Goal: Task Accomplishment & Management: Complete application form

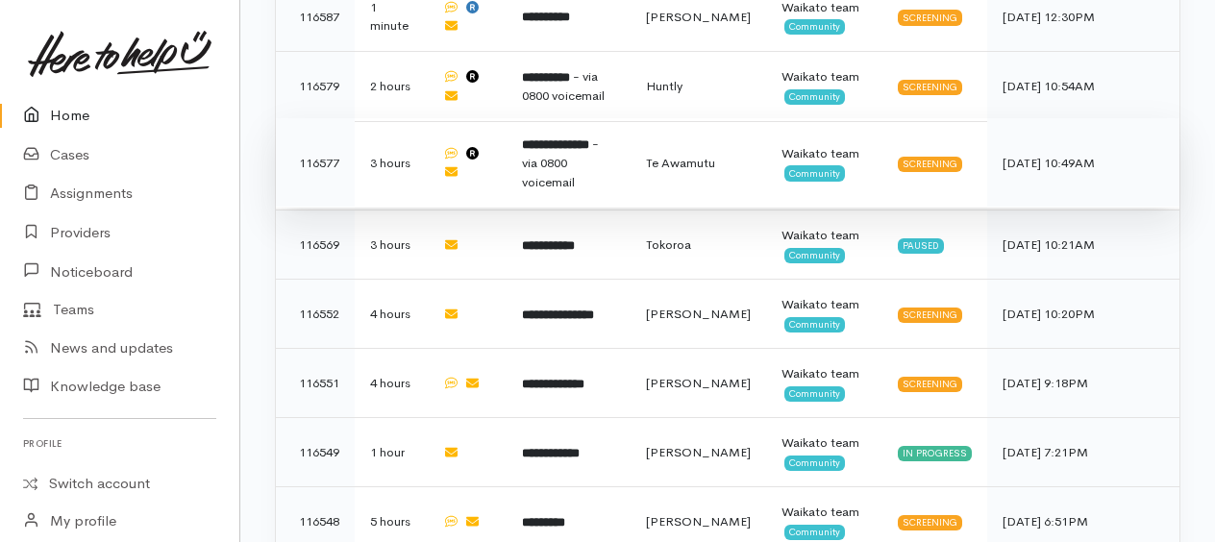
scroll to position [769, 0]
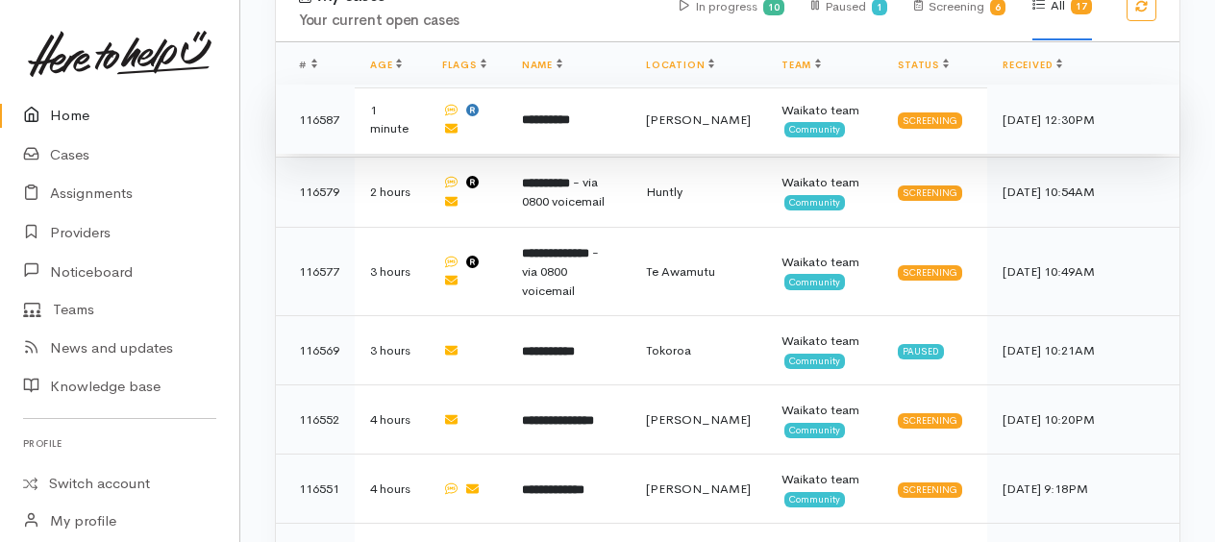
click at [551, 126] on b "**********" at bounding box center [546, 119] width 48 height 12
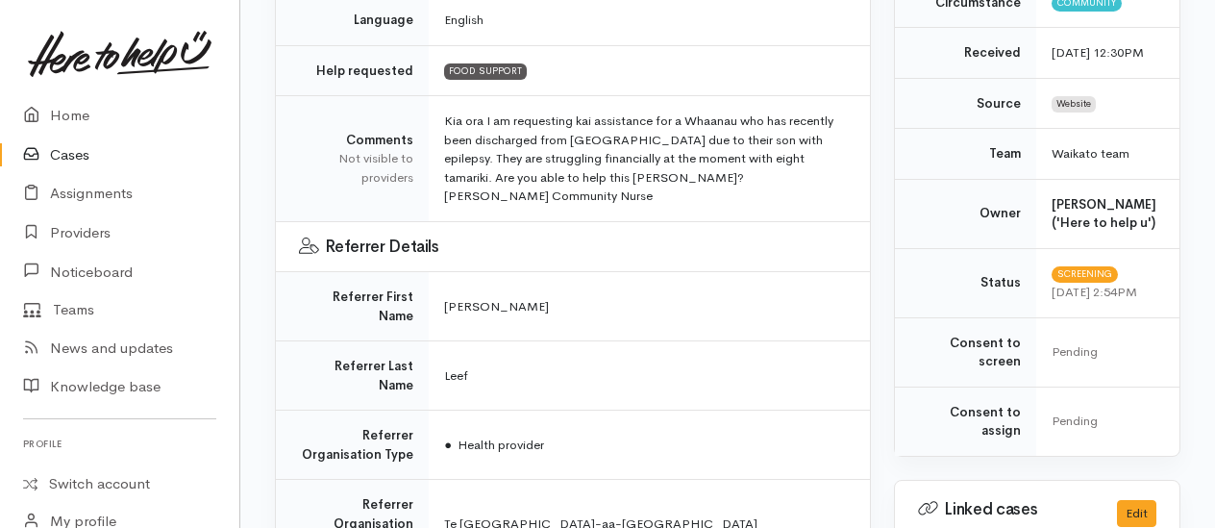
scroll to position [384, 0]
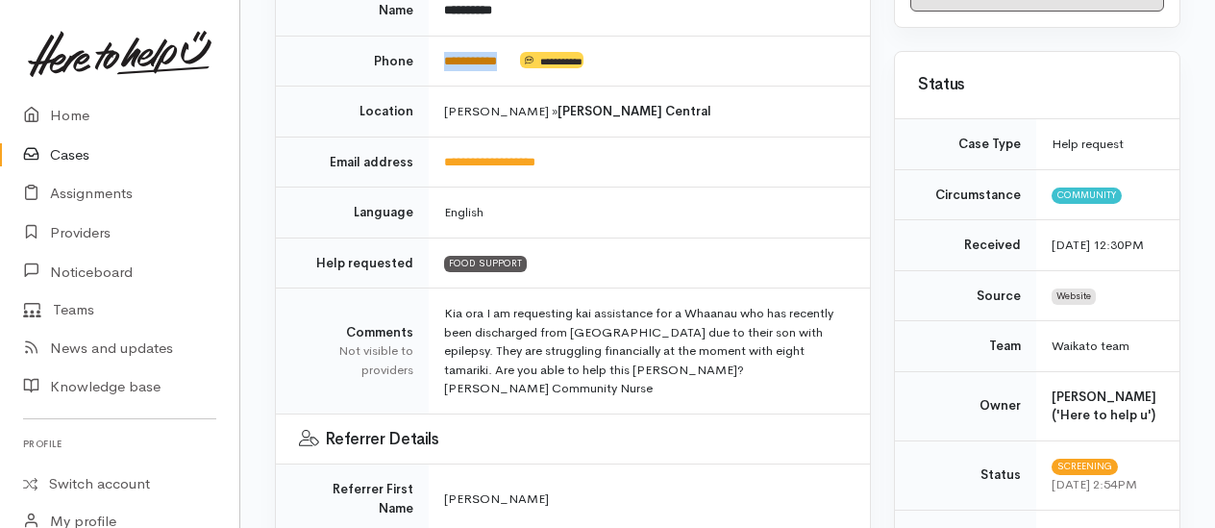
drag, startPoint x: 519, startPoint y: 31, endPoint x: 447, endPoint y: 33, distance: 72.1
click at [447, 36] on td "**********" at bounding box center [649, 61] width 441 height 51
drag, startPoint x: 447, startPoint y: 35, endPoint x: 458, endPoint y: 42, distance: 13.1
copy td "**********"
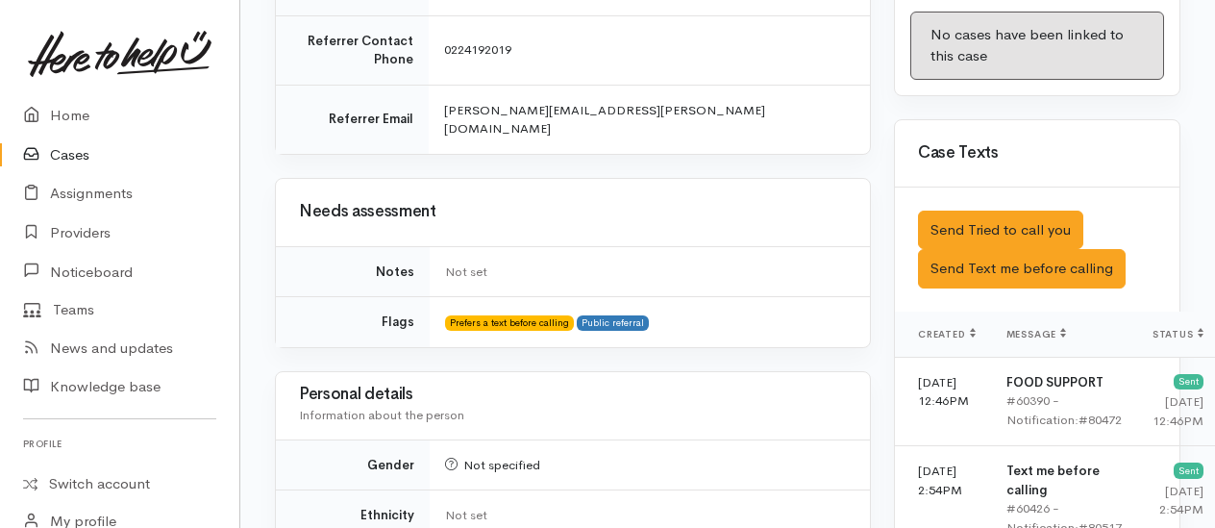
scroll to position [1250, 0]
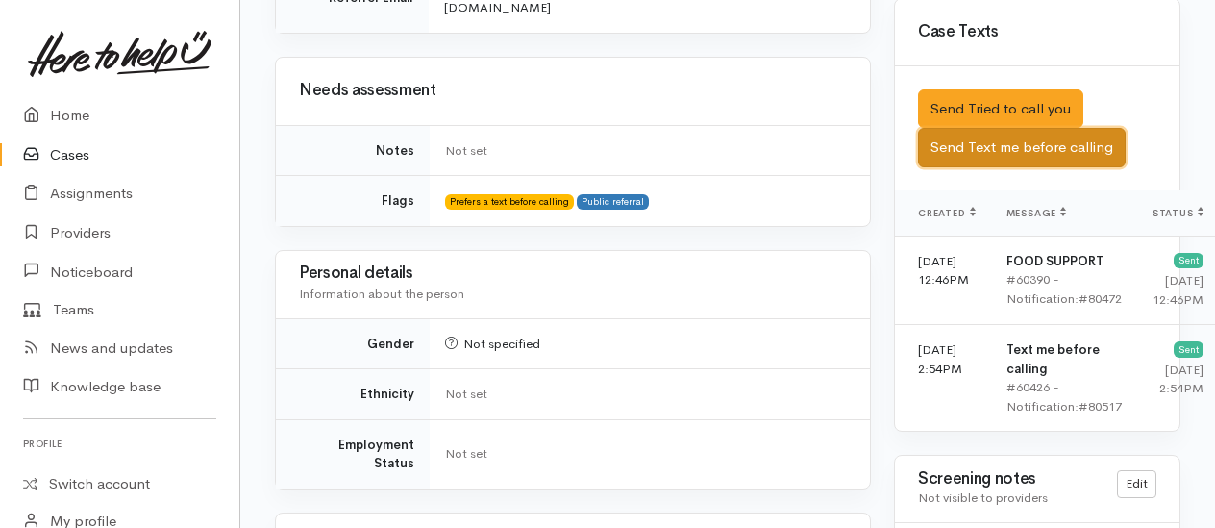
click at [982, 140] on button "Send Text me before calling" at bounding box center [1022, 147] width 208 height 39
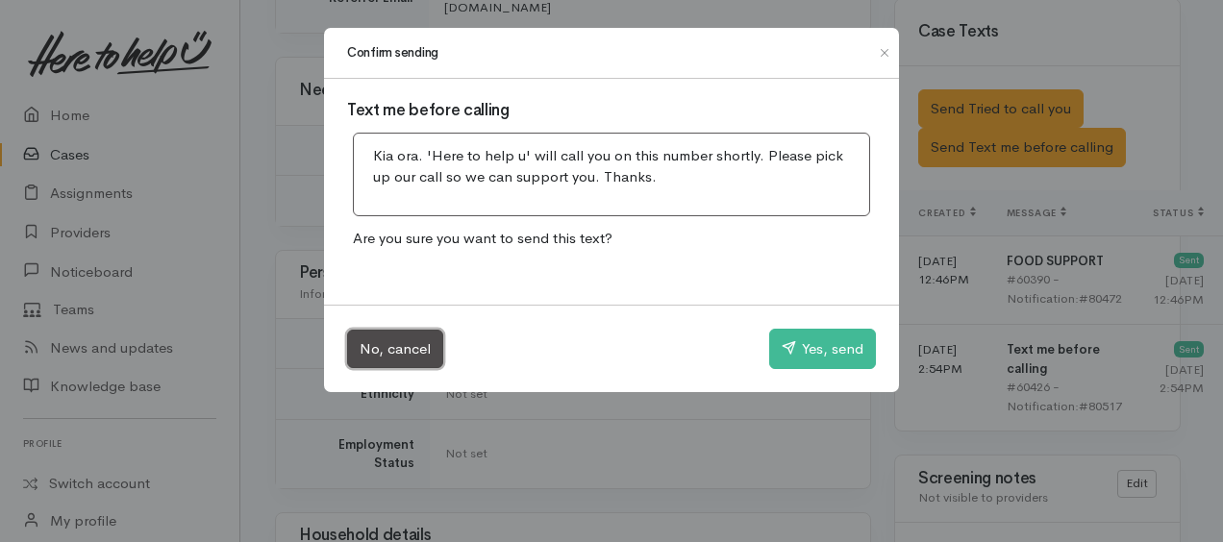
click at [394, 340] on button "No, cancel" at bounding box center [395, 349] width 96 height 39
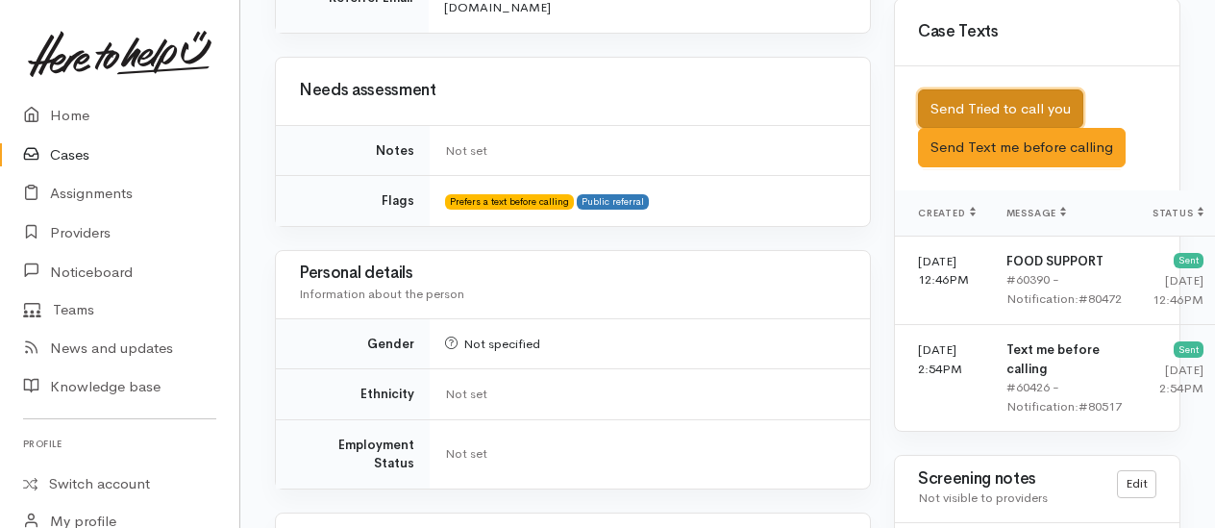
click at [978, 89] on button "Send Tried to call you" at bounding box center [1000, 108] width 165 height 39
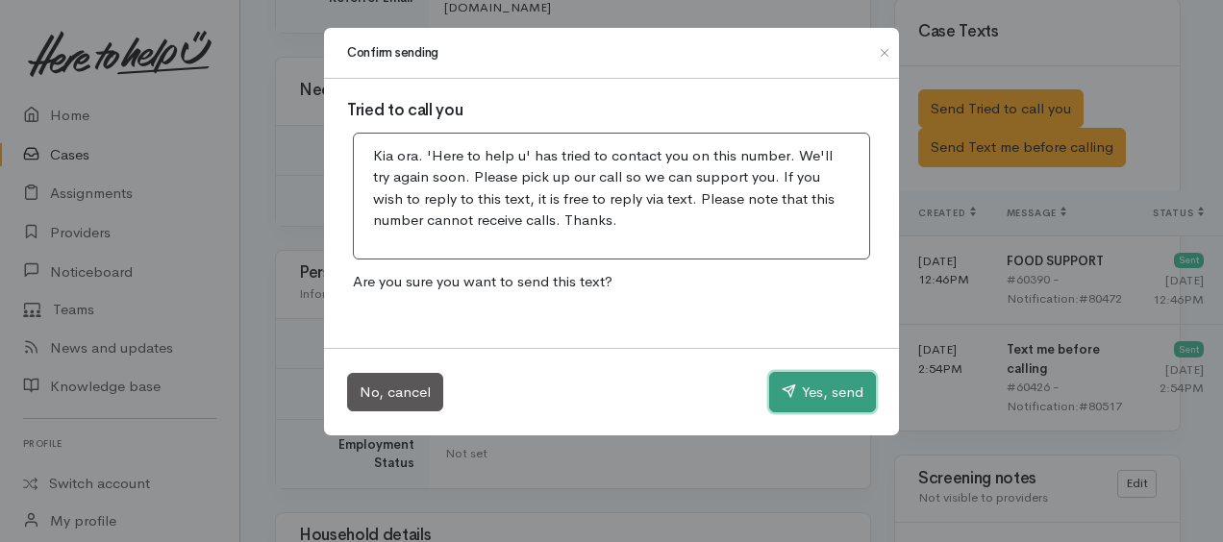
click at [822, 380] on button "Yes, send" at bounding box center [822, 392] width 107 height 40
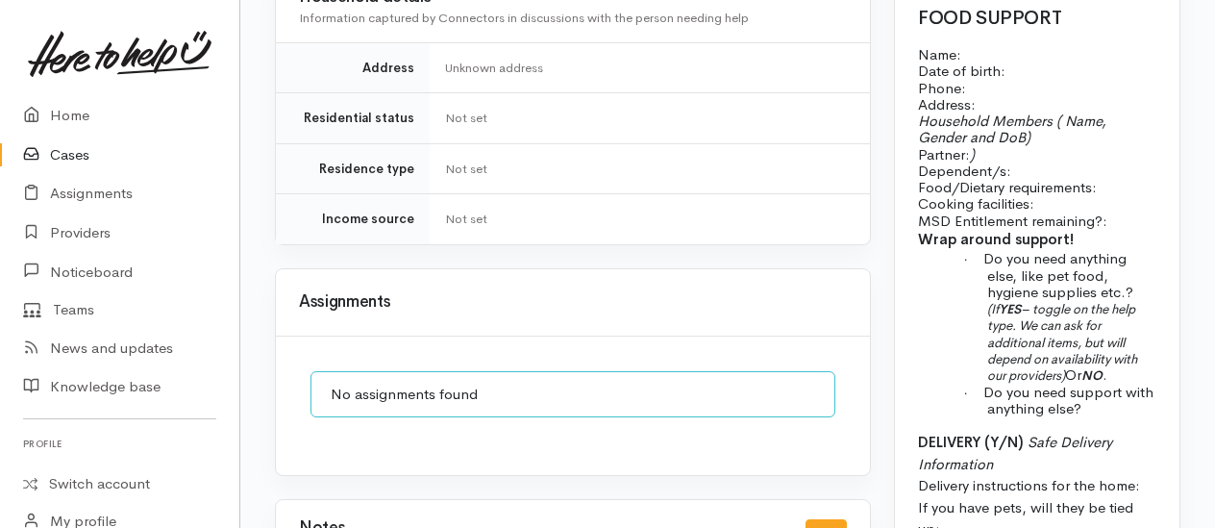
scroll to position [2003, 0]
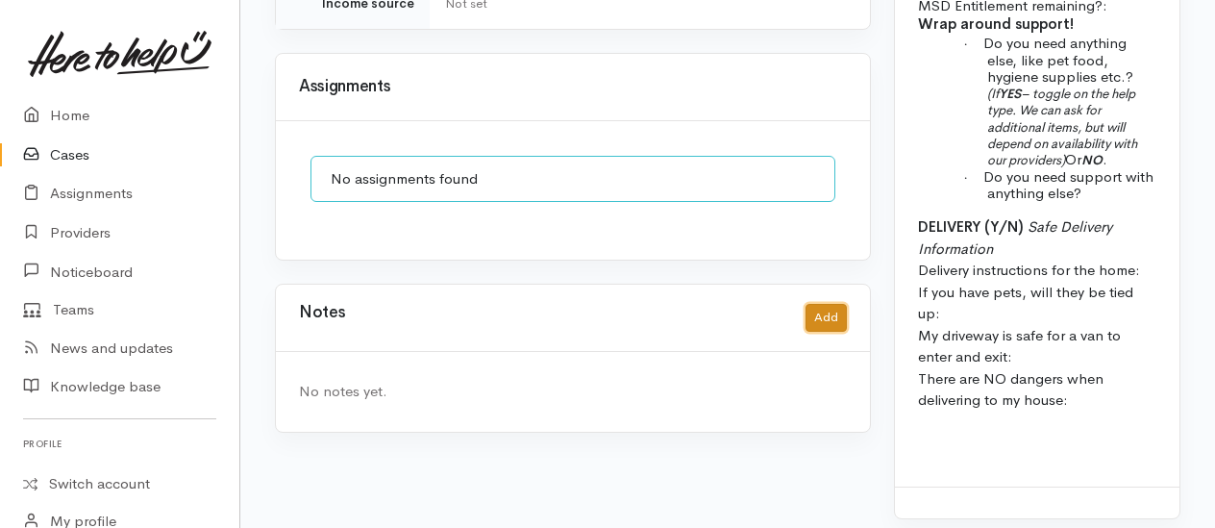
click at [829, 304] on button "Add" at bounding box center [825, 318] width 41 height 28
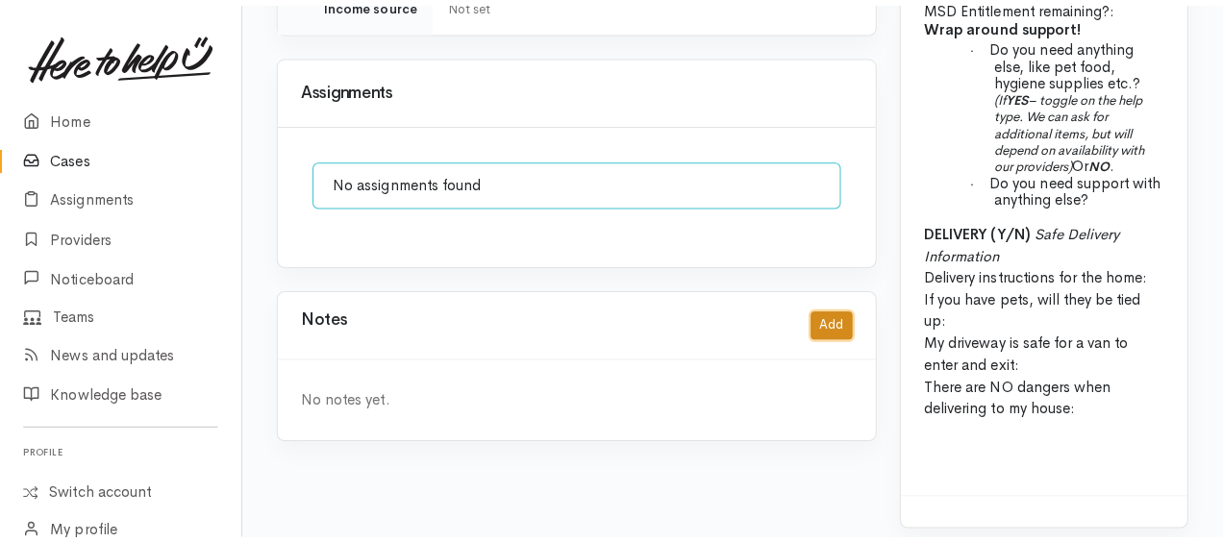
scroll to position [1988, 0]
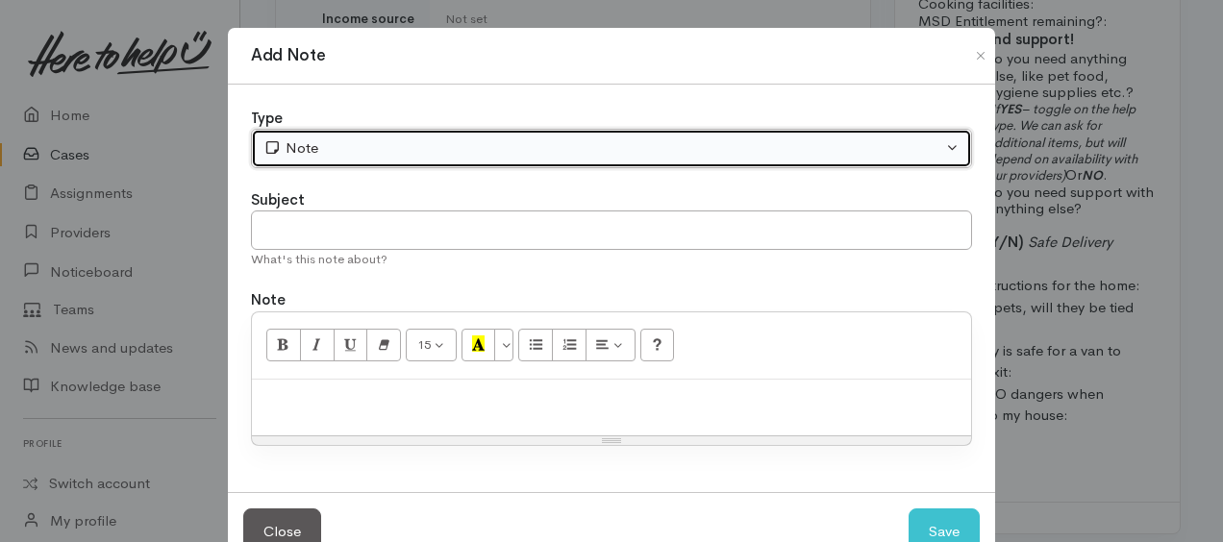
click at [357, 152] on div "Note" at bounding box center [602, 148] width 679 height 22
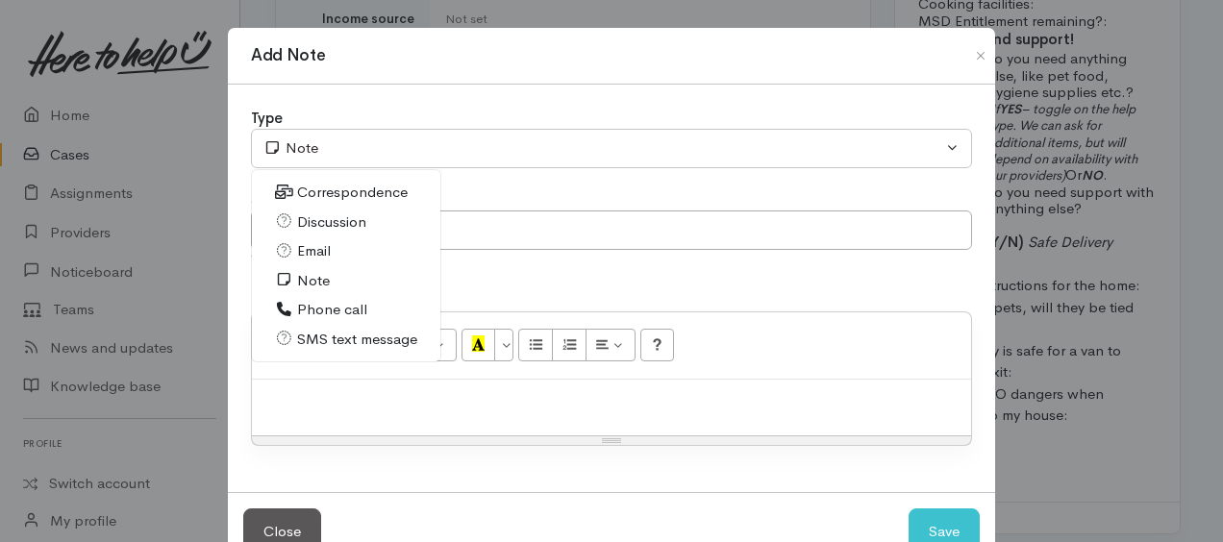
click at [331, 309] on span "Phone call" at bounding box center [332, 310] width 70 height 22
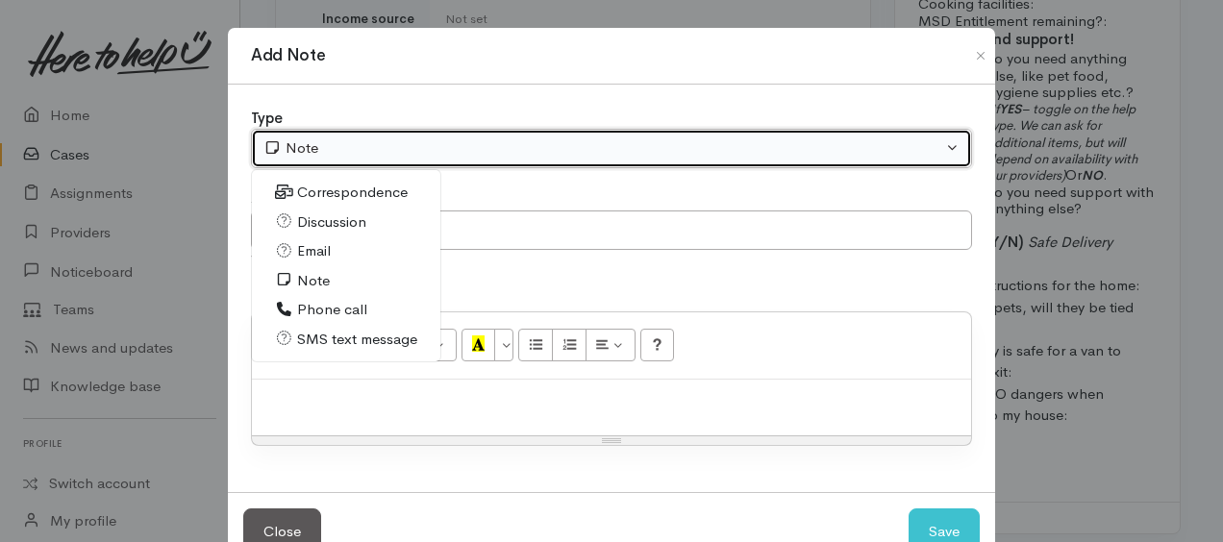
select select "3"
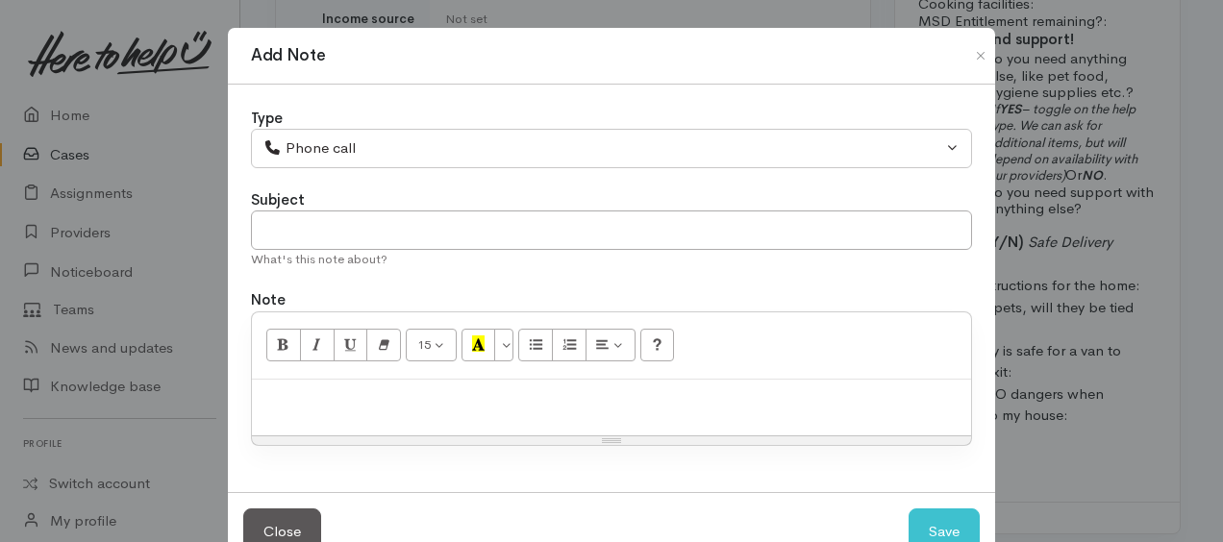
click at [338, 415] on div at bounding box center [611, 408] width 719 height 57
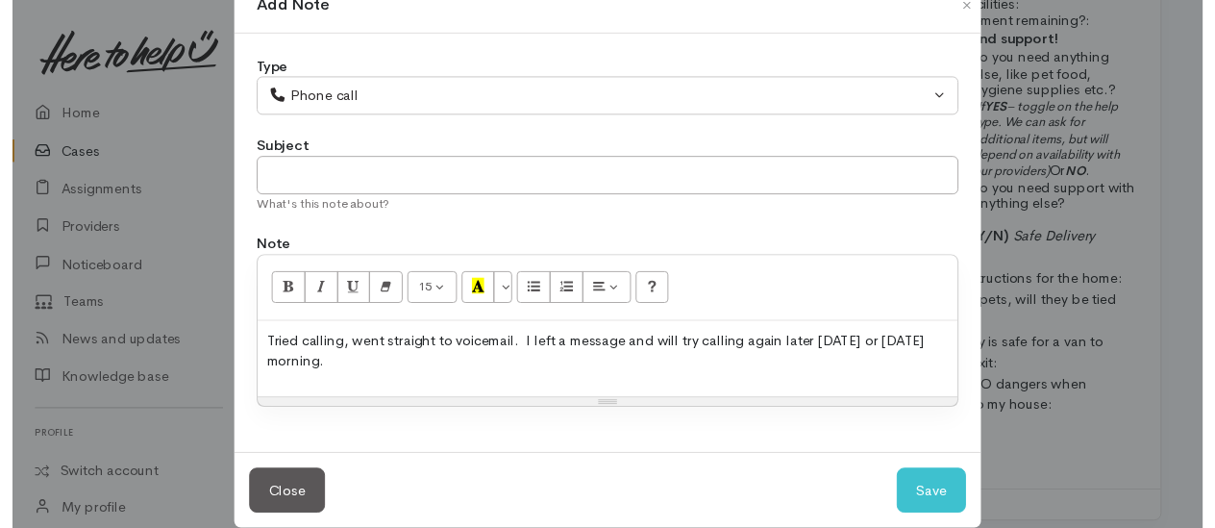
scroll to position [73, 0]
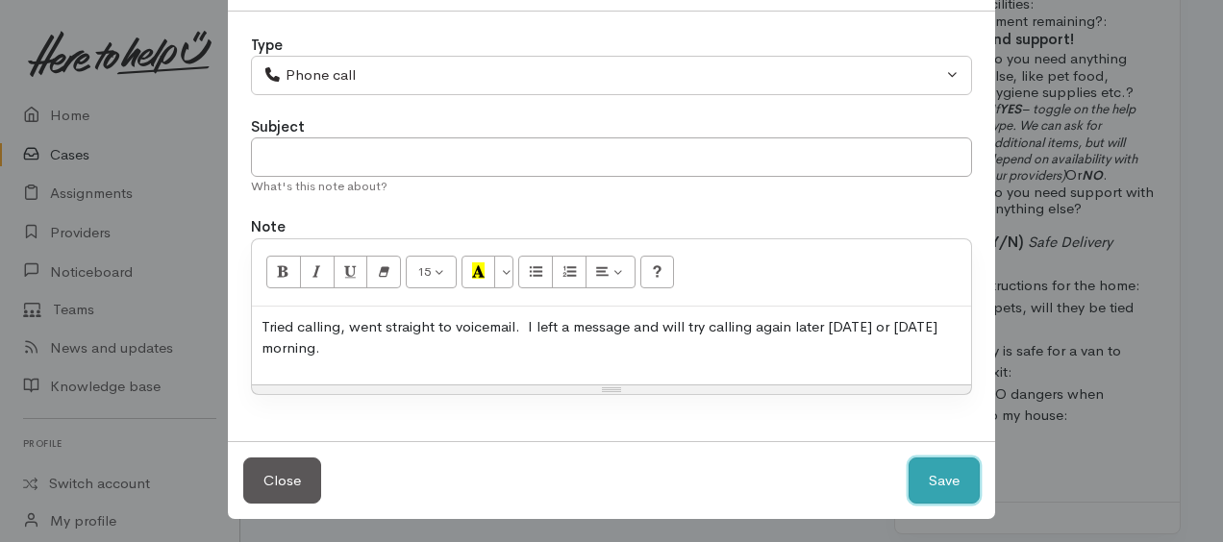
click at [940, 478] on button "Save" at bounding box center [943, 481] width 71 height 47
select select "1"
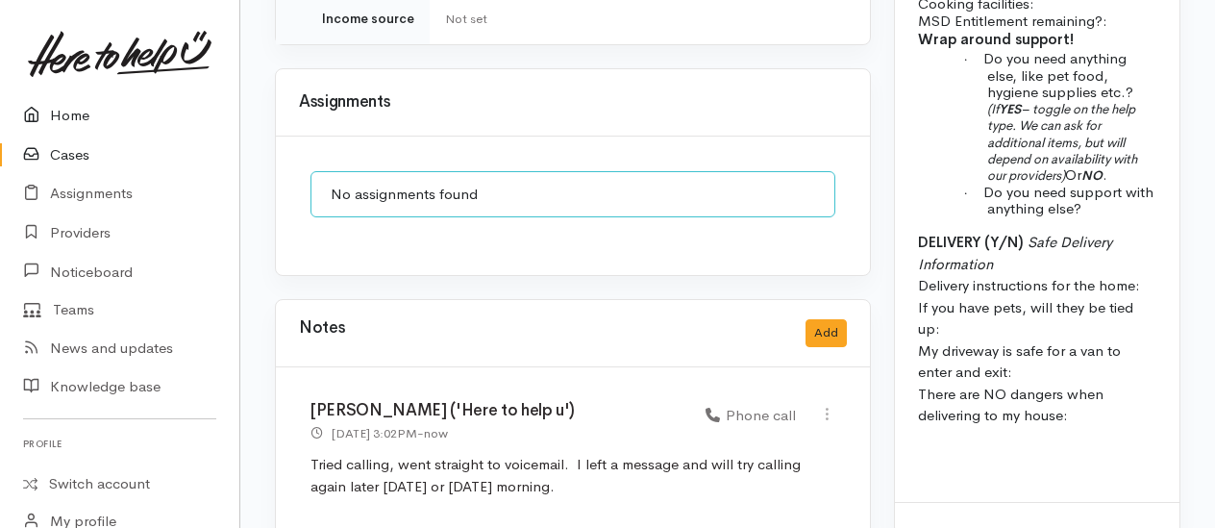
click at [59, 113] on link "Home" at bounding box center [119, 115] width 239 height 39
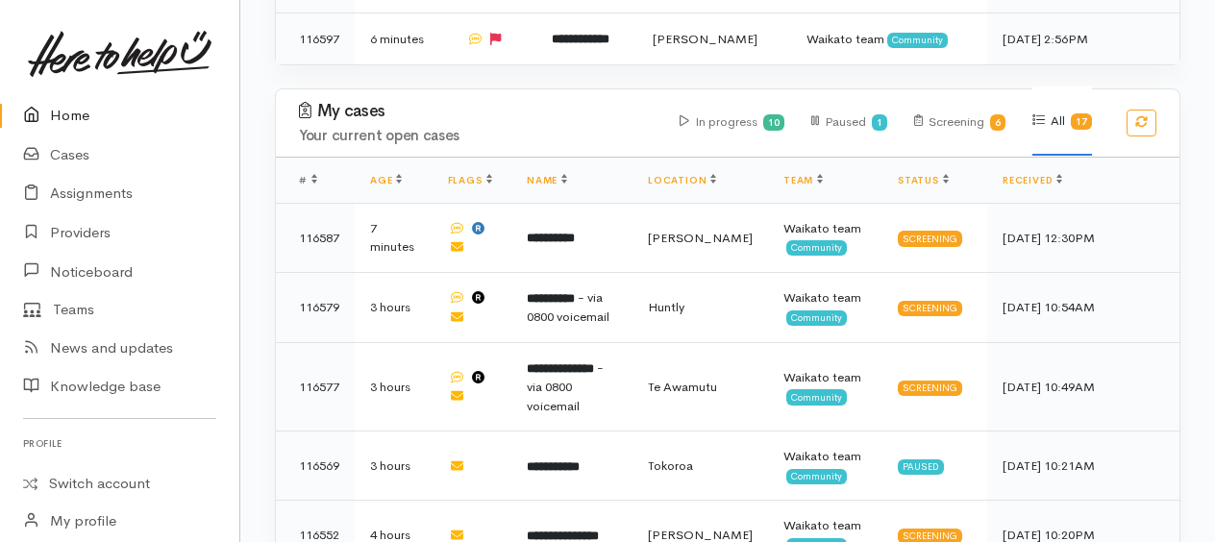
scroll to position [769, 0]
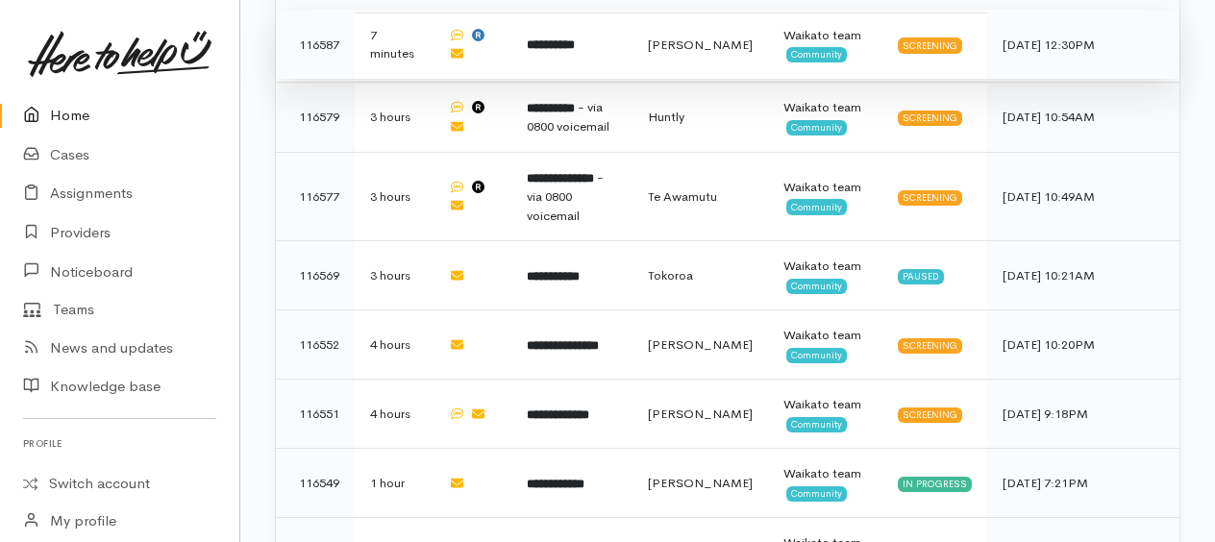
click at [556, 42] on b "**********" at bounding box center [551, 44] width 48 height 12
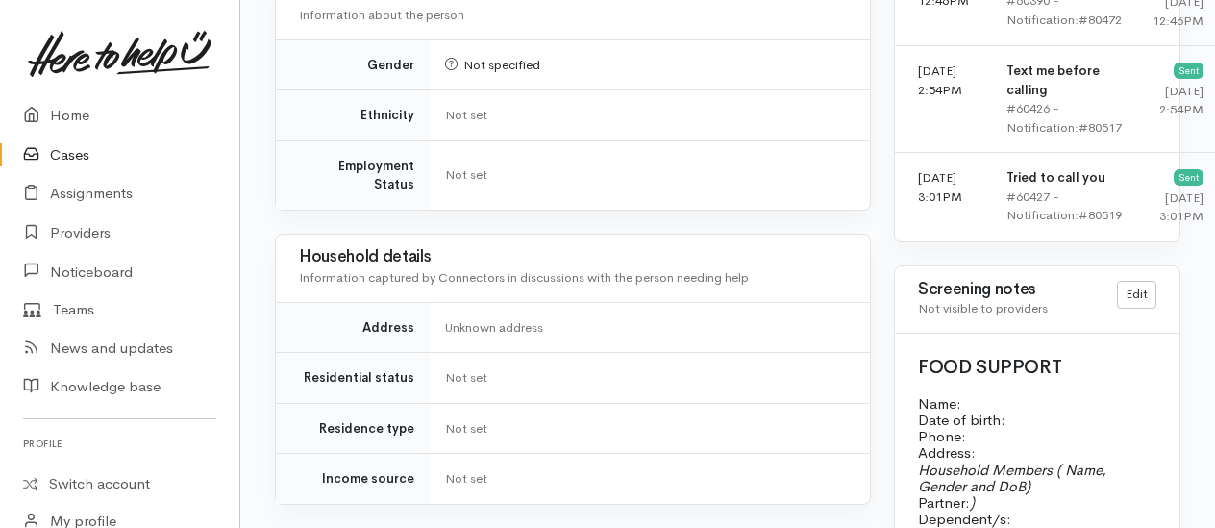
scroll to position [1323, 0]
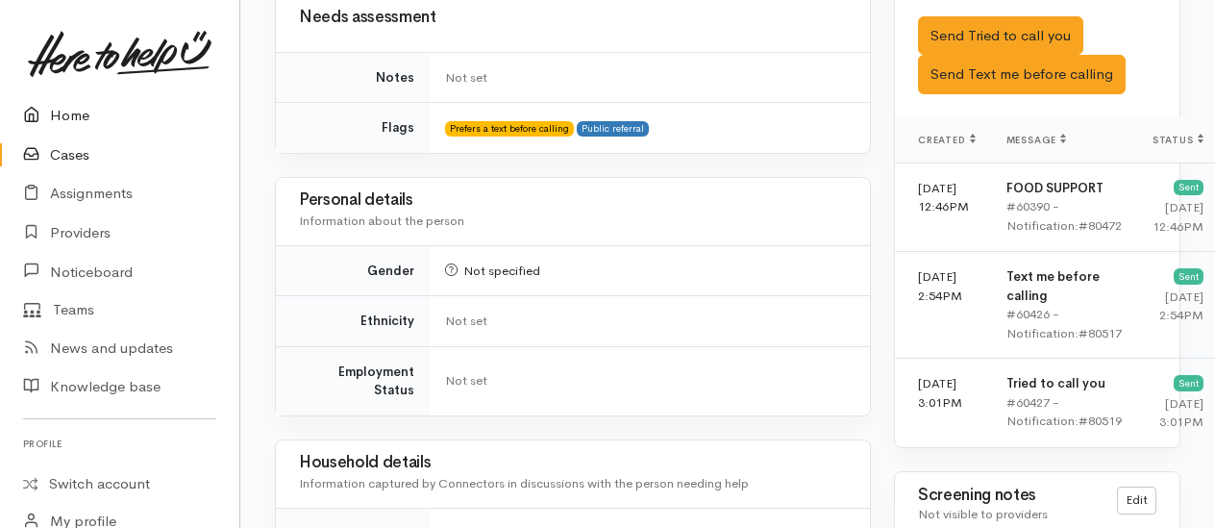
click at [72, 110] on link "Home" at bounding box center [119, 115] width 239 height 39
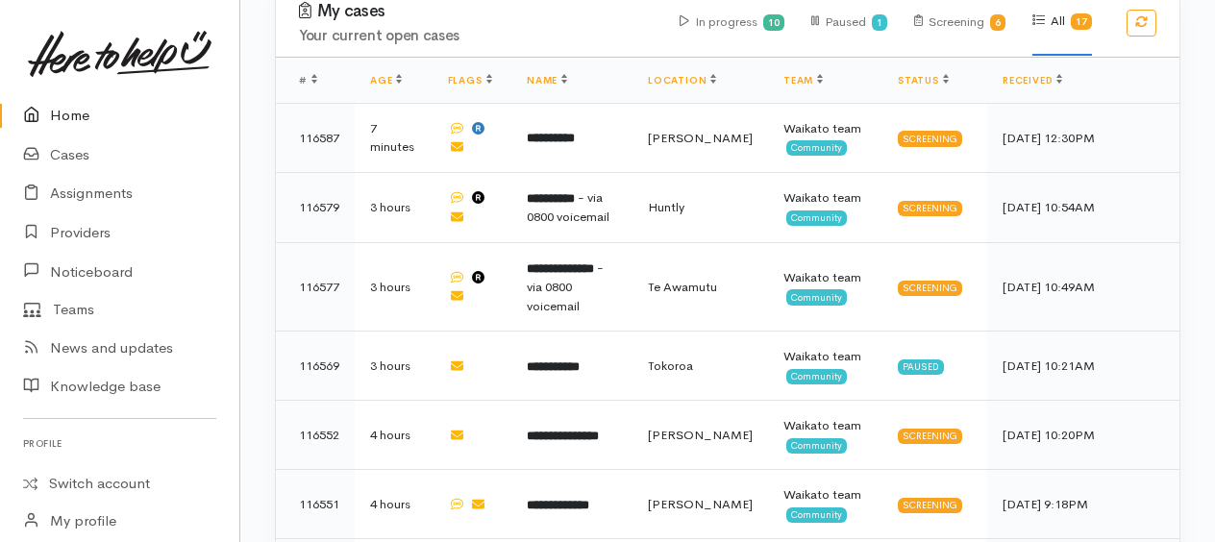
scroll to position [805, 0]
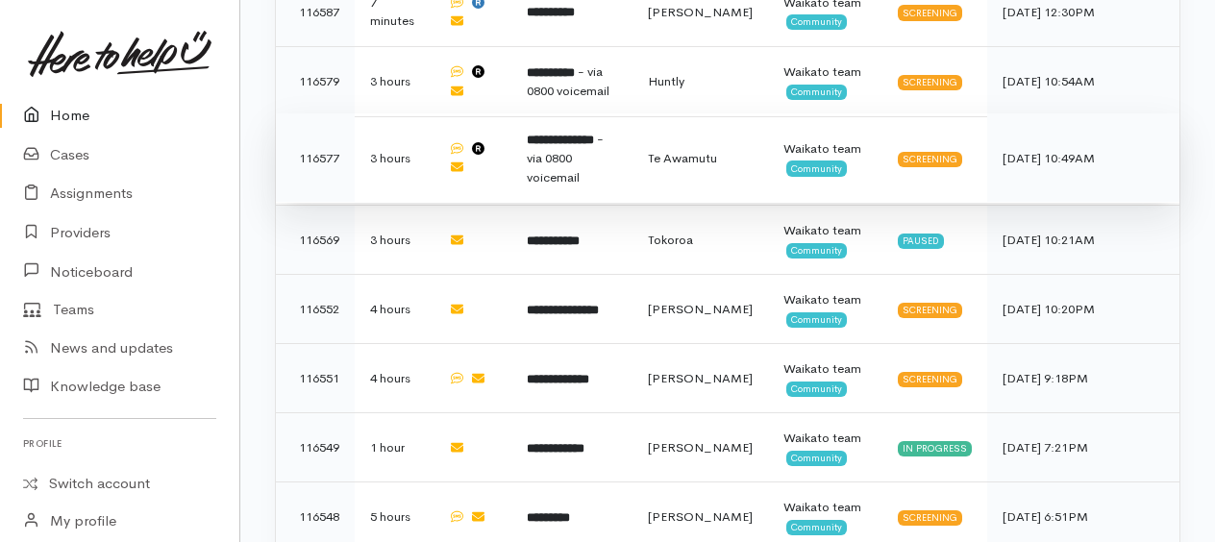
click at [575, 140] on td "**********" at bounding box center [571, 157] width 121 height 89
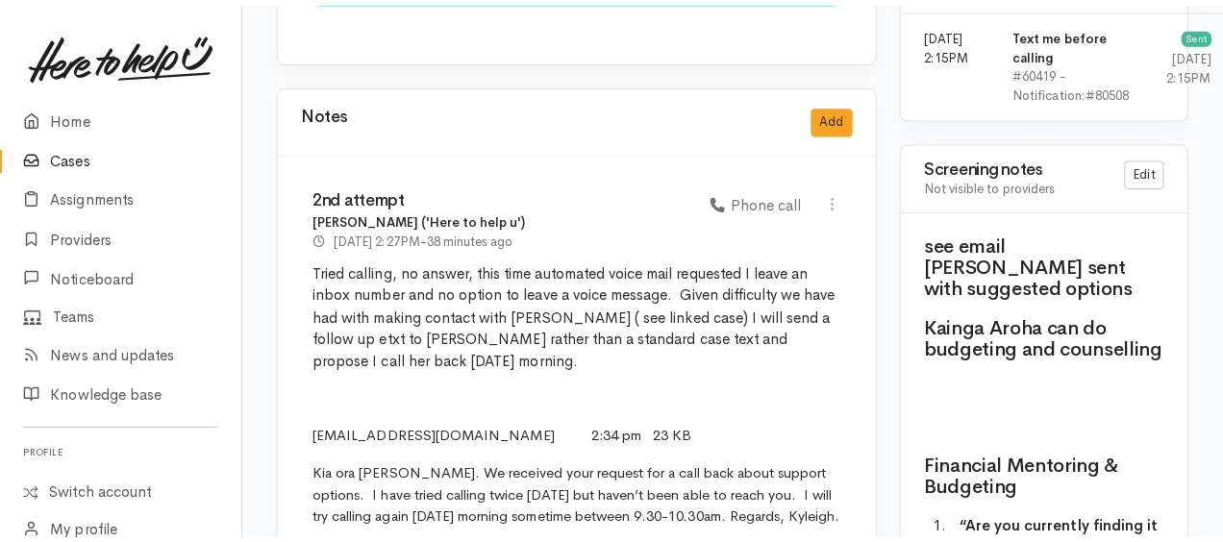
scroll to position [1813, 0]
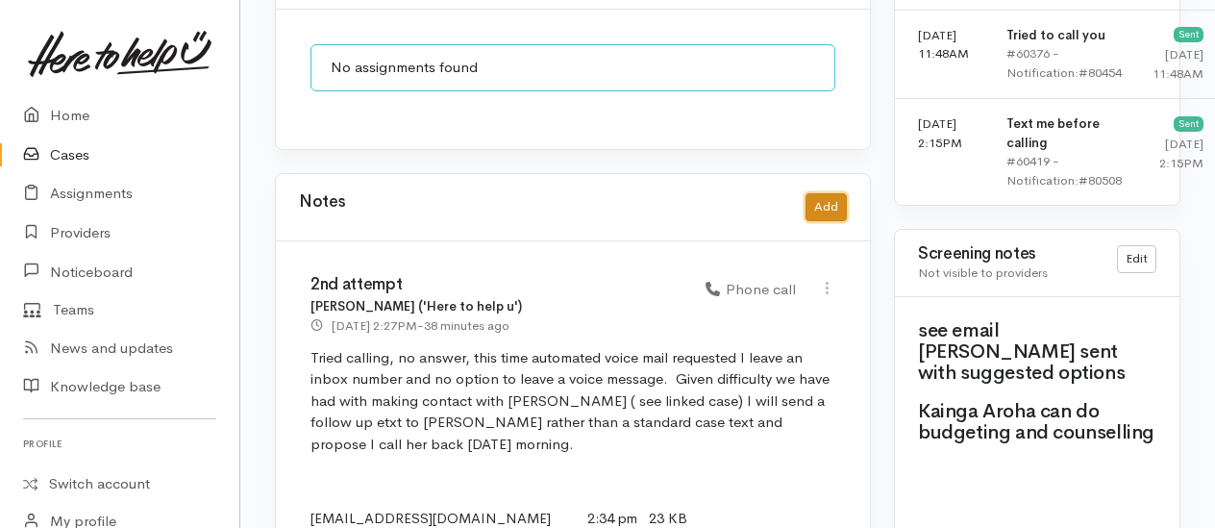
click at [827, 193] on button "Add" at bounding box center [825, 207] width 41 height 28
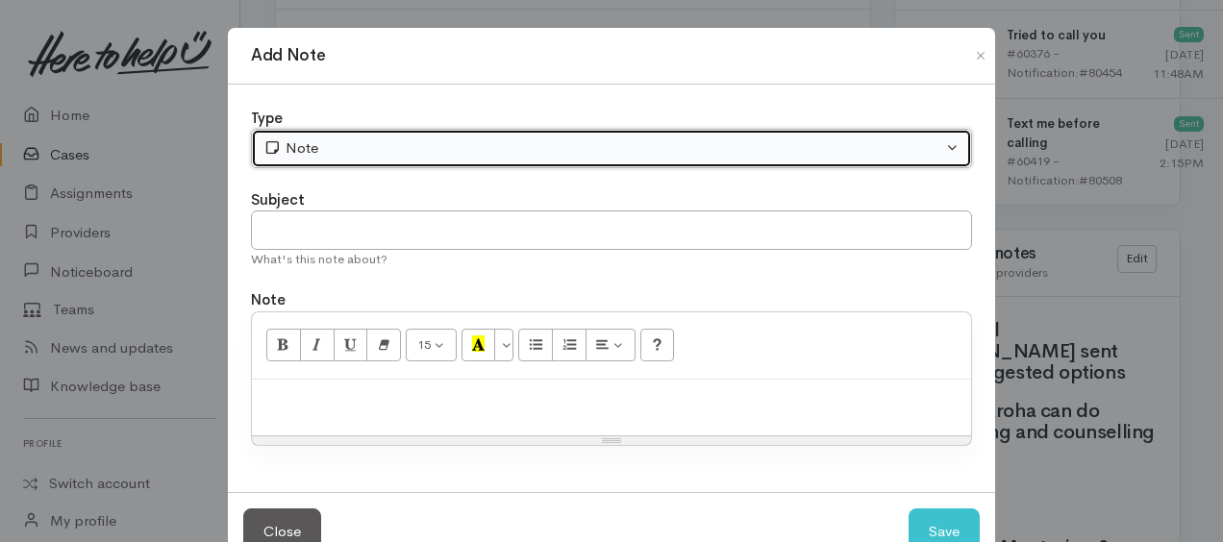
click at [483, 146] on div "Note" at bounding box center [602, 148] width 679 height 22
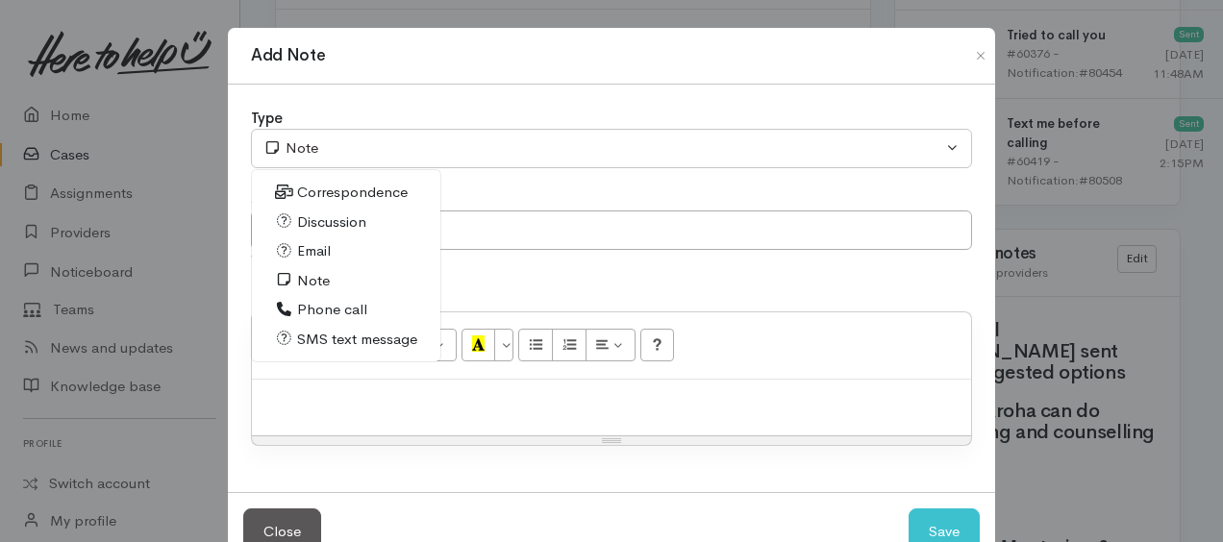
click at [297, 192] on span "Correspondence" at bounding box center [352, 193] width 111 height 22
select select "6"
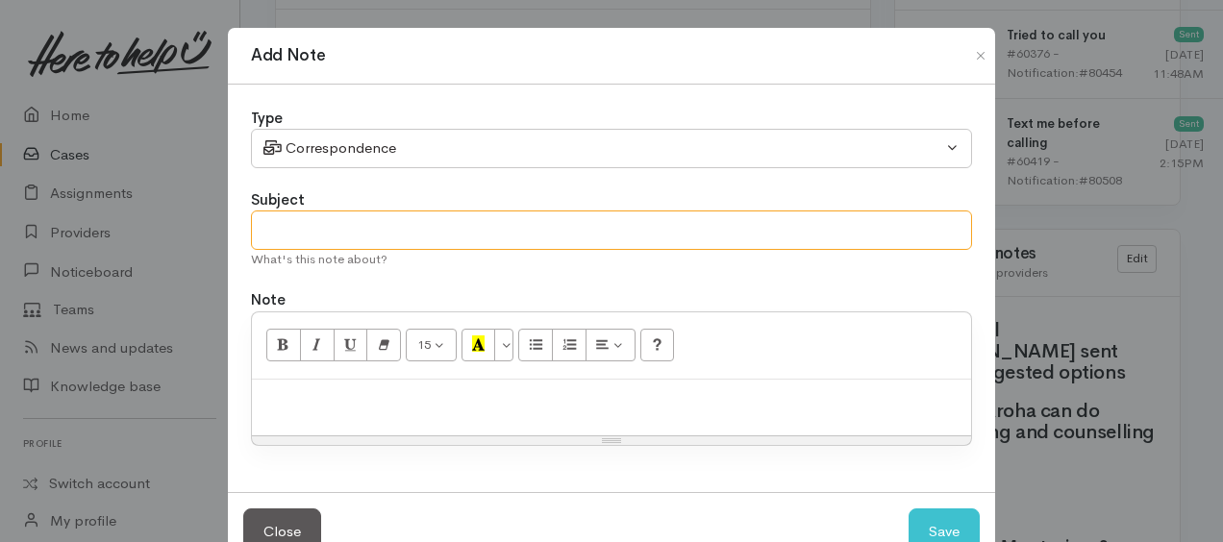
click at [302, 219] on input "text" at bounding box center [611, 229] width 721 height 39
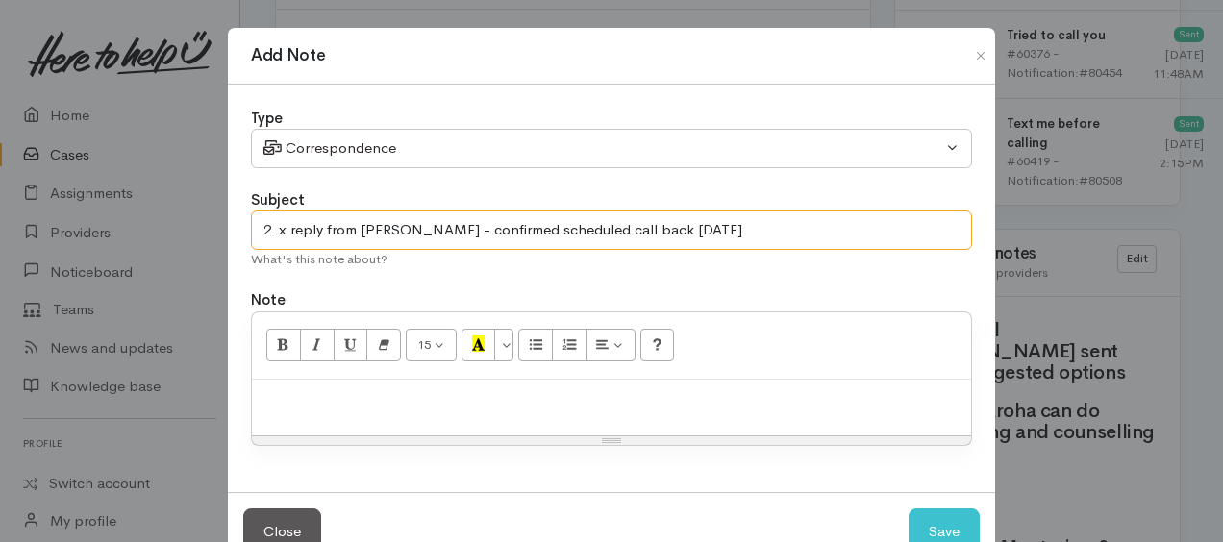
click at [429, 225] on input "2 x reply from Bronwyn - confirmed scheduled call back on Monday" at bounding box center [611, 229] width 721 height 39
type input "2 x reply from Bronwyn - she confirmed scheduled call back on Monday"
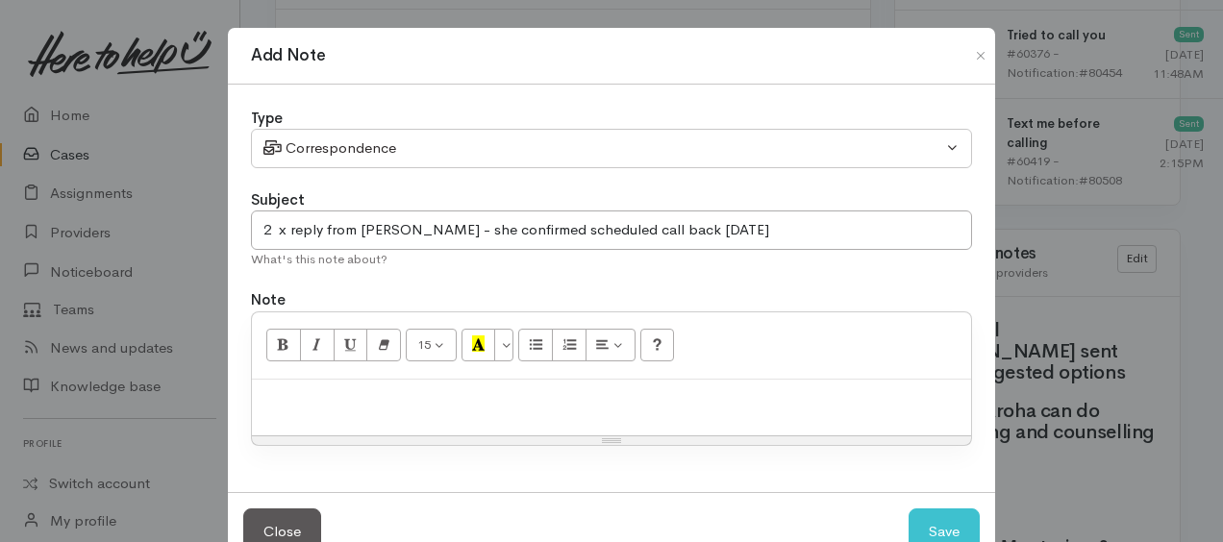
paste div
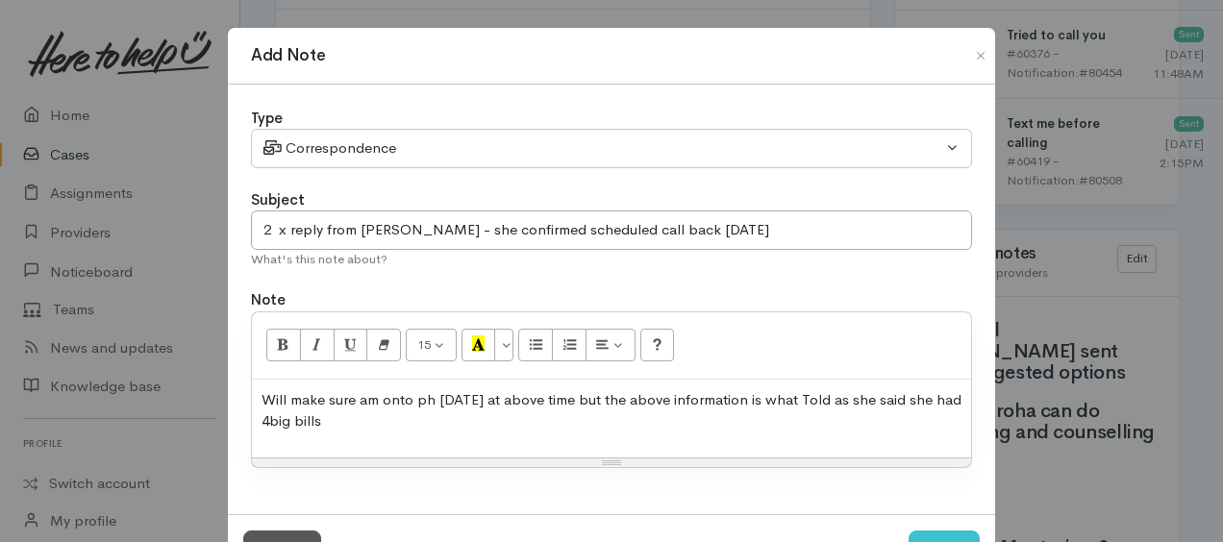
click at [252, 389] on div "Will make sure am onto ph on Mon at above time but the above information is wha…" at bounding box center [611, 419] width 719 height 78
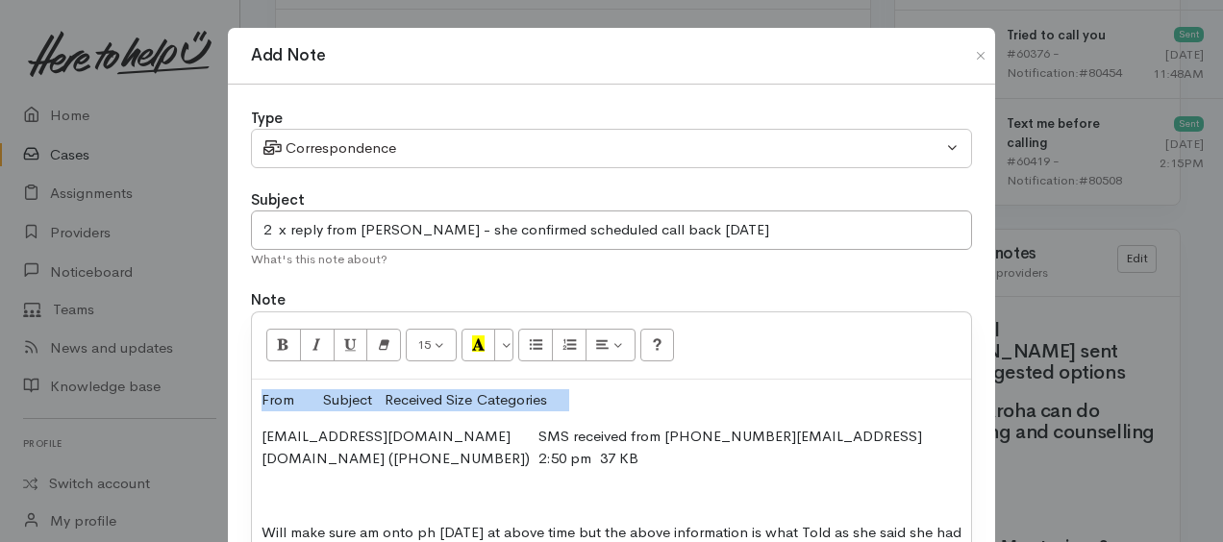
drag, startPoint x: 257, startPoint y: 389, endPoint x: 579, endPoint y: 382, distance: 322.1
click at [579, 382] on div "From Subject Received Size Categories 279633435@etxt.co.nz SMS received from 27…" at bounding box center [611, 485] width 719 height 210
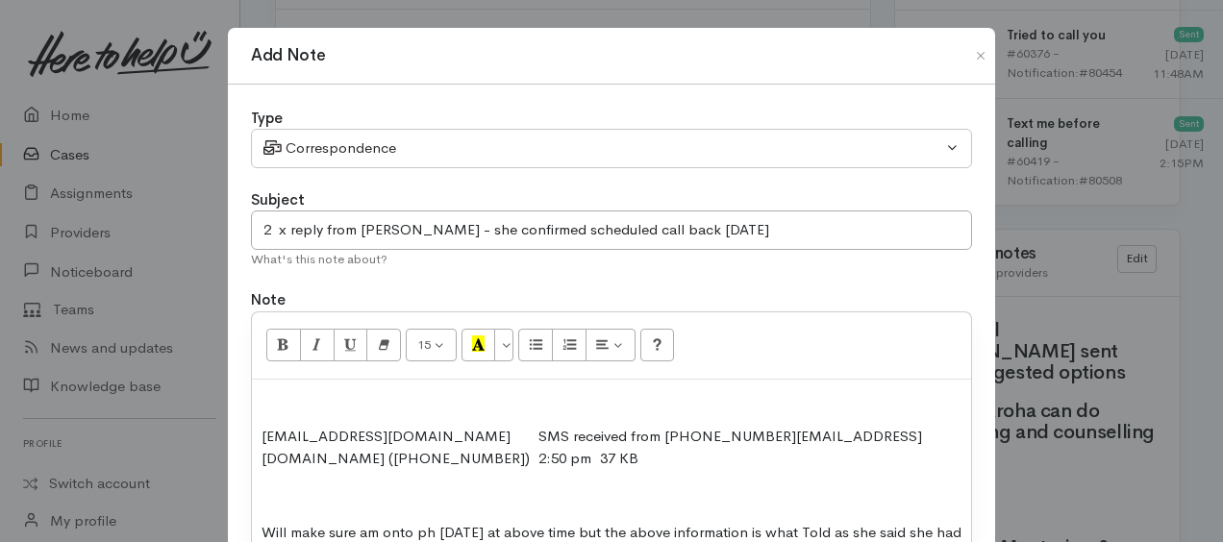
scroll to position [96, 0]
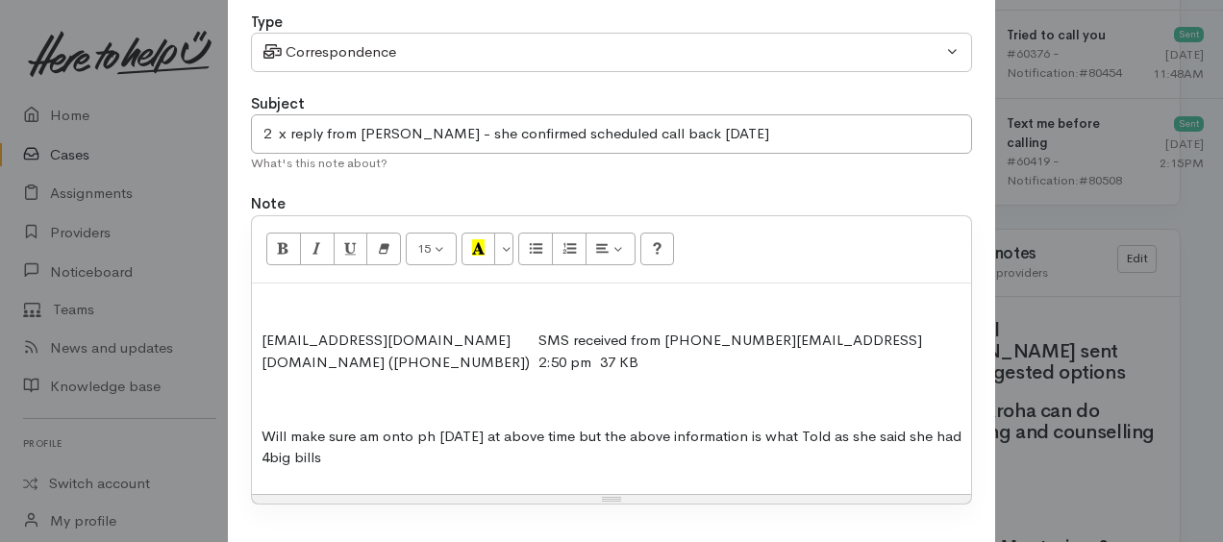
click at [331, 467] on div "279633435@etxt.co.nz SMS received from 279633435@etxt.co.nz (+64279633435) 2:50…" at bounding box center [611, 389] width 719 height 210
click at [271, 294] on p at bounding box center [611, 304] width 700 height 22
click at [262, 408] on p at bounding box center [611, 399] width 700 height 22
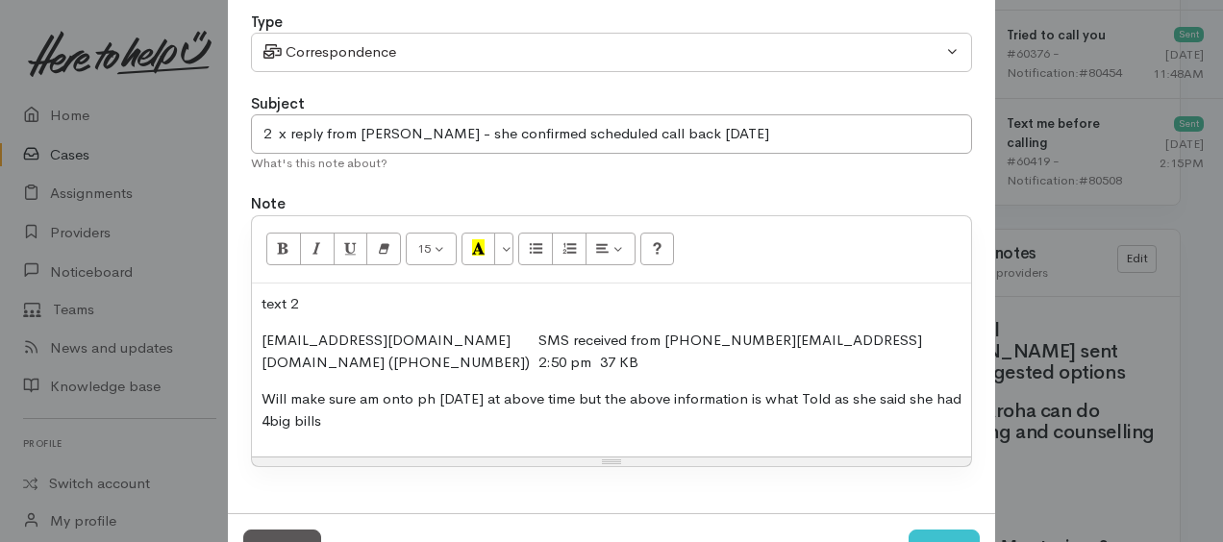
click at [354, 429] on p "Will make sure am onto ph on Mon at above time but the above information is wha…" at bounding box center [611, 409] width 700 height 43
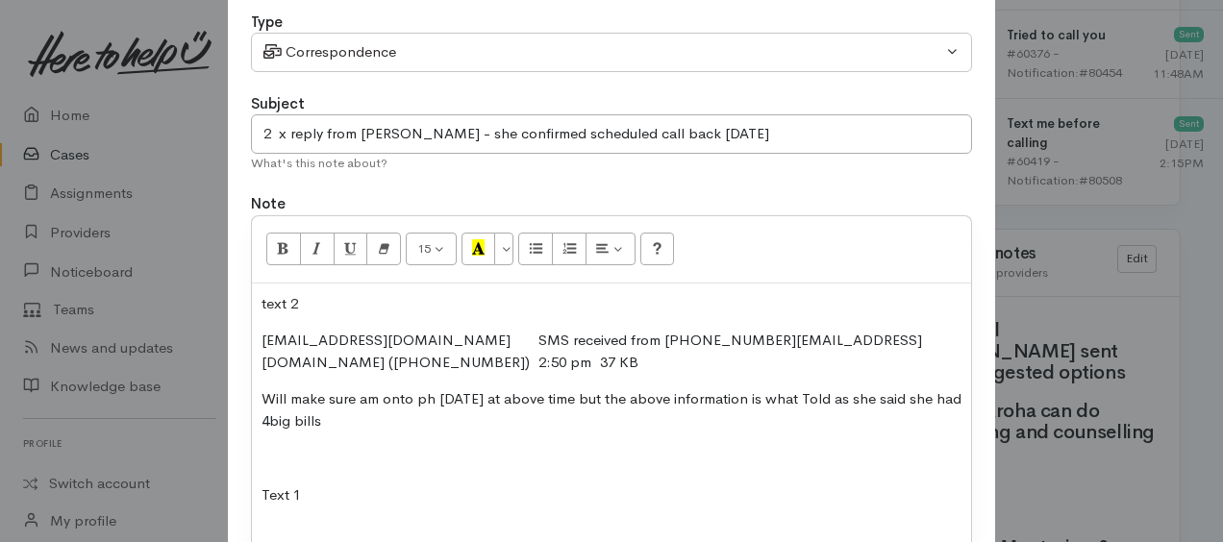
scroll to position [158, 0]
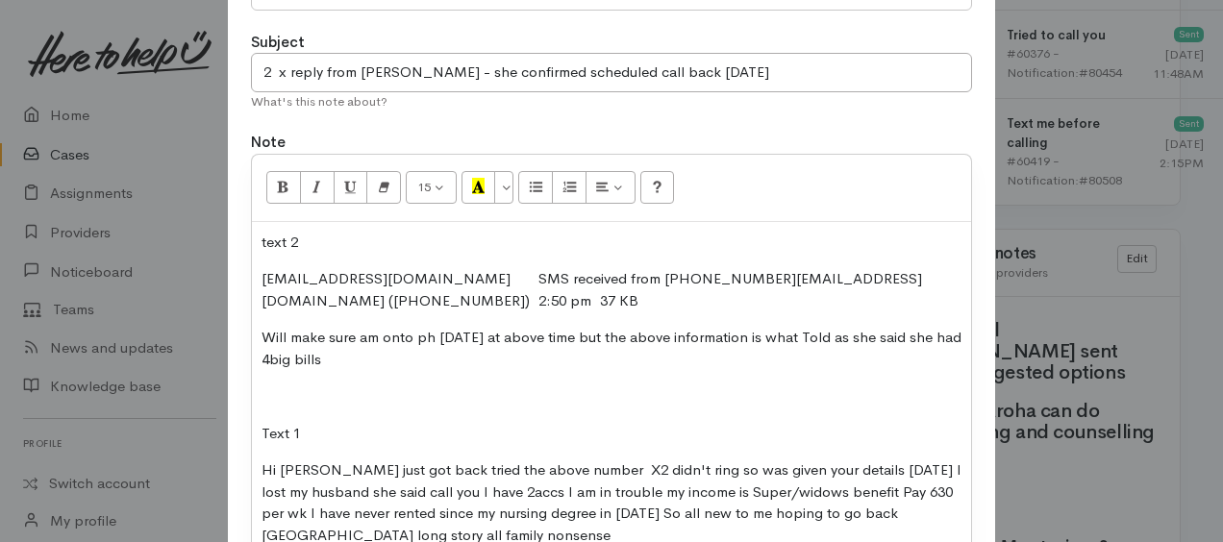
click at [326, 427] on p "Text 1" at bounding box center [611, 434] width 700 height 22
drag, startPoint x: 303, startPoint y: 429, endPoint x: 387, endPoint y: 403, distance: 88.5
click at [304, 427] on o\ "Text 1 (I don't fully understand, but plan to calrify situaon and supprts when …" at bounding box center [582, 433] width 643 height 18
click at [492, 431] on o\ "Text 1 (note: I don't fully understand, but plan to calrify situaon and supprts…" at bounding box center [601, 433] width 681 height 18
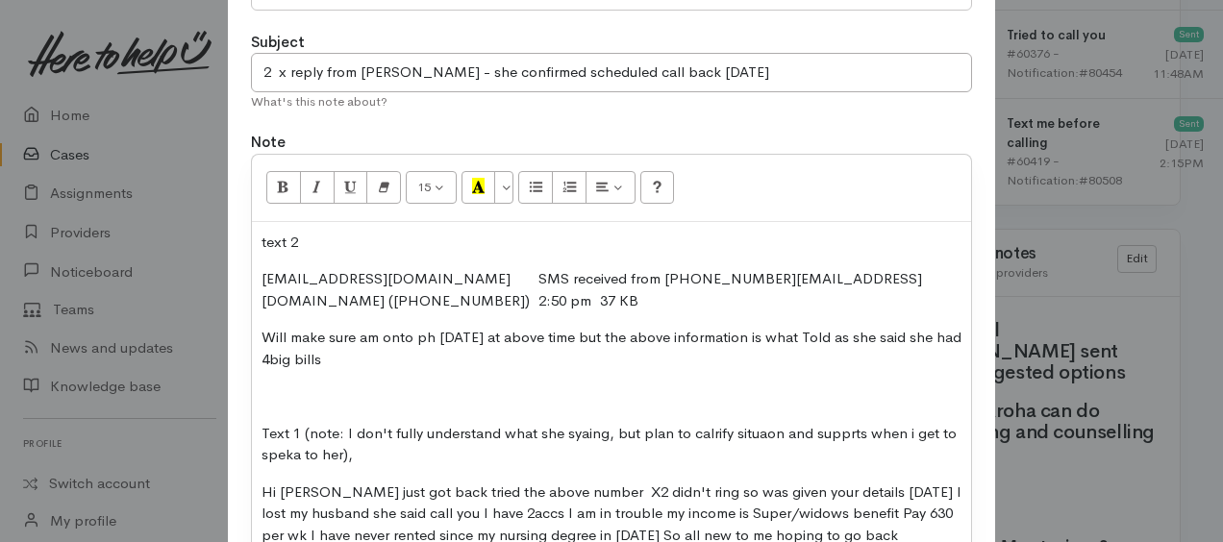
drag, startPoint x: 707, startPoint y: 431, endPoint x: 585, endPoint y: 456, distance: 124.6
click at [585, 456] on p "Text 1 (note: I don't fully understand what she syaing, but plan to calrify sit…" at bounding box center [611, 444] width 700 height 43
drag, startPoint x: 724, startPoint y: 433, endPoint x: 906, endPoint y: 411, distance: 183.8
click at [906, 411] on div "text 2 279633435@etxt.co.nz SMS received from 279633435@etxt.co.nz (+6427963343…" at bounding box center [611, 407] width 719 height 371
click at [834, 433] on o\ "Text 1 (note: I don't fully understand what she saying, but will clarify situat…" at bounding box center [603, 444] width 684 height 40
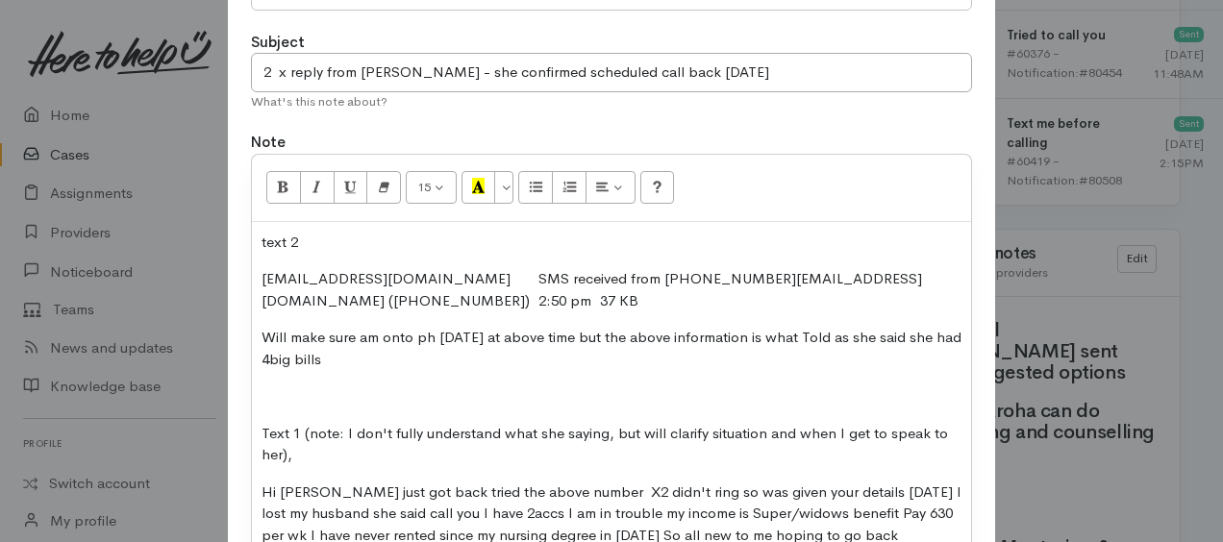
click at [300, 456] on p "Text 1 (note: I don't fully understand what she saying, but will clarify situat…" at bounding box center [611, 444] width 700 height 43
click at [261, 398] on p at bounding box center [611, 396] width 700 height 22
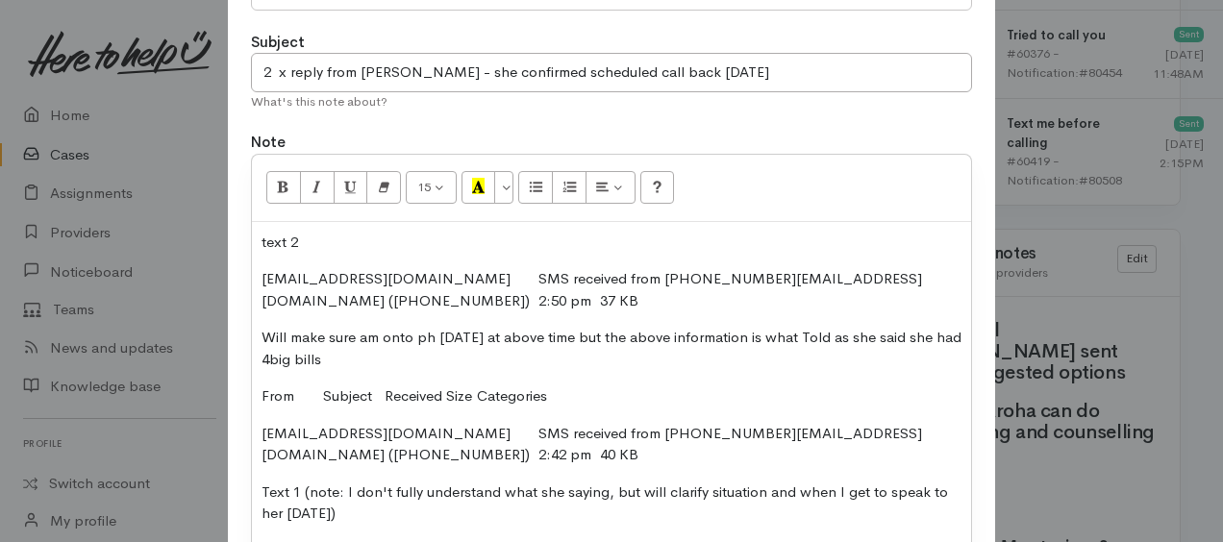
click at [390, 353] on p "Will make sure am onto ph on Mon at above time but the above information is wha…" at bounding box center [611, 348] width 700 height 43
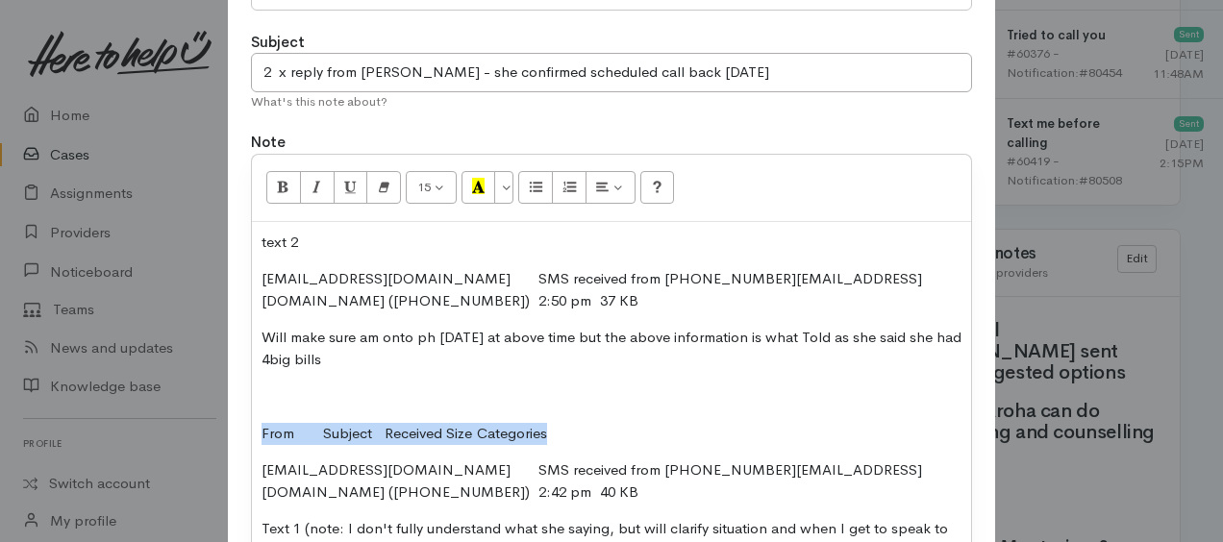
drag, startPoint x: 258, startPoint y: 428, endPoint x: 576, endPoint y: 421, distance: 318.2
click at [576, 423] on p "From Subject Received Size Categories" at bounding box center [611, 434] width 700 height 22
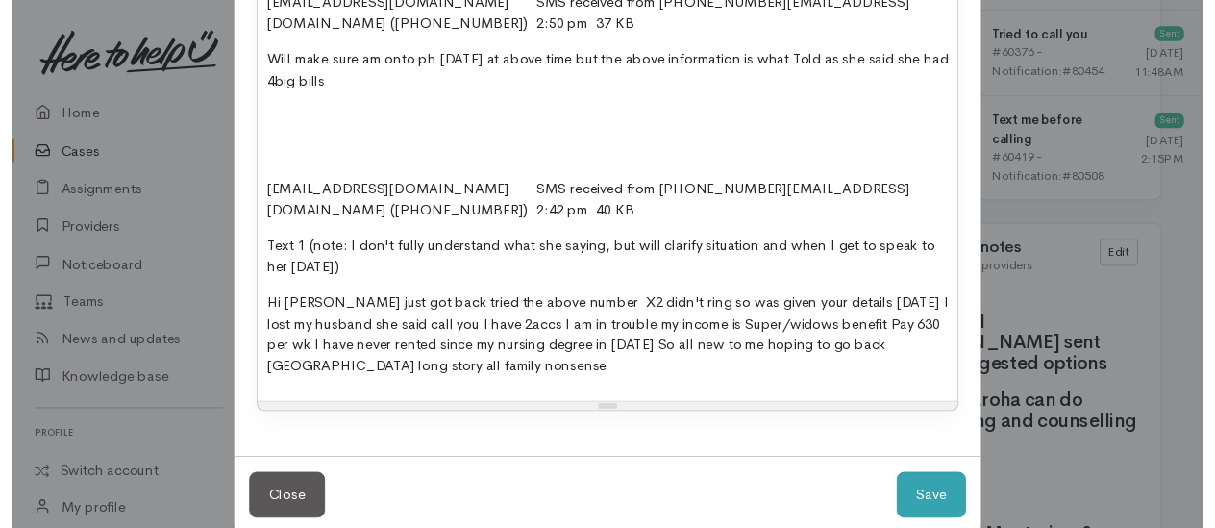
scroll to position [462, 0]
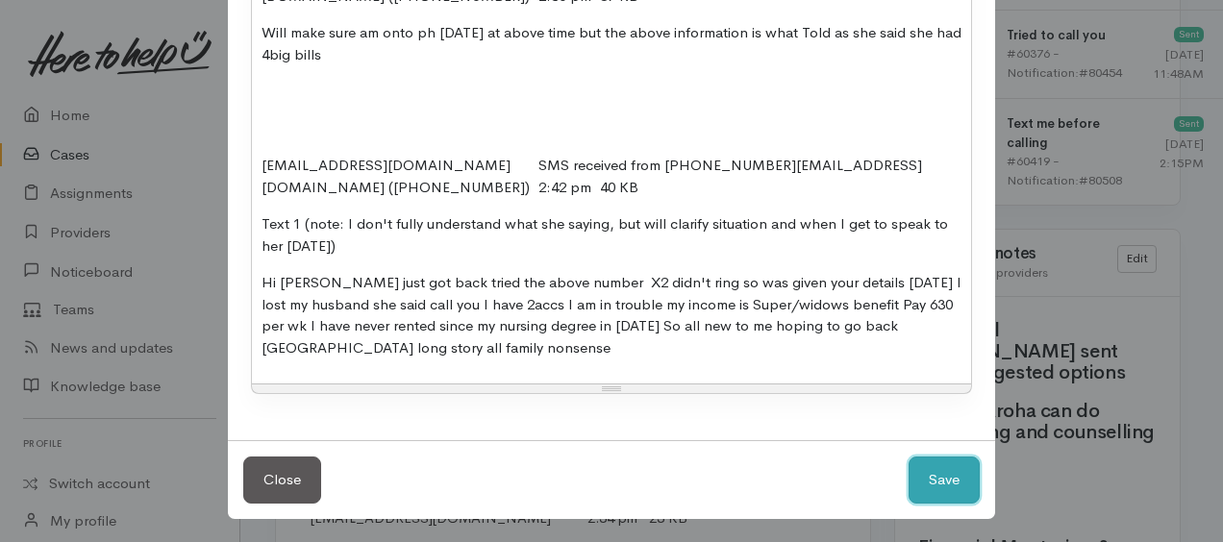
click at [920, 474] on button "Save" at bounding box center [943, 480] width 71 height 47
select select "1"
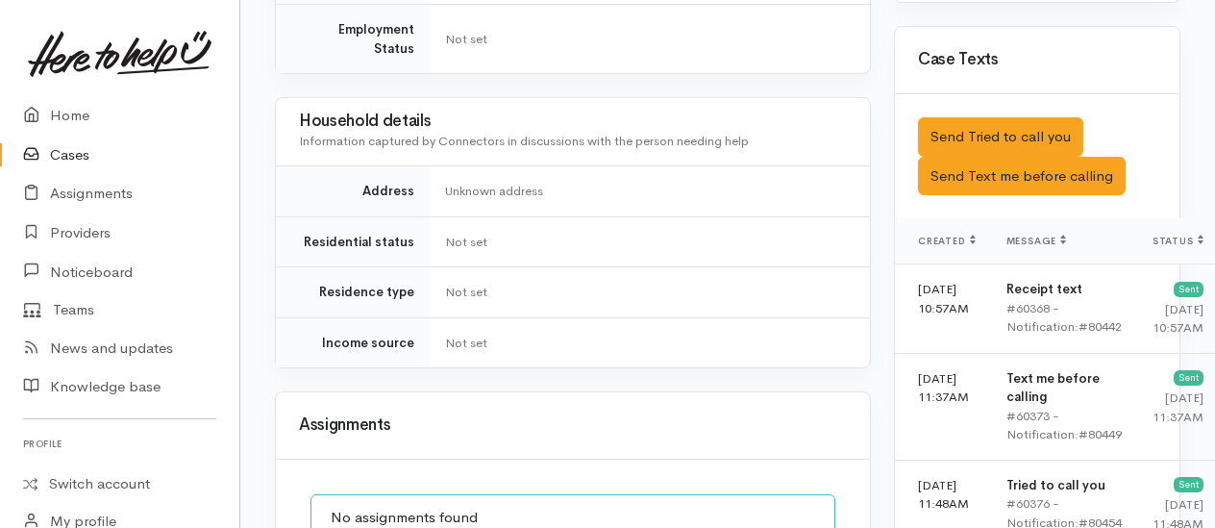
scroll to position [1717, 0]
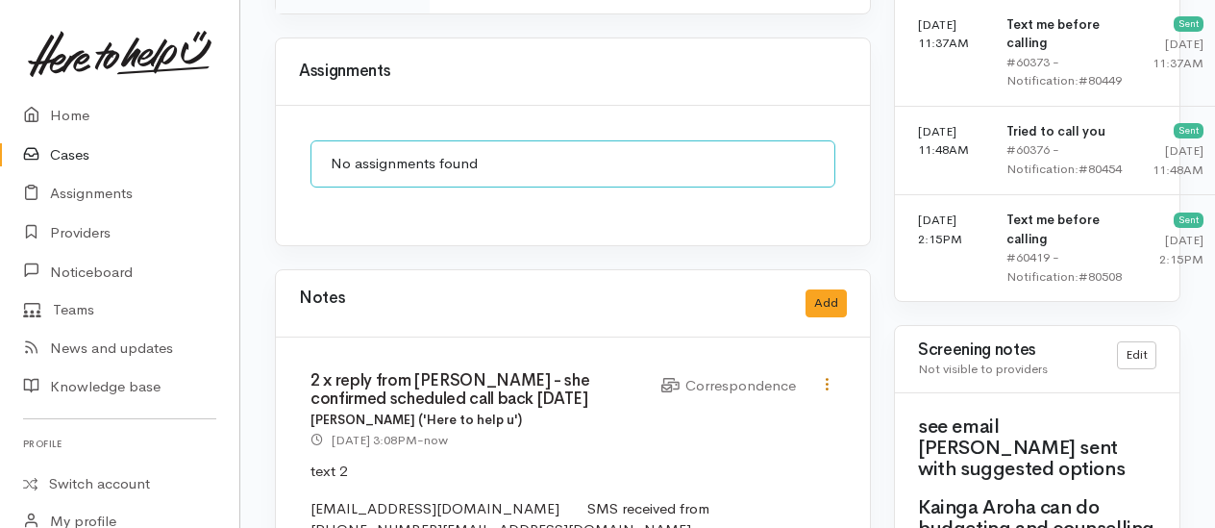
click at [828, 376] on icon at bounding box center [827, 384] width 16 height 16
click at [726, 407] on link "Edit" at bounding box center [758, 422] width 152 height 30
type input "2 x reply from Bronwyn - she confirmed scheduled call back on Monday"
select select "6"
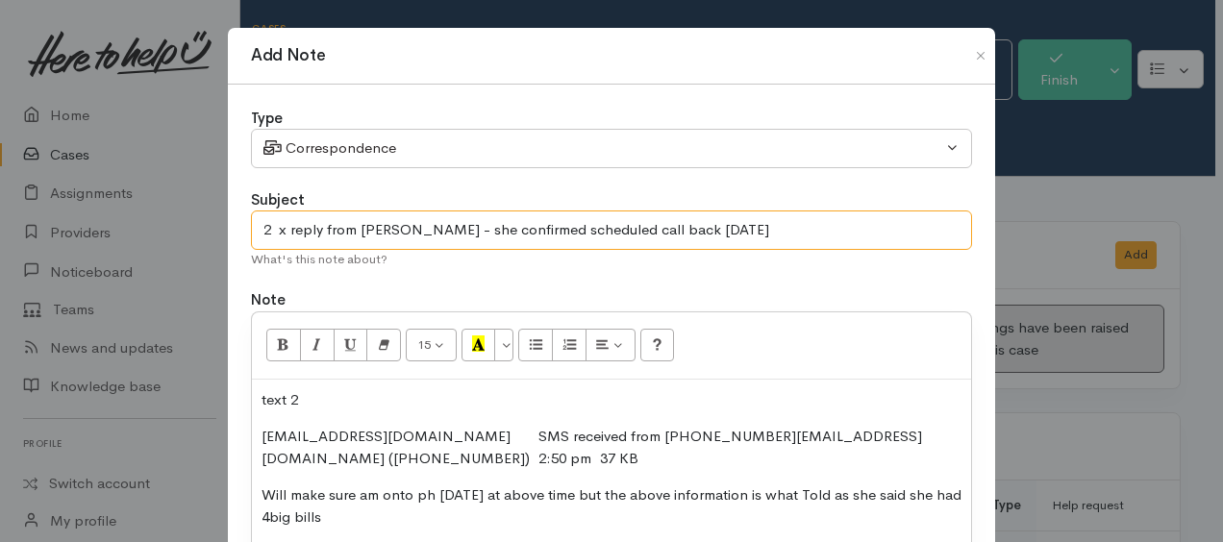
click at [251, 225] on input "2 x reply from Bronwyn - she confirmed scheduled call back on Monday" at bounding box center [611, 229] width 721 height 39
type input "text contact with 2 Bronwyn - she confirmed scheduled call back on Monday"
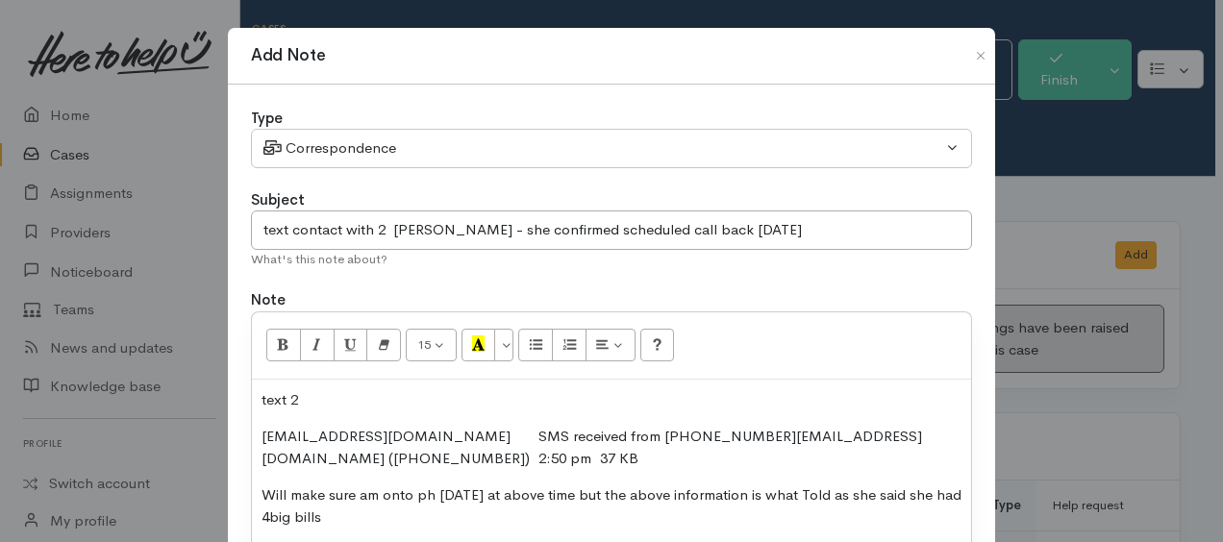
click at [261, 396] on p "text 2" at bounding box center [611, 400] width 700 height 22
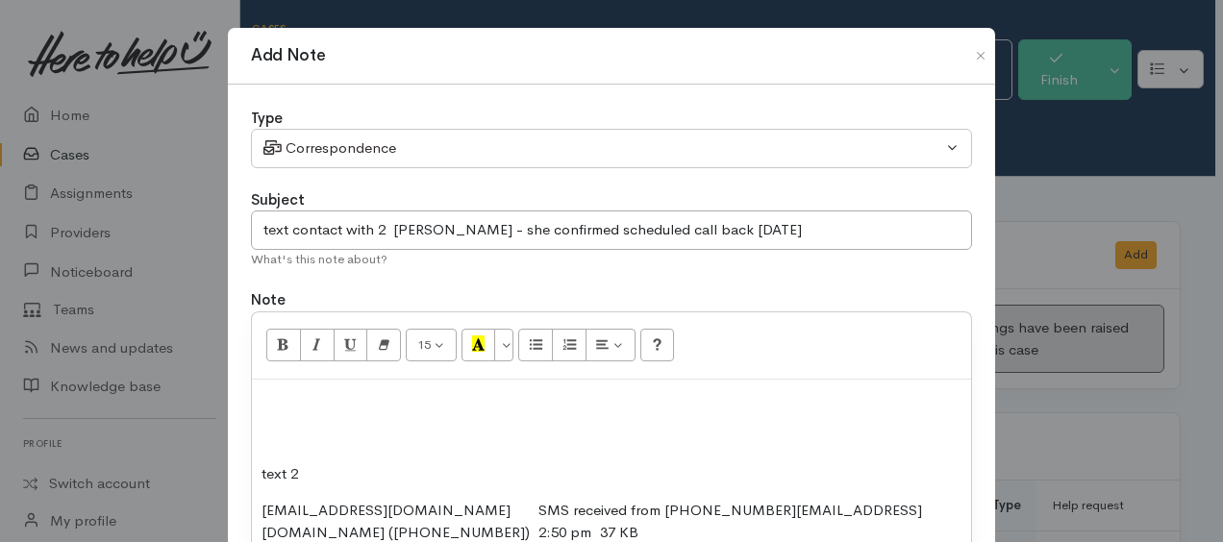
click at [261, 396] on p at bounding box center [611, 400] width 700 height 22
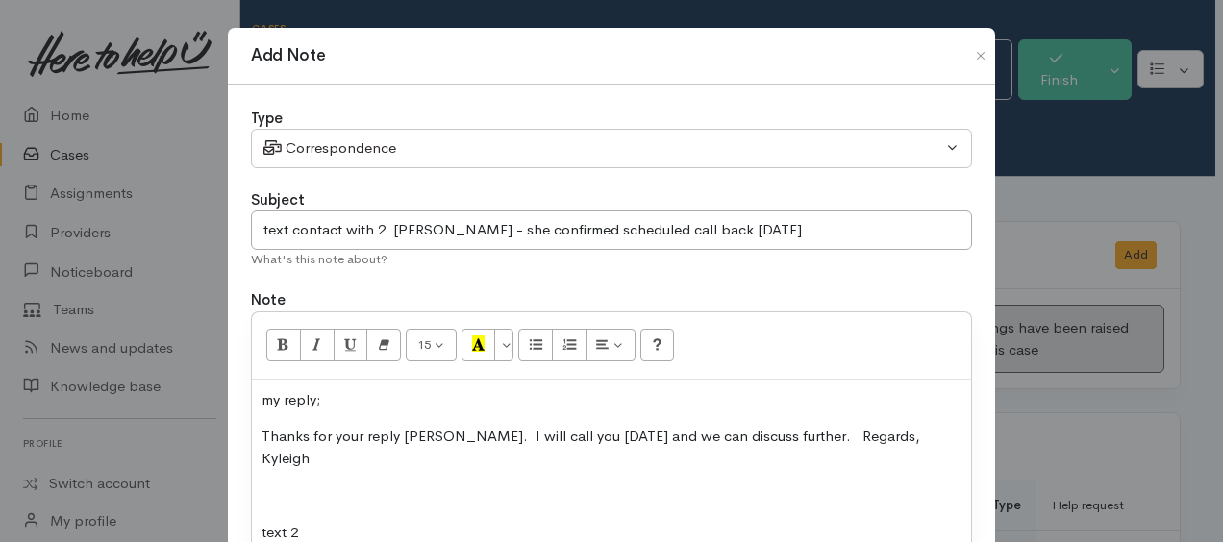
click at [347, 398] on p "my reply;" at bounding box center [611, 400] width 700 height 22
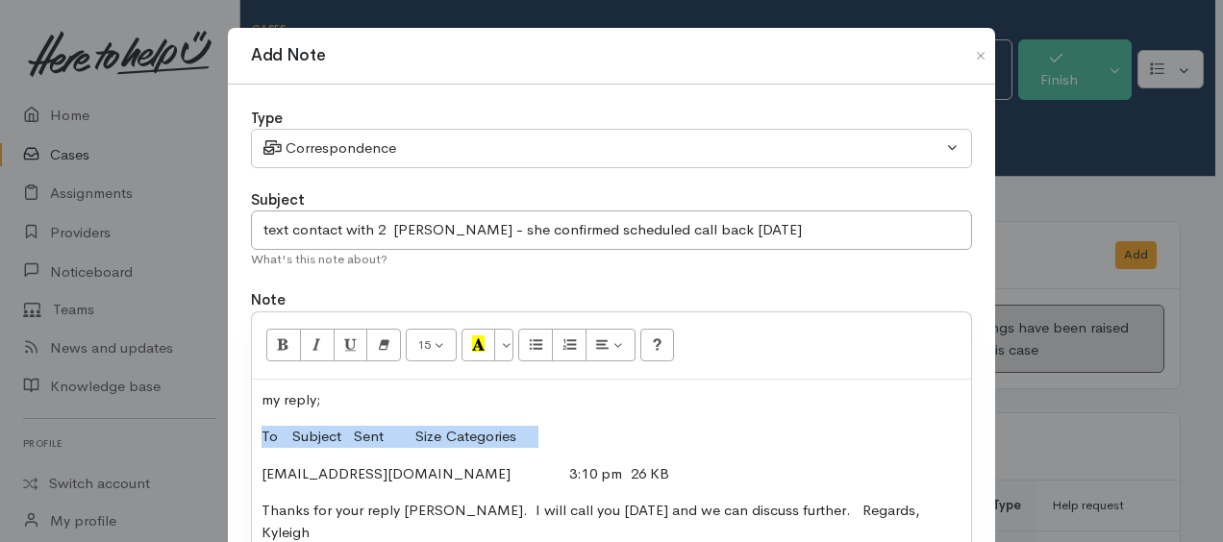
drag, startPoint x: 256, startPoint y: 438, endPoint x: 592, endPoint y: 421, distance: 336.9
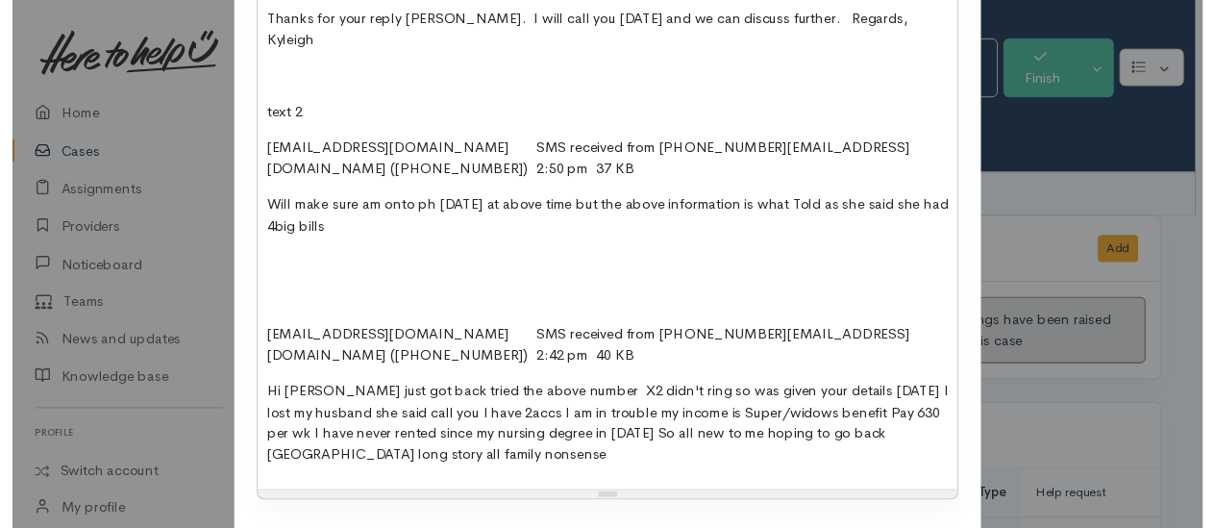
scroll to position [577, 0]
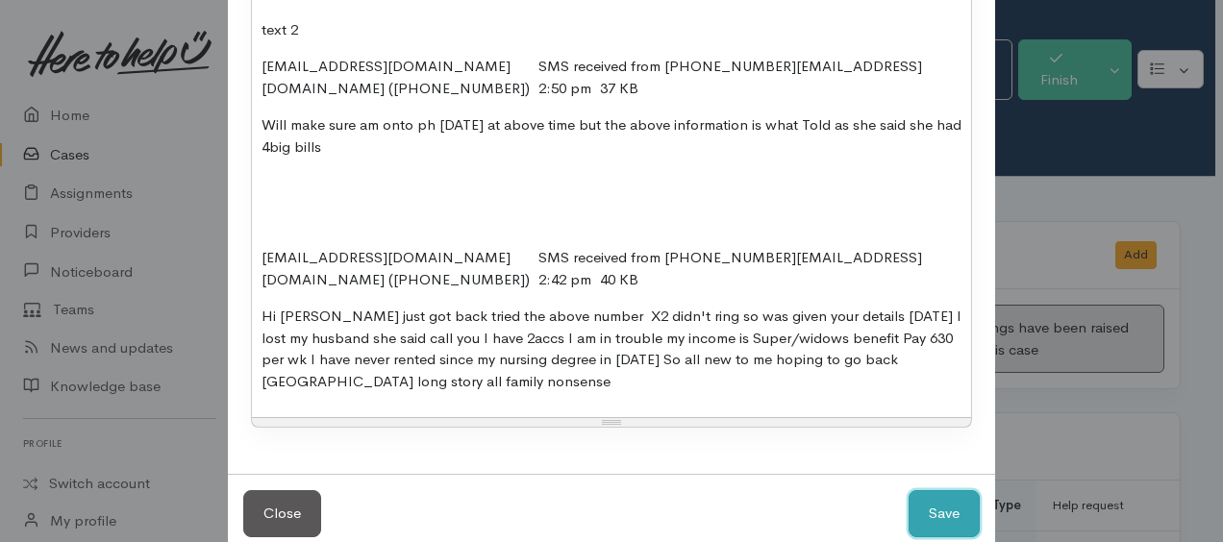
click at [919, 490] on button "Save" at bounding box center [943, 513] width 71 height 47
select select "1"
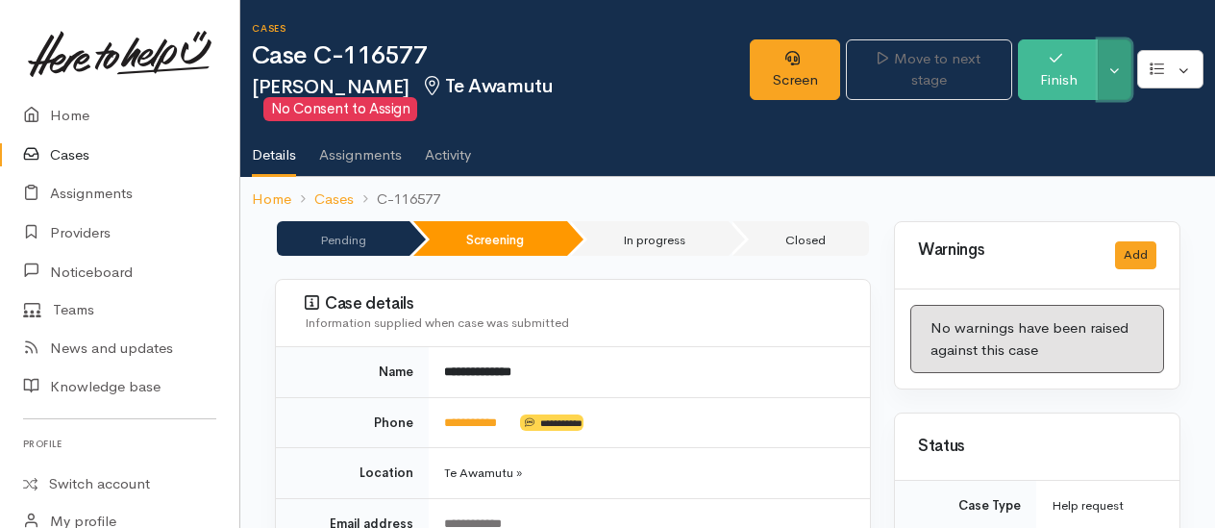
click at [1112, 62] on button "Toggle Dropdown" at bounding box center [1115, 69] width 34 height 61
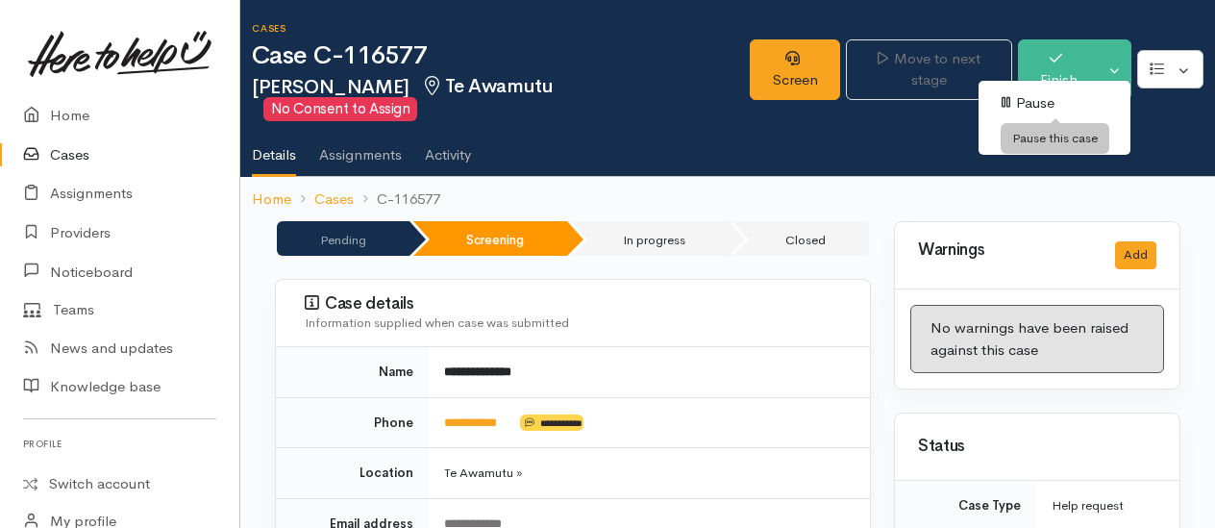
click at [1037, 102] on link "Pause" at bounding box center [1054, 103] width 152 height 30
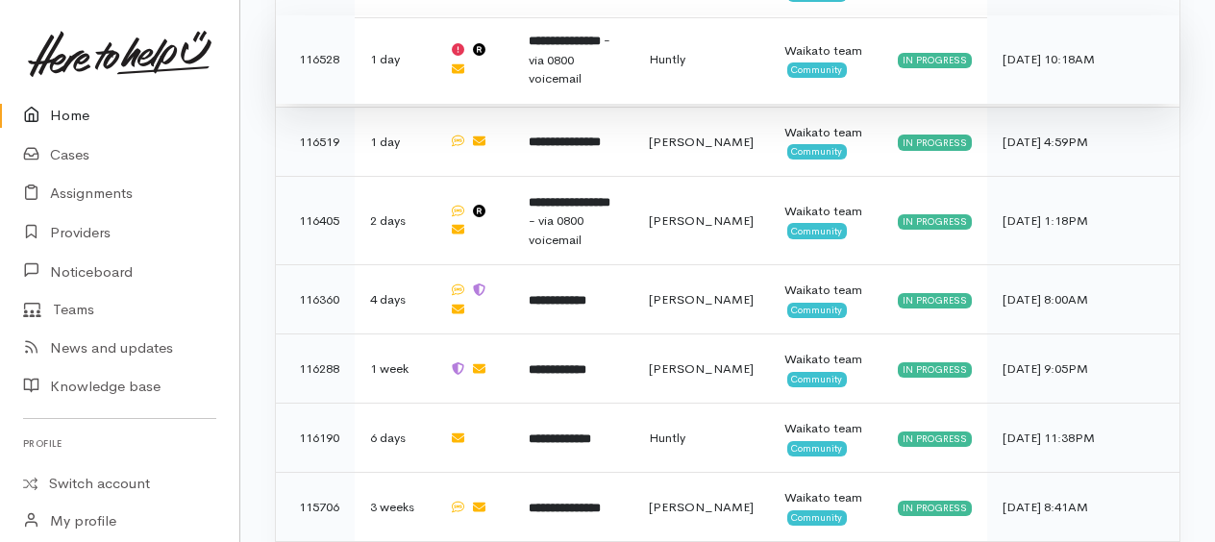
scroll to position [1477, 0]
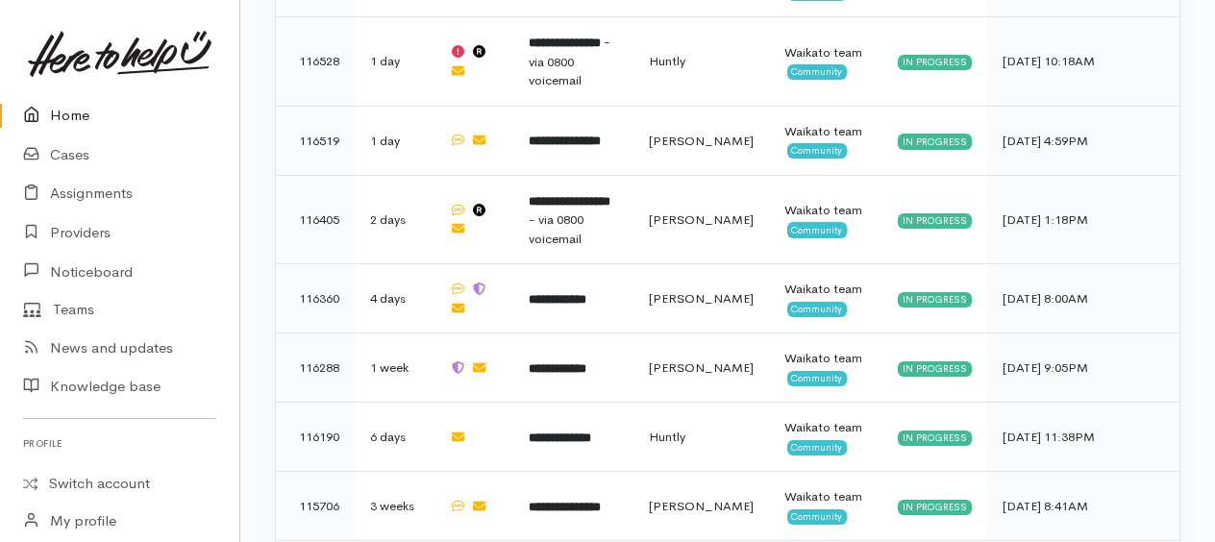
click at [75, 112] on link "Home" at bounding box center [119, 115] width 239 height 39
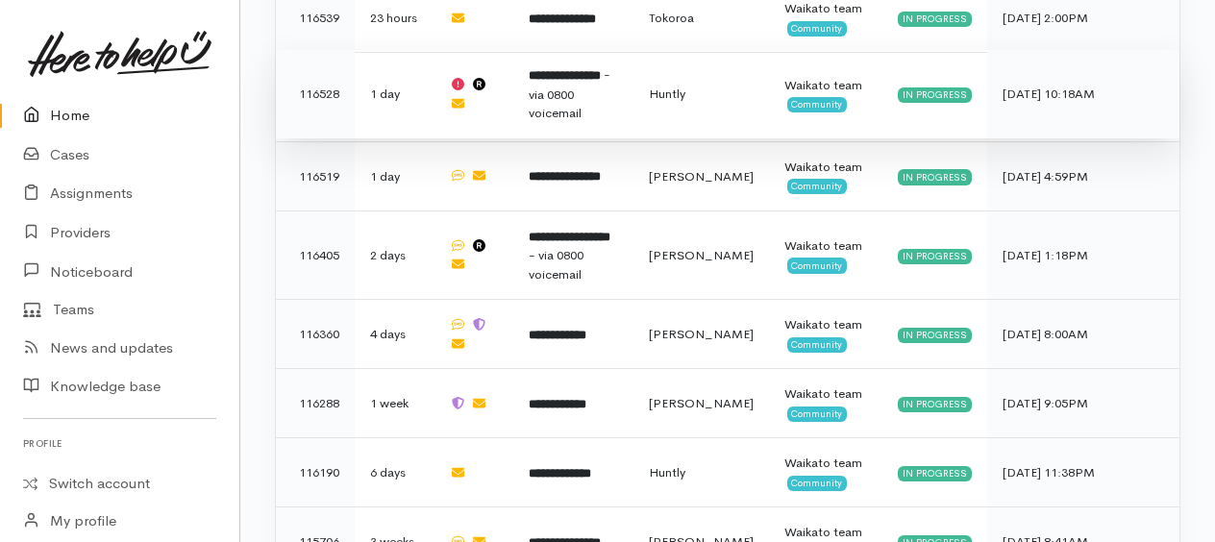
scroll to position [1477, 0]
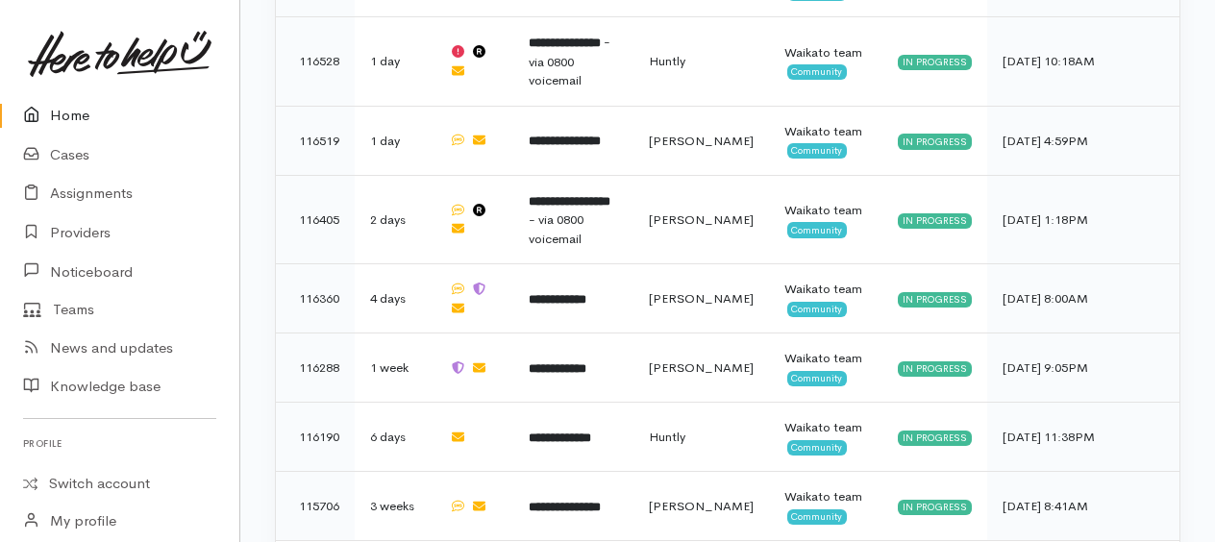
click at [67, 115] on link "Home" at bounding box center [119, 115] width 239 height 39
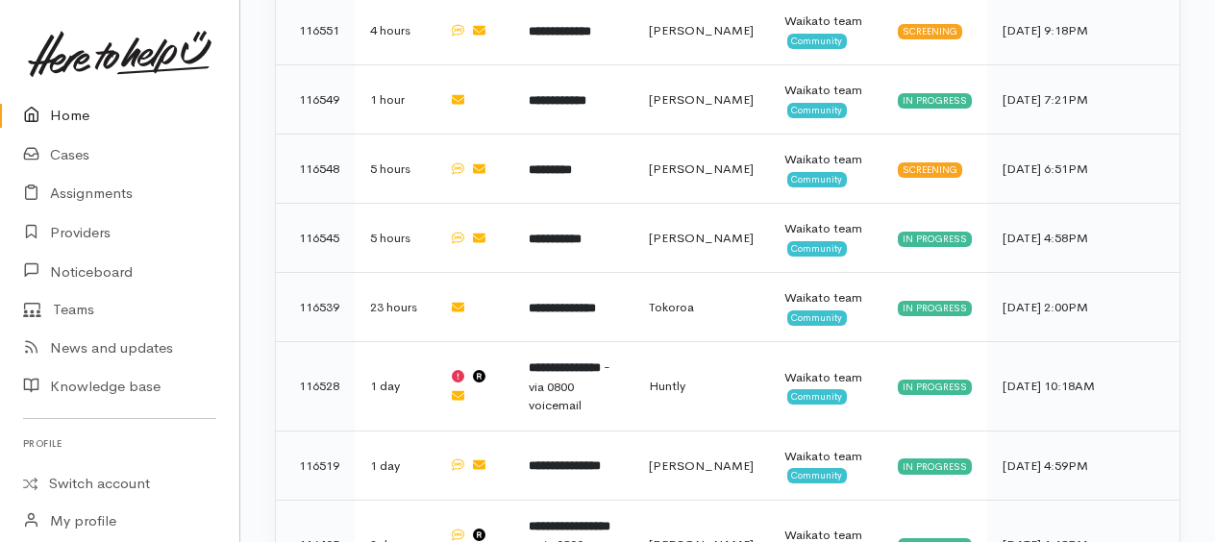
scroll to position [1153, 0]
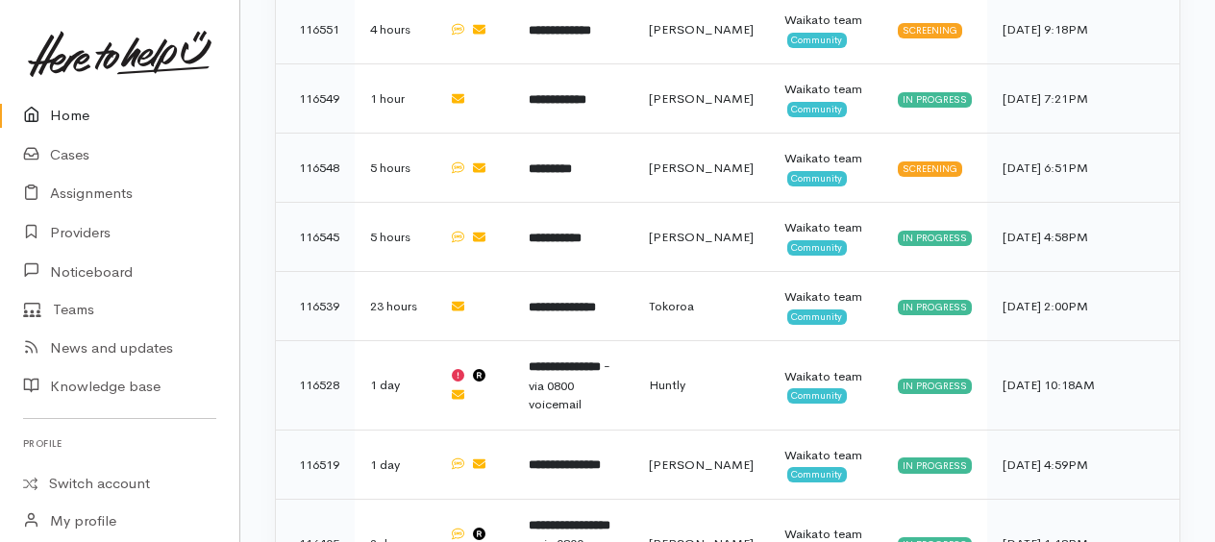
click at [58, 119] on link "Home" at bounding box center [119, 115] width 239 height 39
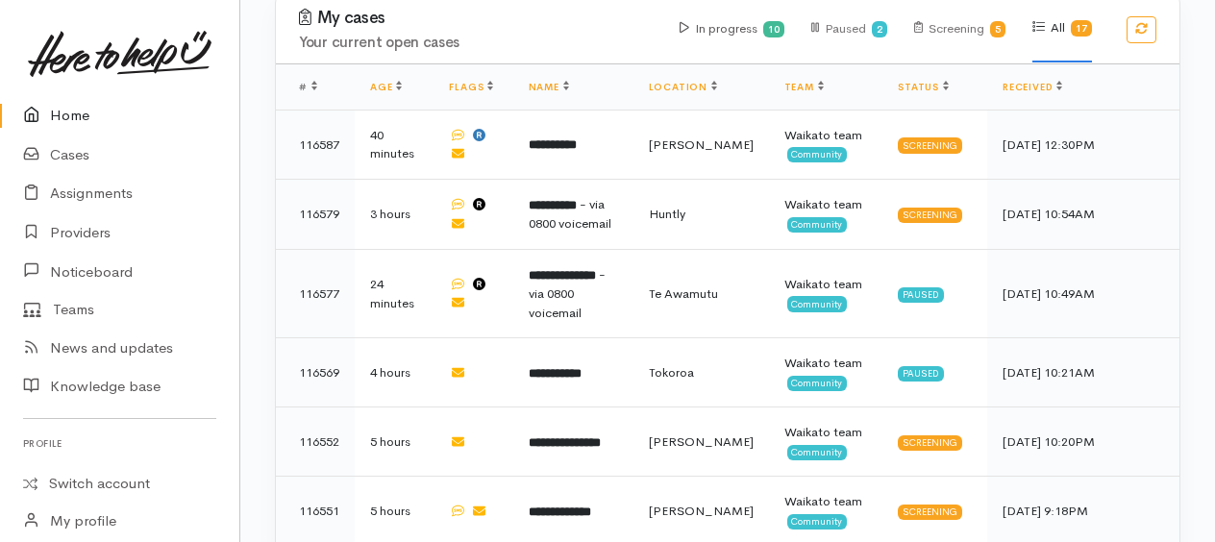
scroll to position [673, 0]
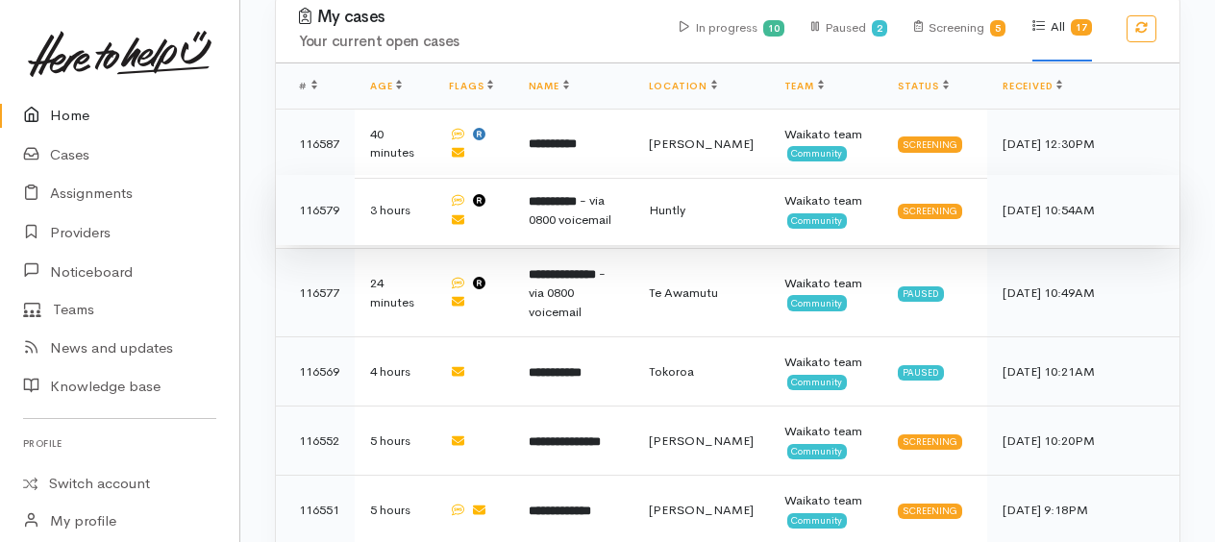
click at [585, 207] on span "- via 0800 voicemail" at bounding box center [570, 210] width 83 height 37
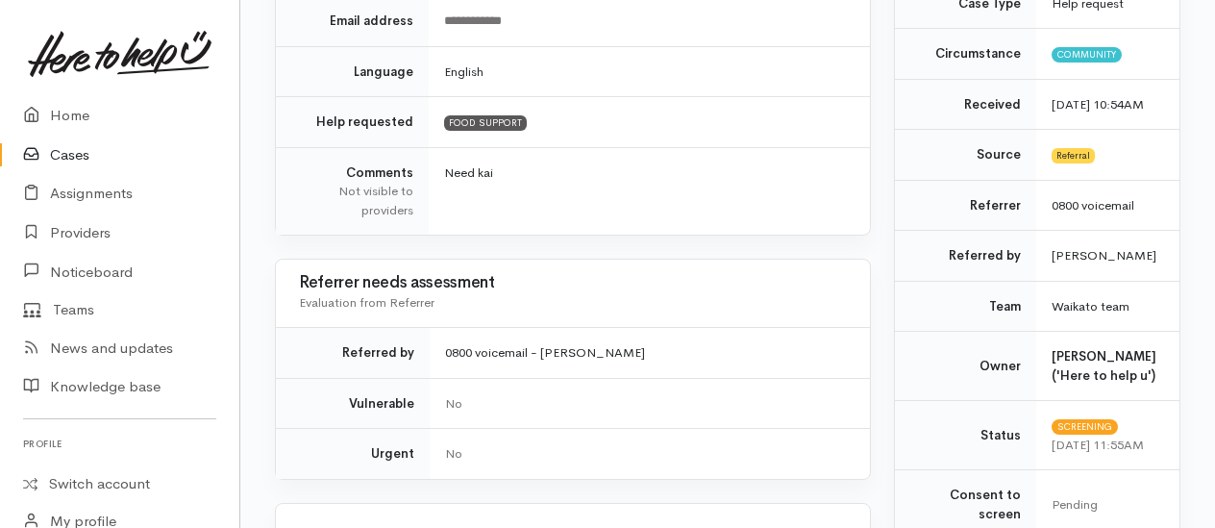
scroll to position [96, 0]
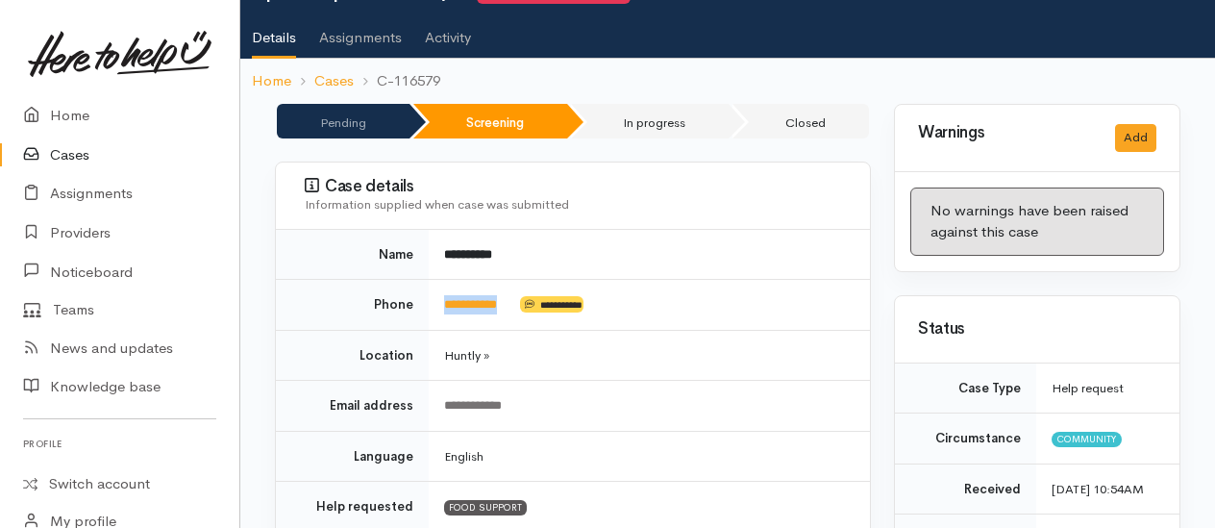
drag, startPoint x: 518, startPoint y: 297, endPoint x: 443, endPoint y: 302, distance: 75.1
click at [443, 302] on td "**********" at bounding box center [649, 305] width 441 height 51
drag, startPoint x: 443, startPoint y: 302, endPoint x: 457, endPoint y: 304, distance: 13.6
copy td "**********"
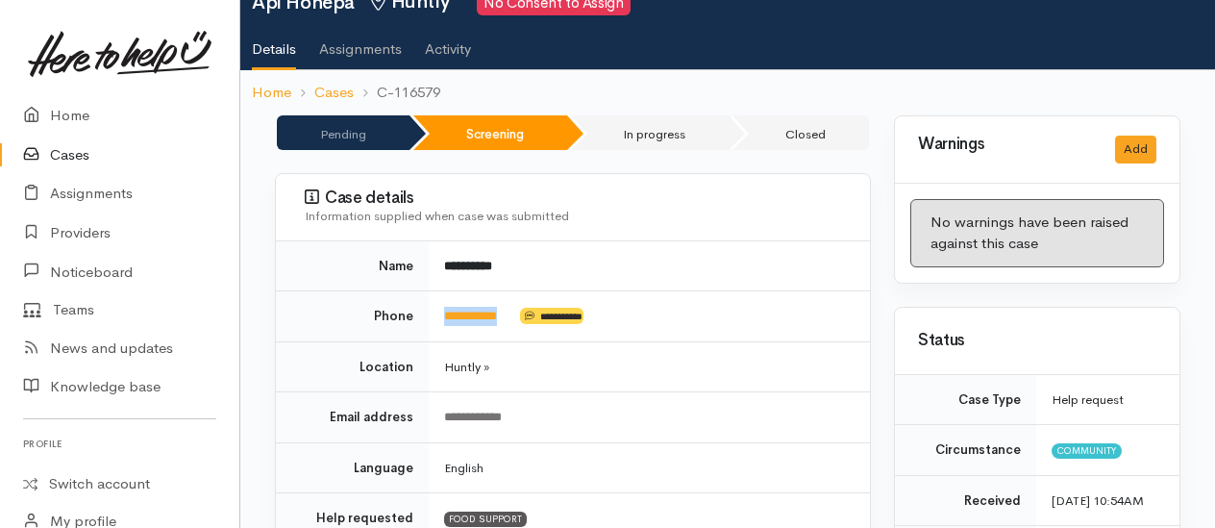
scroll to position [0, 0]
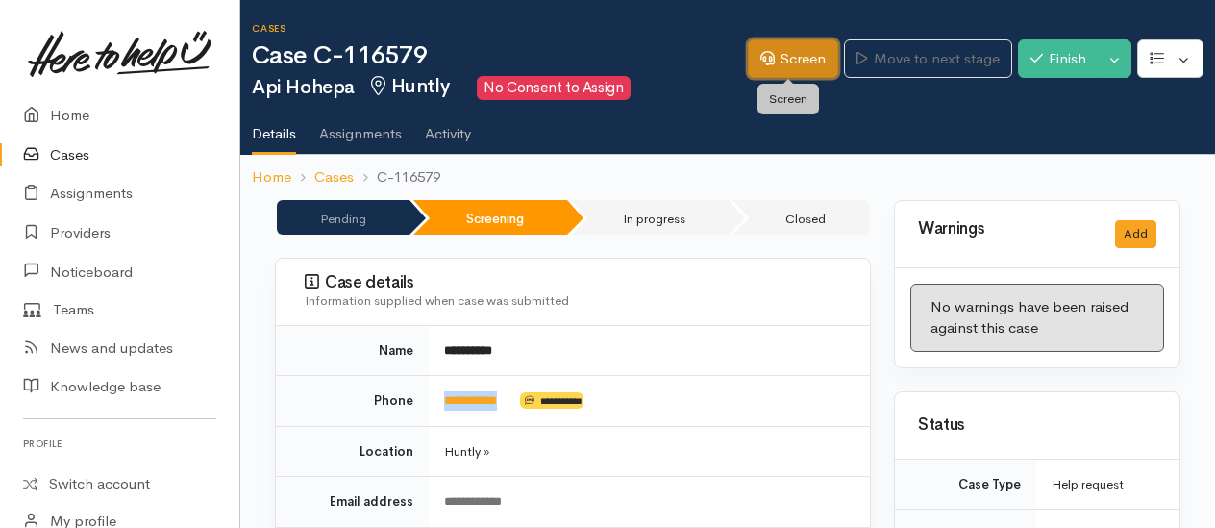
click at [768, 48] on link "Screen" at bounding box center [793, 58] width 90 height 39
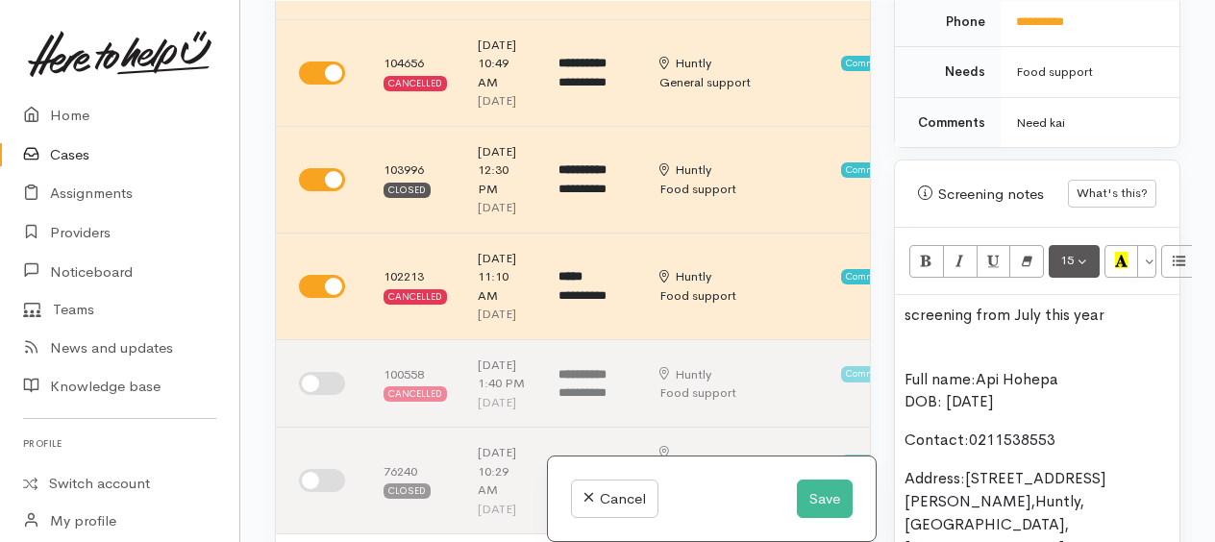
scroll to position [1250, 0]
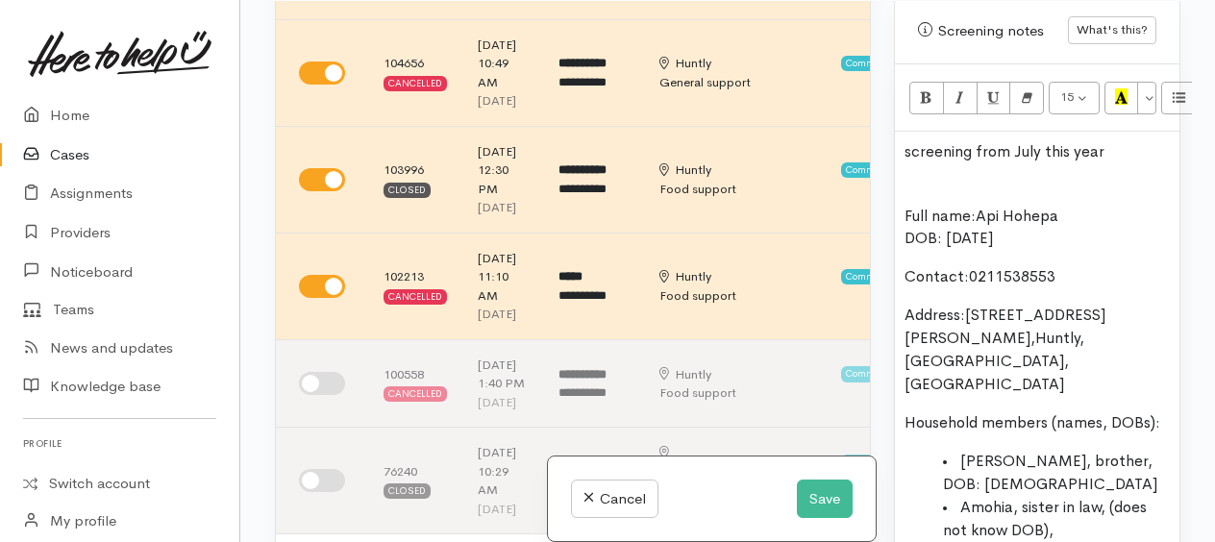
click at [908, 184] on p at bounding box center [1036, 172] width 265 height 21
drag, startPoint x: 904, startPoint y: 177, endPoint x: 1109, endPoint y: 190, distance: 206.1
click at [1109, 162] on p "screening from July this year" at bounding box center [1036, 151] width 265 height 21
click at [905, 224] on span "Full name:" at bounding box center [939, 214] width 71 height 20
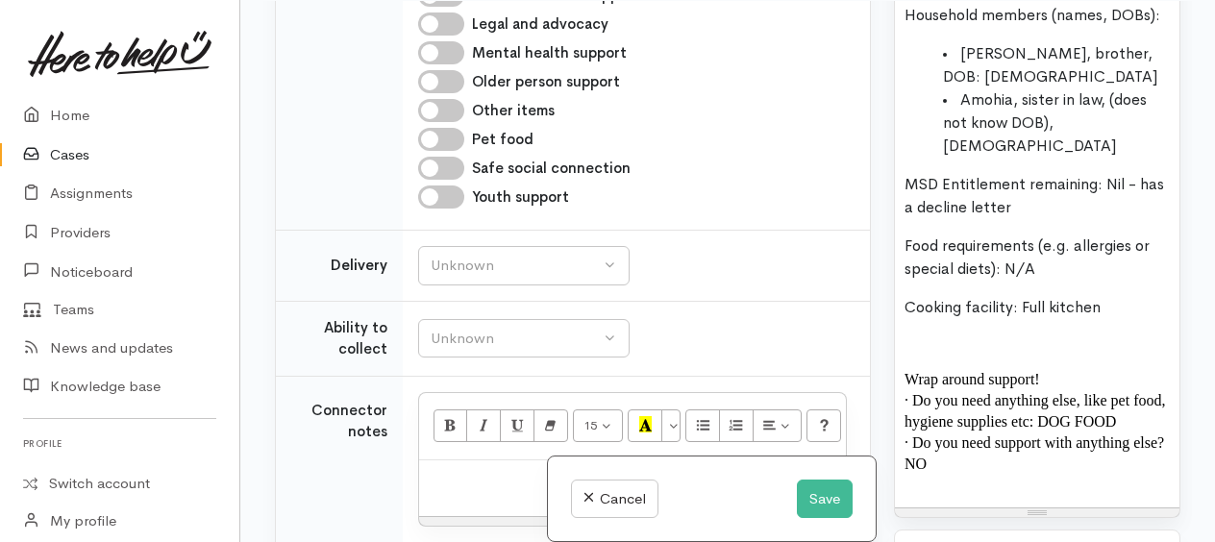
scroll to position [2403, 0]
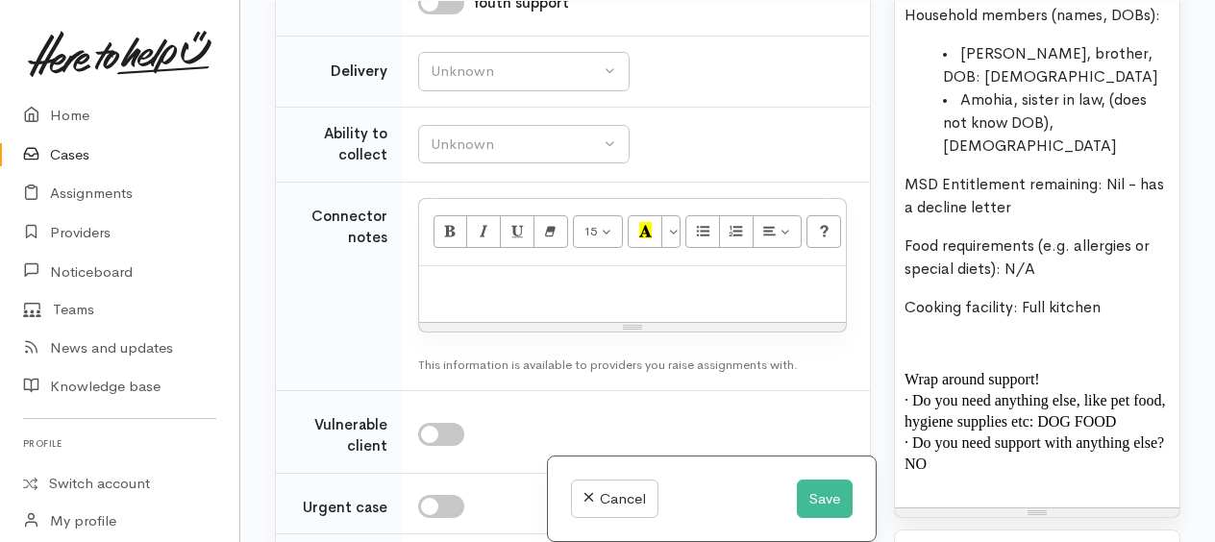
checkbox input "true"
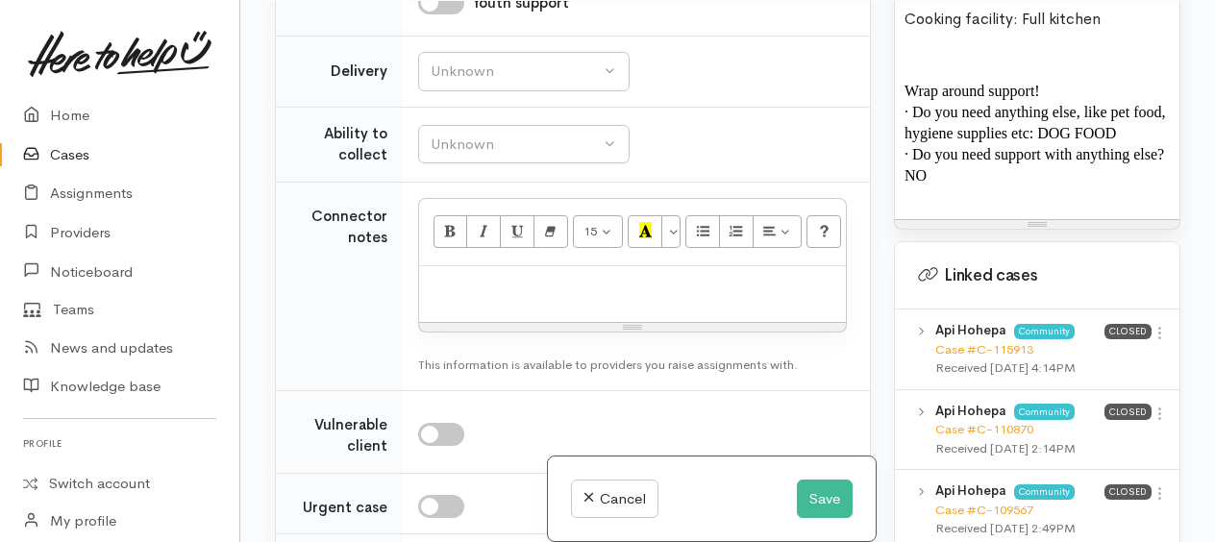
scroll to position [1826, 0]
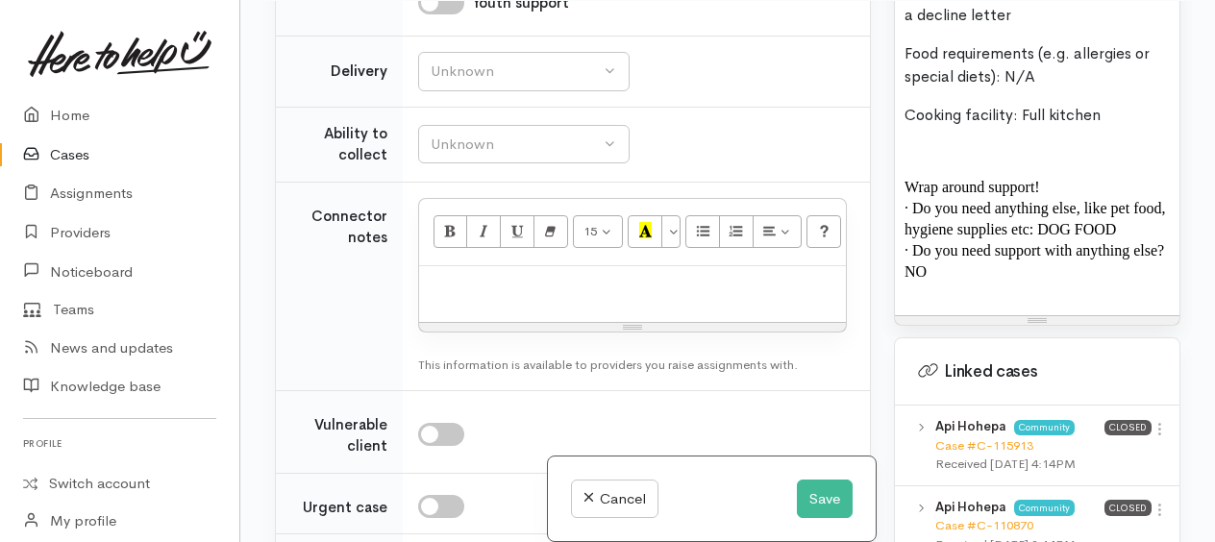
click at [979, 240] on p "· Do you need support with anything else? NO" at bounding box center [1036, 261] width 265 height 42
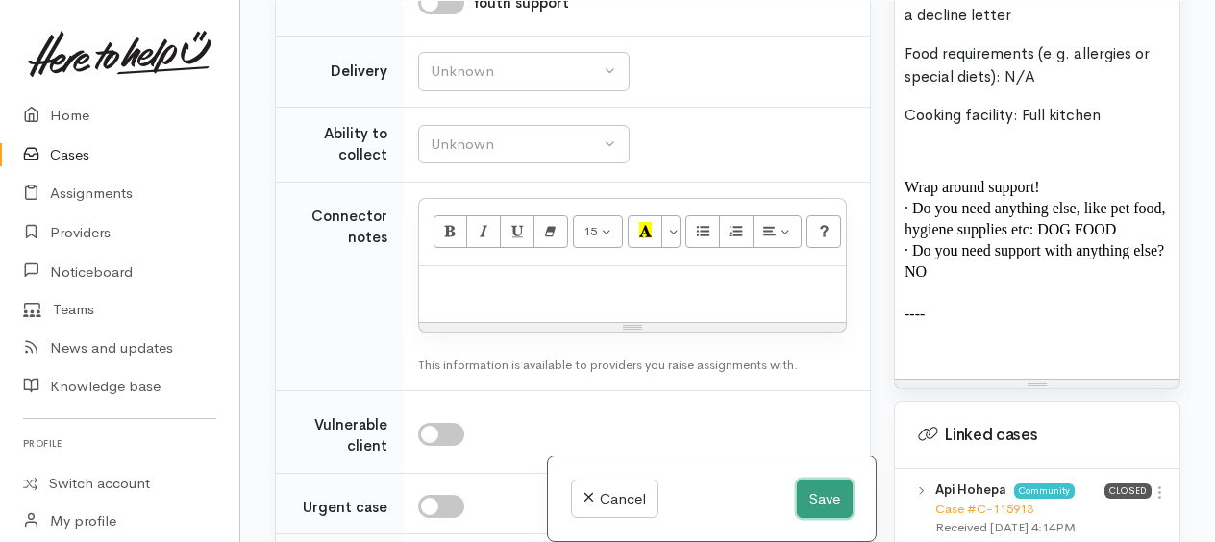
click at [823, 493] on button "Save" at bounding box center [825, 499] width 56 height 39
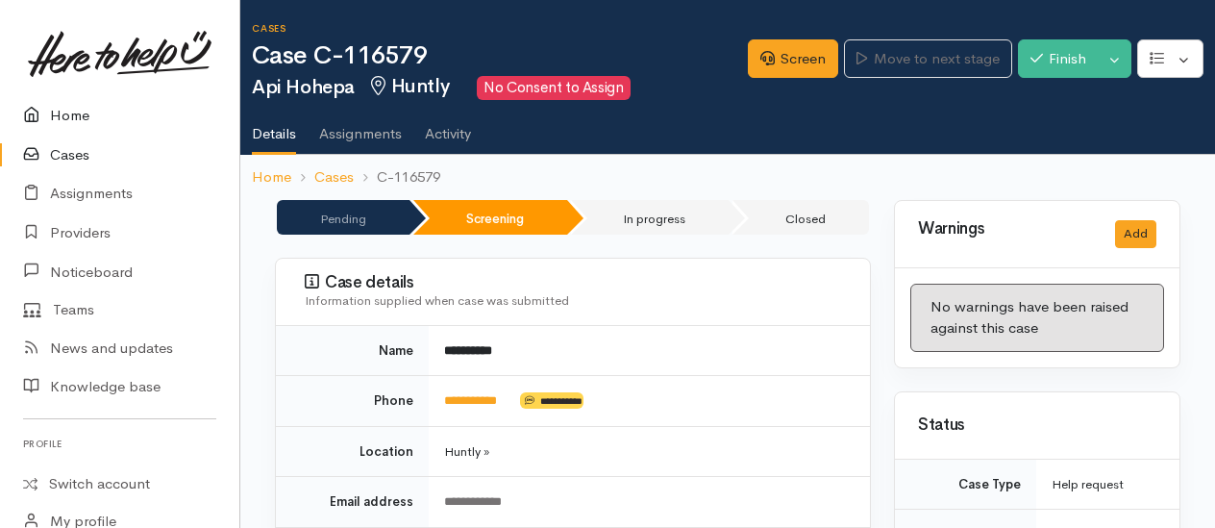
click at [80, 111] on link "Home" at bounding box center [119, 115] width 239 height 39
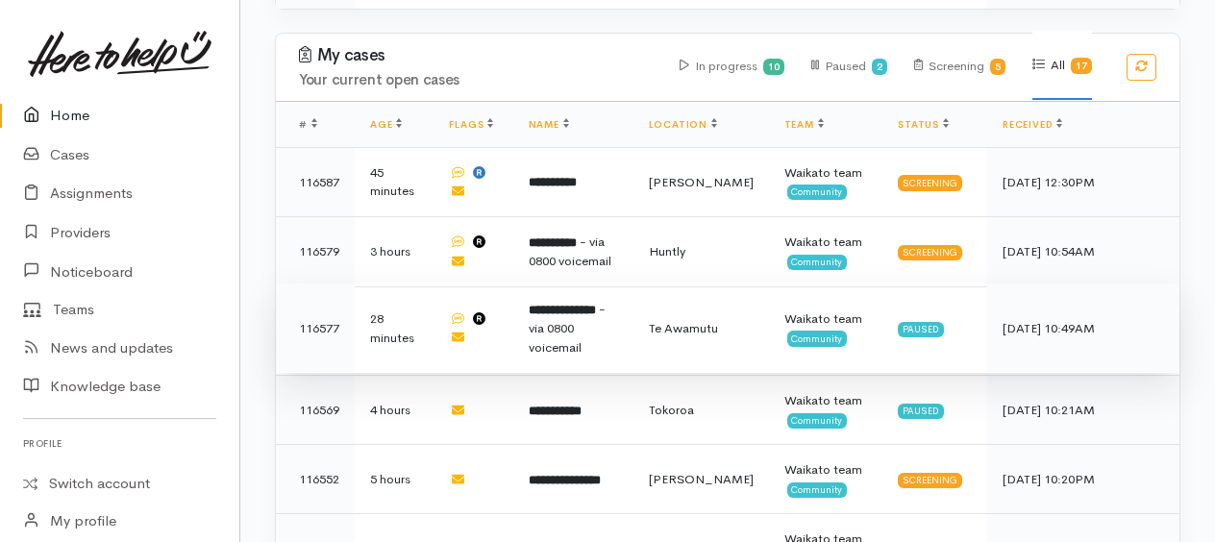
scroll to position [673, 0]
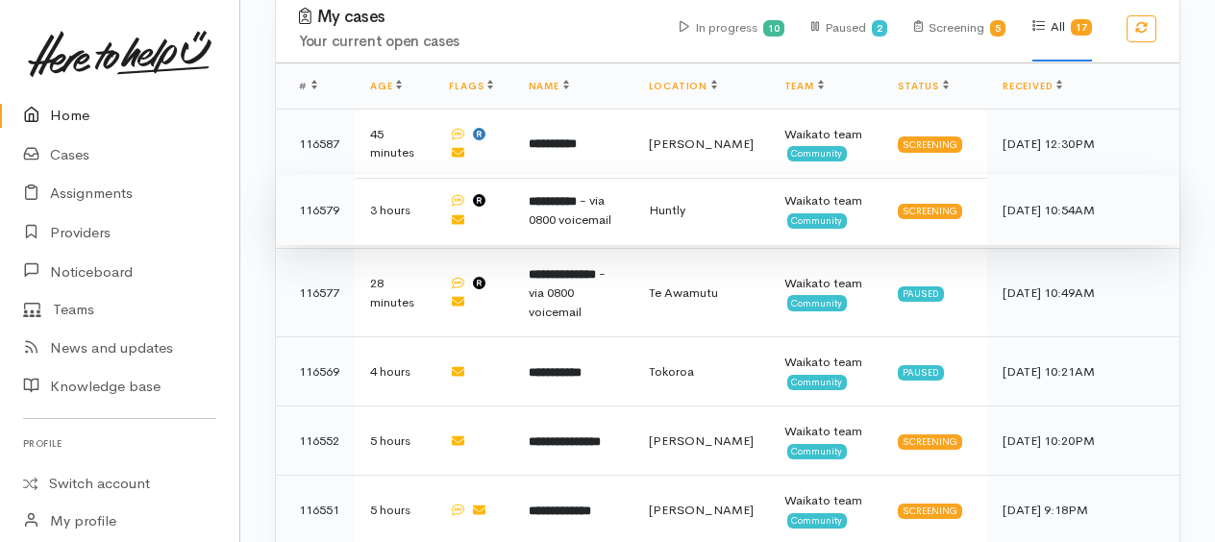
click at [582, 202] on td "**********" at bounding box center [573, 210] width 120 height 70
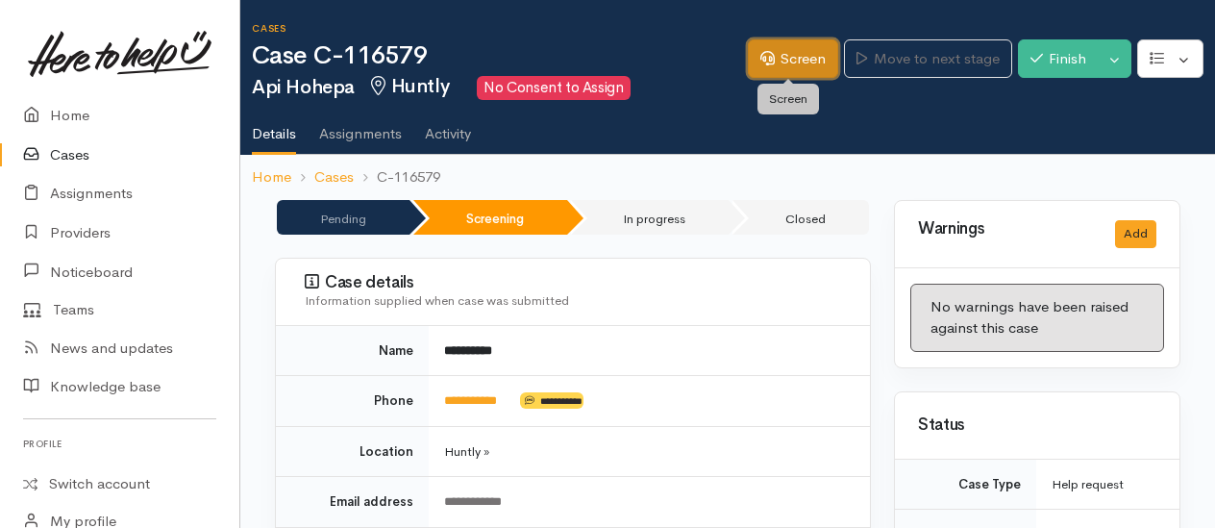
click at [786, 50] on link "Screen" at bounding box center [793, 58] width 90 height 39
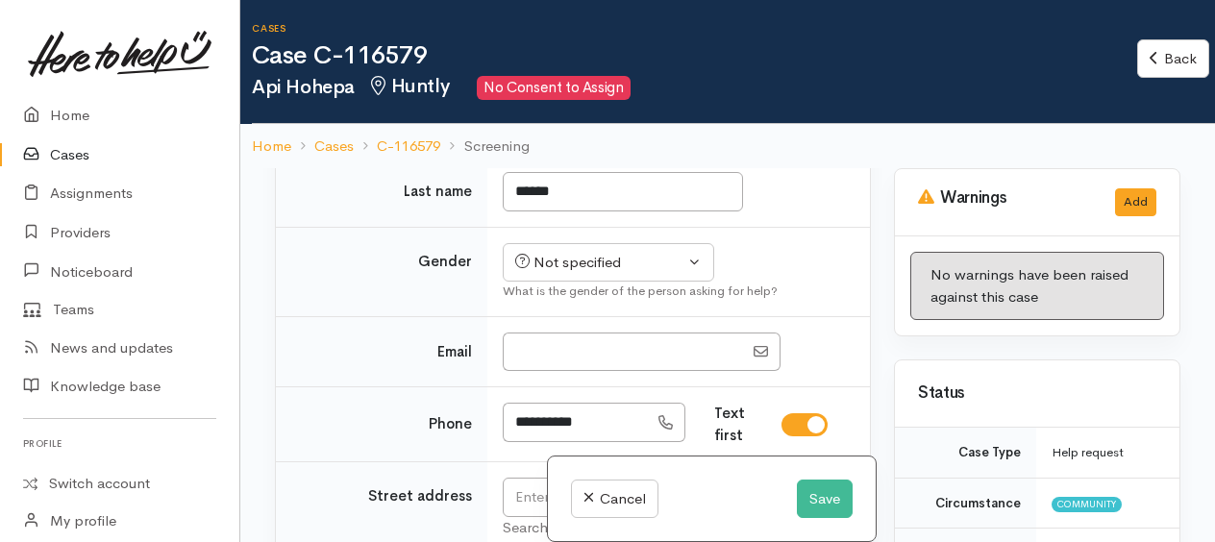
scroll to position [1250, 0]
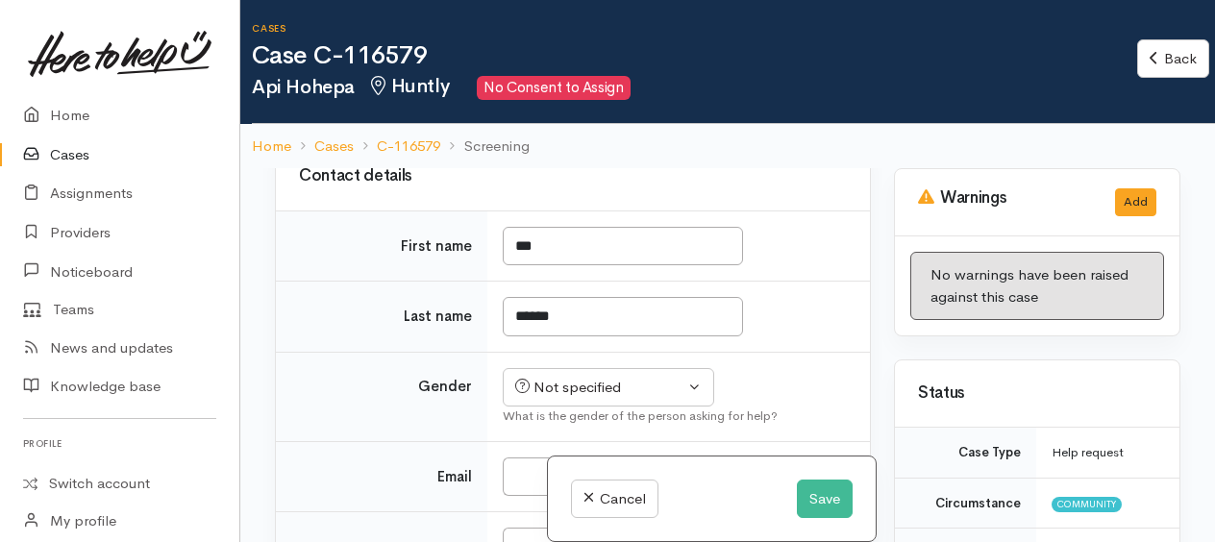
click at [490, 68] on input "I have been given consent to capture screening information" at bounding box center [502, 56] width 46 height 23
checkbox input "true"
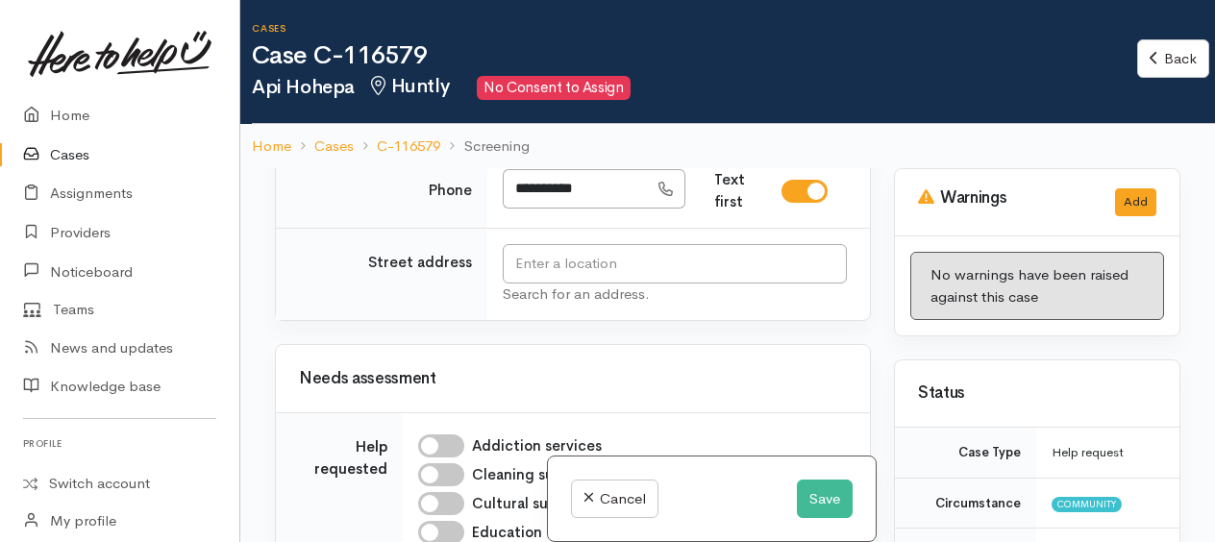
scroll to position [1634, 0]
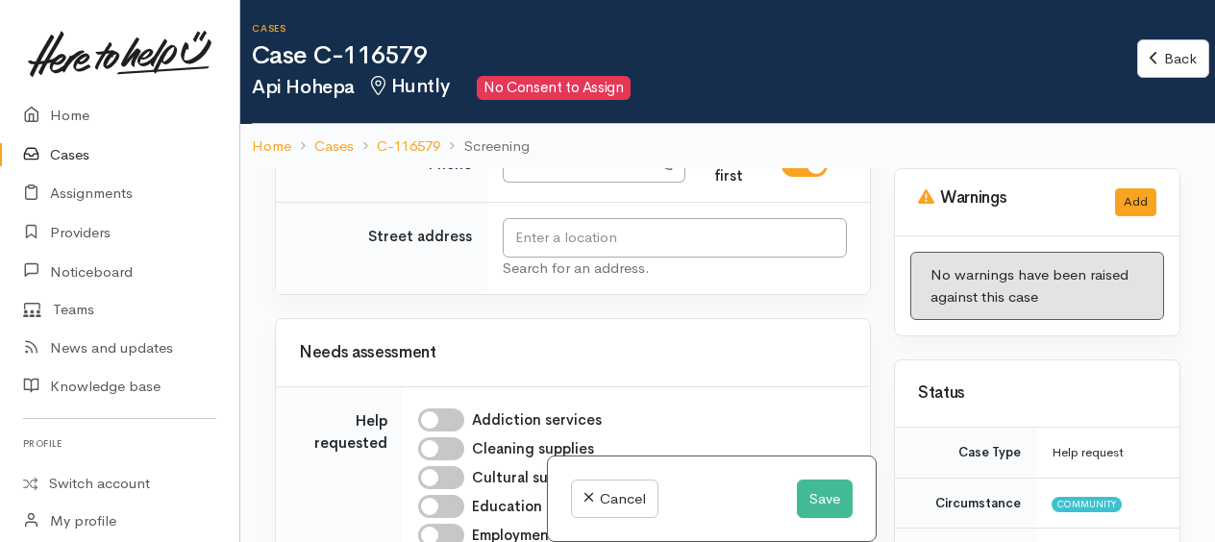
drag, startPoint x: 585, startPoint y: 250, endPoint x: 584, endPoint y: 275, distance: 25.0
click at [584, 14] on div "Not specified" at bounding box center [599, 3] width 169 height 22
click at [575, 117] on span "[DEMOGRAPHIC_DATA]" at bounding box center [623, 106] width 164 height 22
select select "[DEMOGRAPHIC_DATA]"
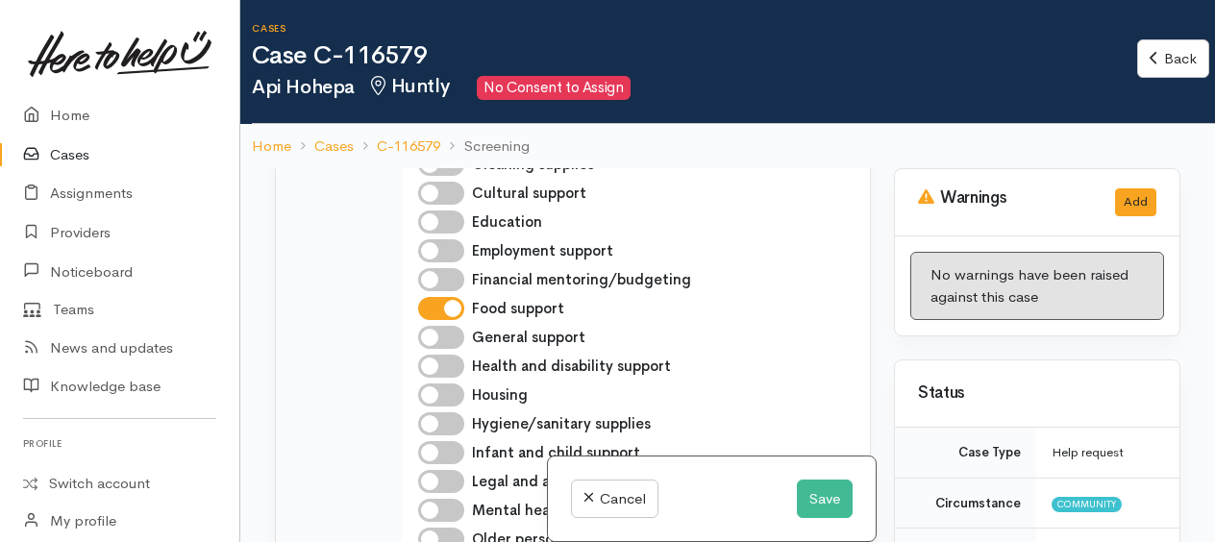
scroll to position [1922, 0]
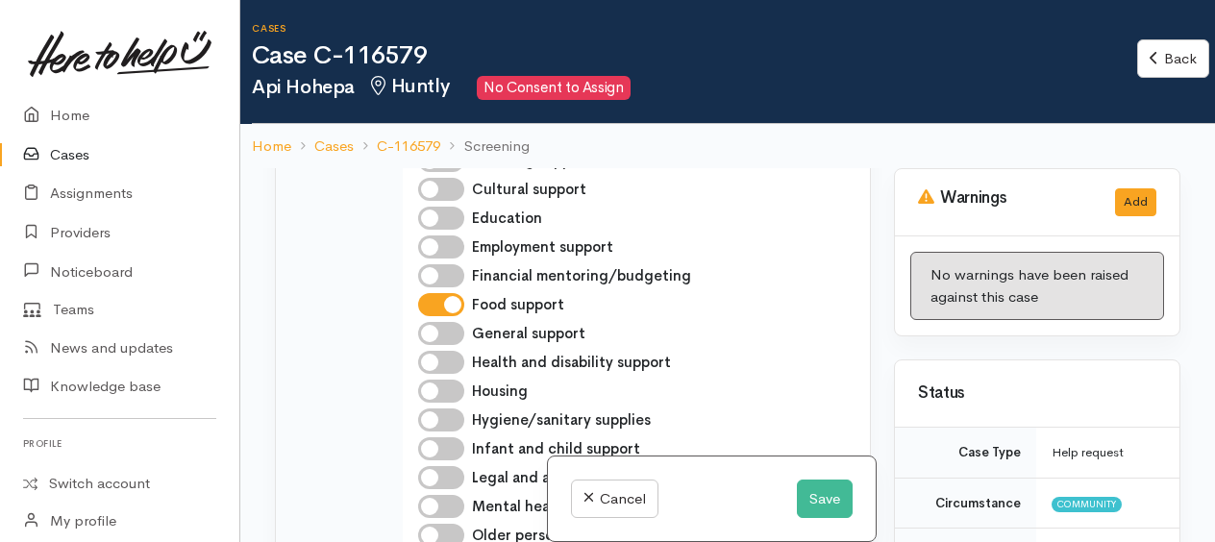
drag, startPoint x: 571, startPoint y: 203, endPoint x: 586, endPoint y: 208, distance: 16.1
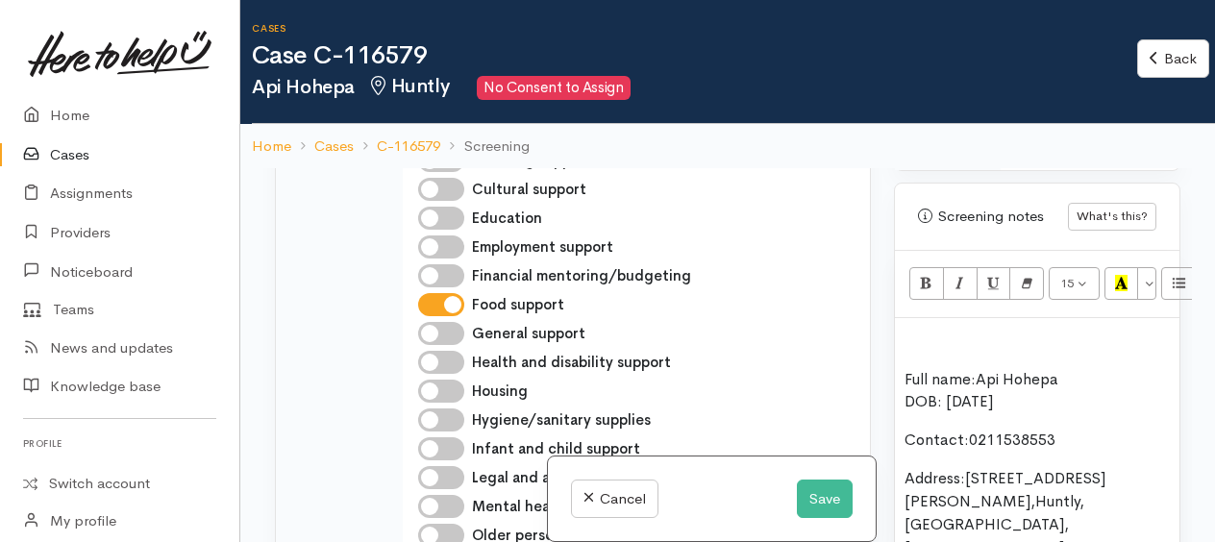
scroll to position [1346, 0]
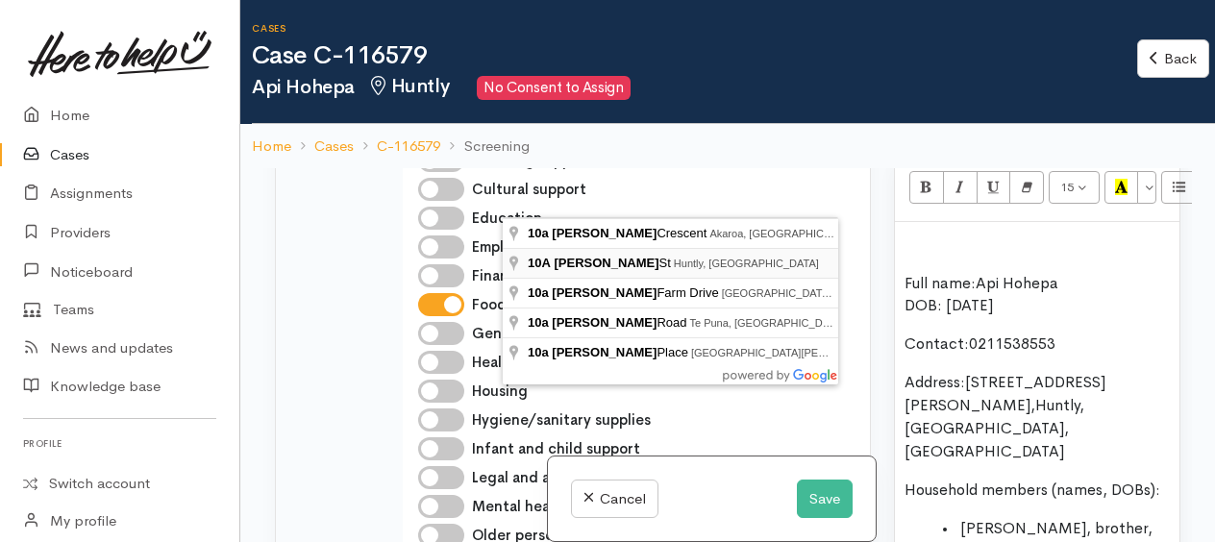
type input "[STREET_ADDRESS][PERSON_NAME]"
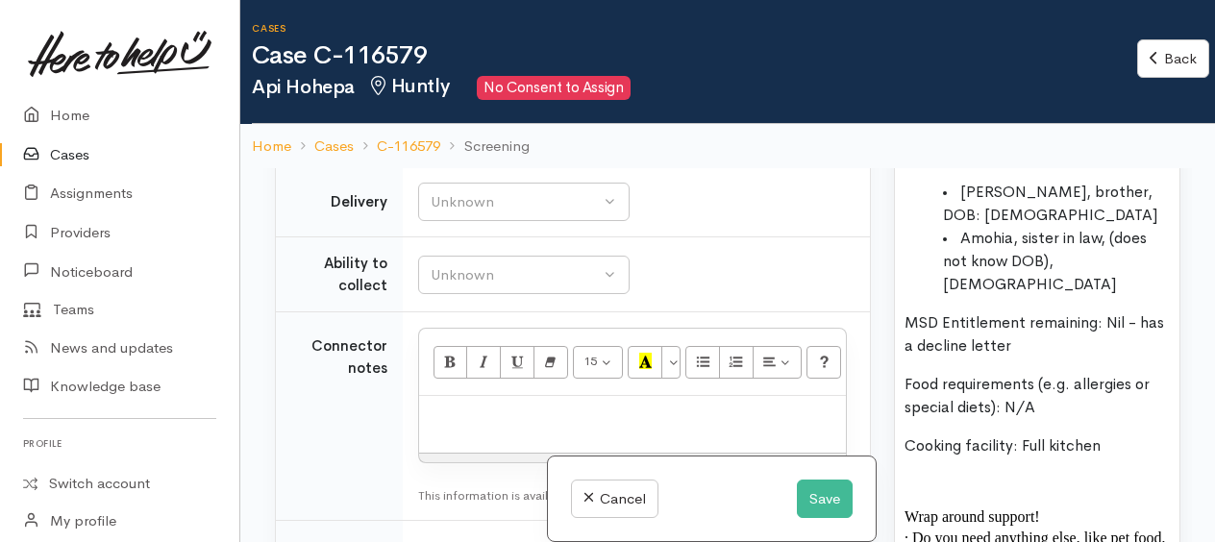
scroll to position [1730, 0]
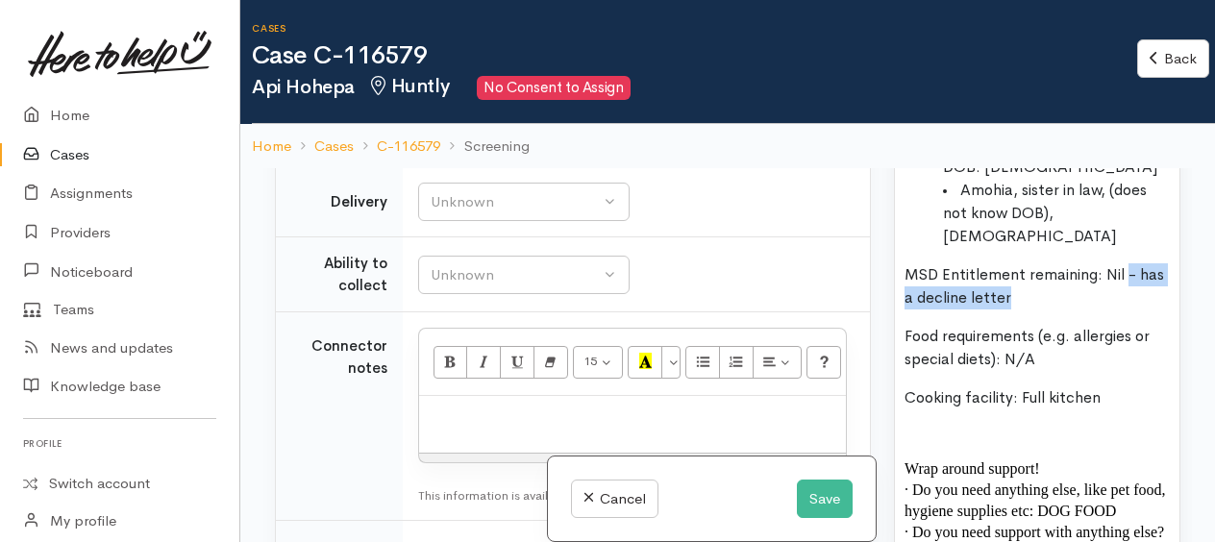
click at [1140, 263] on p "MSD Entitlement remaining: Nil - has a decline letter" at bounding box center [1036, 286] width 265 height 46
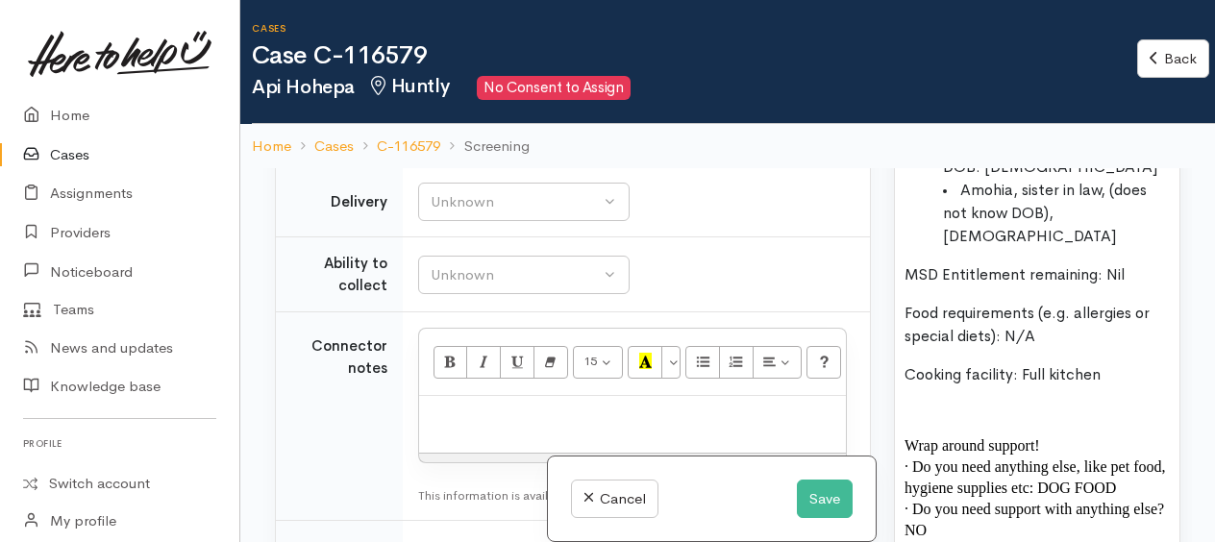
click at [1038, 304] on p "Food requirements (e.g. allergies or special diets): N/A" at bounding box center [1036, 325] width 265 height 46
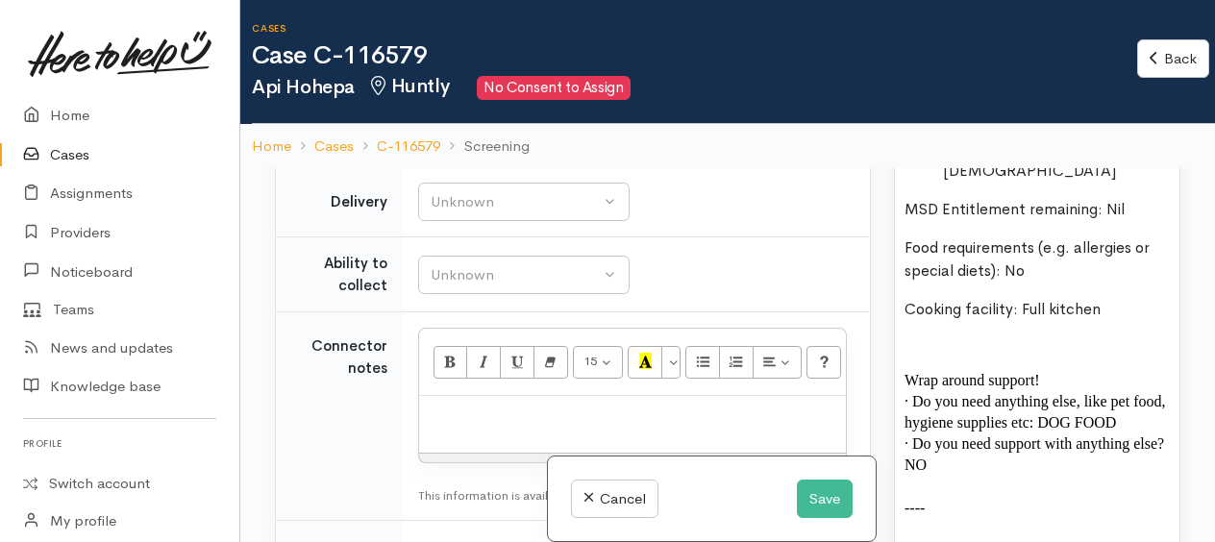
scroll to position [1826, 0]
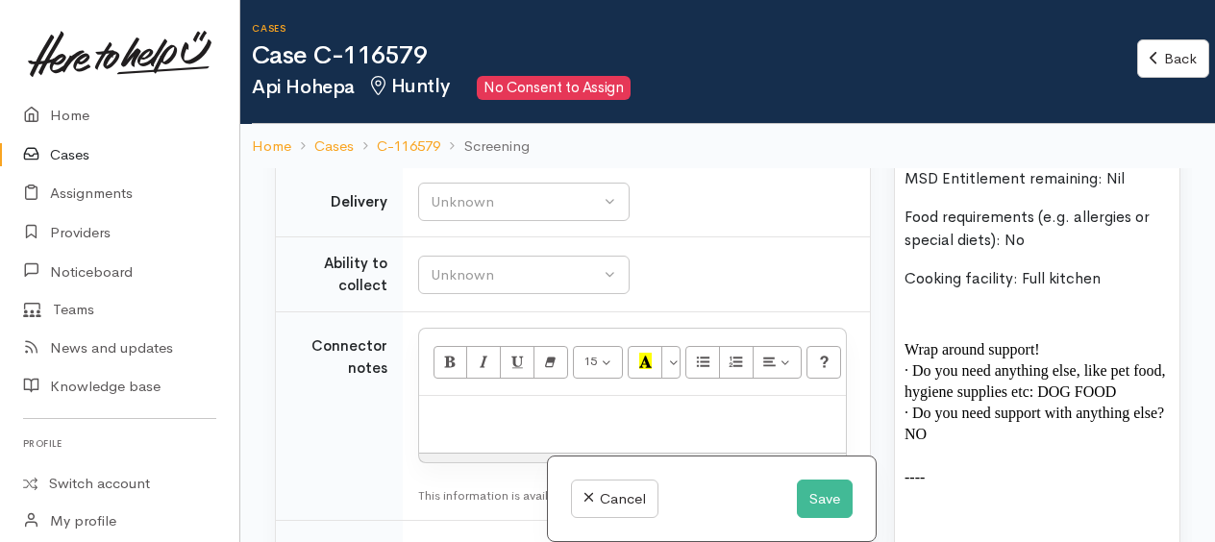
click at [1065, 362] on span "· Do you need anything else, like pet food, hygiene supplies etc: DOG FOOD" at bounding box center [1034, 380] width 261 height 37
click at [909, 384] on span ": DOG FOOD" at bounding box center [947, 392] width 87 height 16
click at [1001, 382] on p "- DOG FOOD" at bounding box center [1036, 392] width 265 height 21
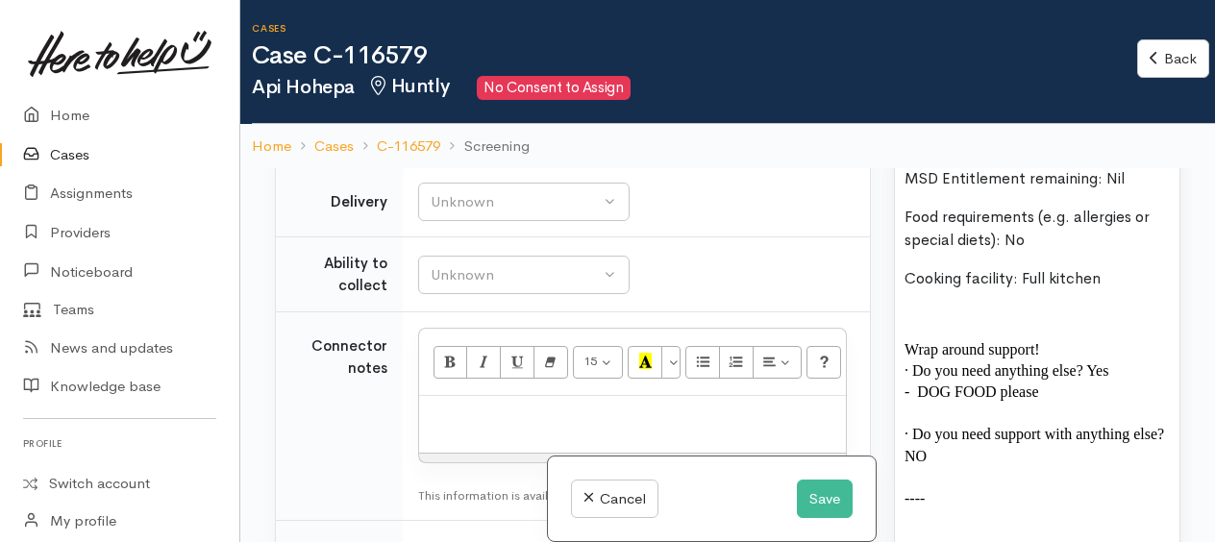
click at [996, 425] on p "· Do you need support with anything else? NO" at bounding box center [1036, 445] width 265 height 42
click at [1071, 382] on p "- DOG FOOD please" at bounding box center [1036, 392] width 265 height 21
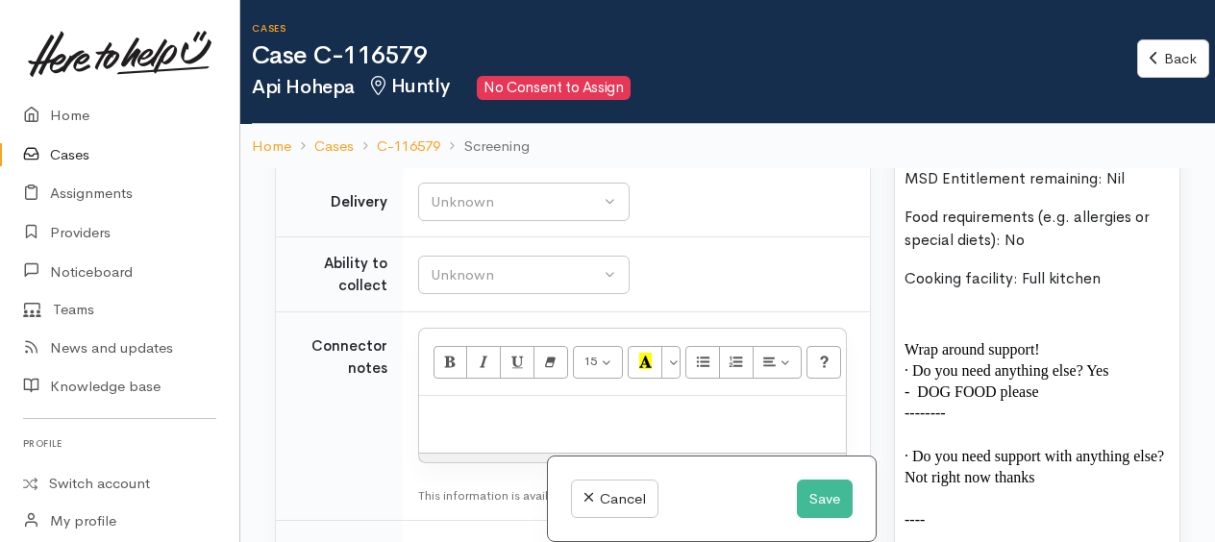
click at [940, 509] on p "----" at bounding box center [1036, 519] width 265 height 21
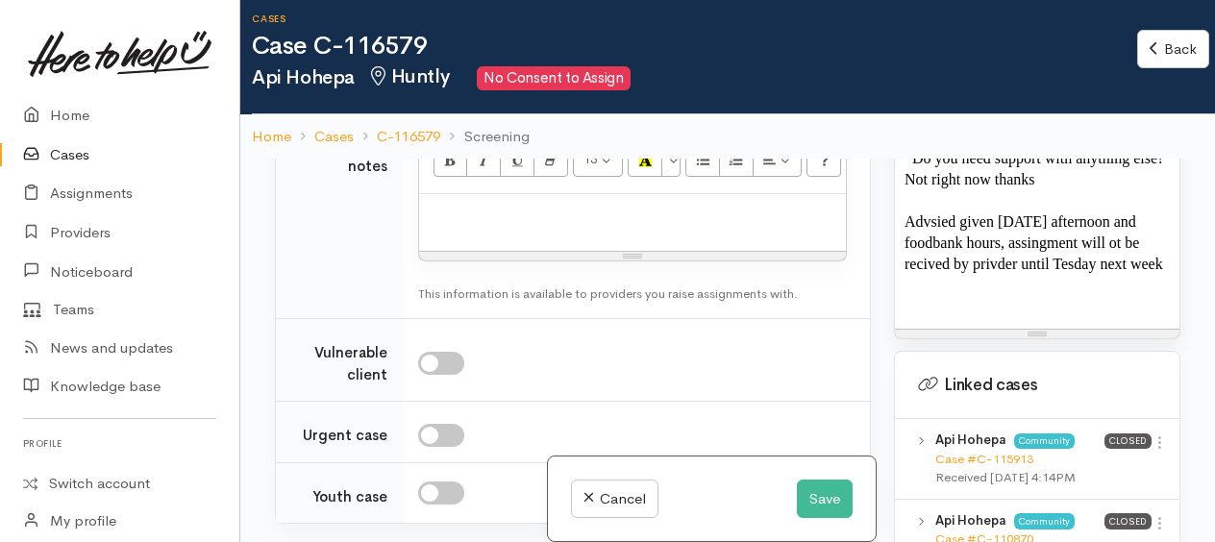
scroll to position [2018, 0]
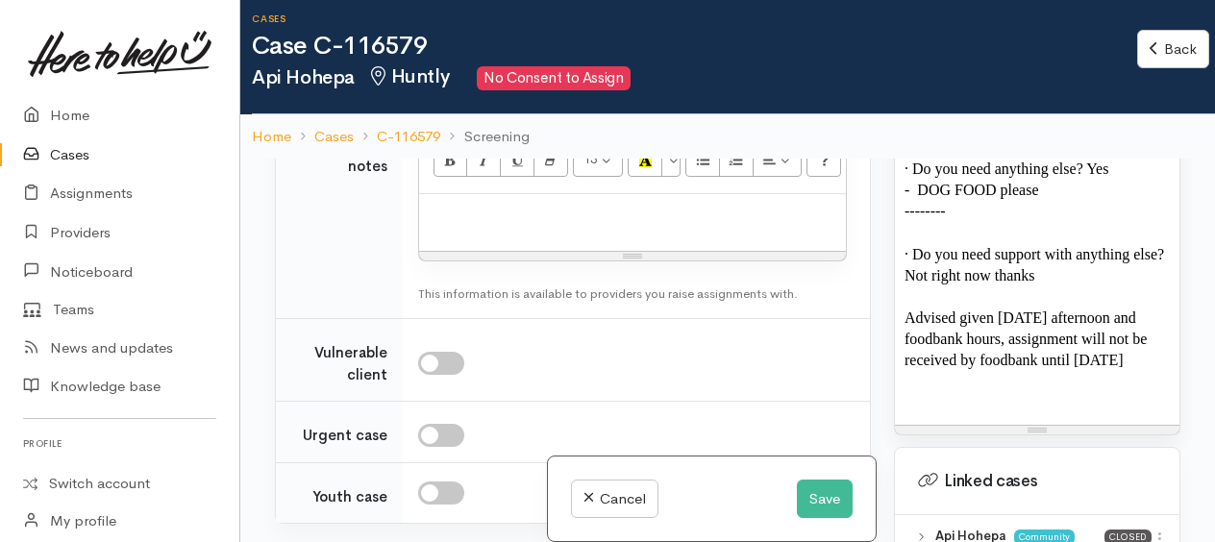
click at [546, 12] on div "Unknown" at bounding box center [515, 0] width 169 height 22
click at [469, 194] on link "No" at bounding box center [524, 179] width 210 height 30
select select "1"
click at [459, 85] on div "Unknown" at bounding box center [515, 73] width 169 height 22
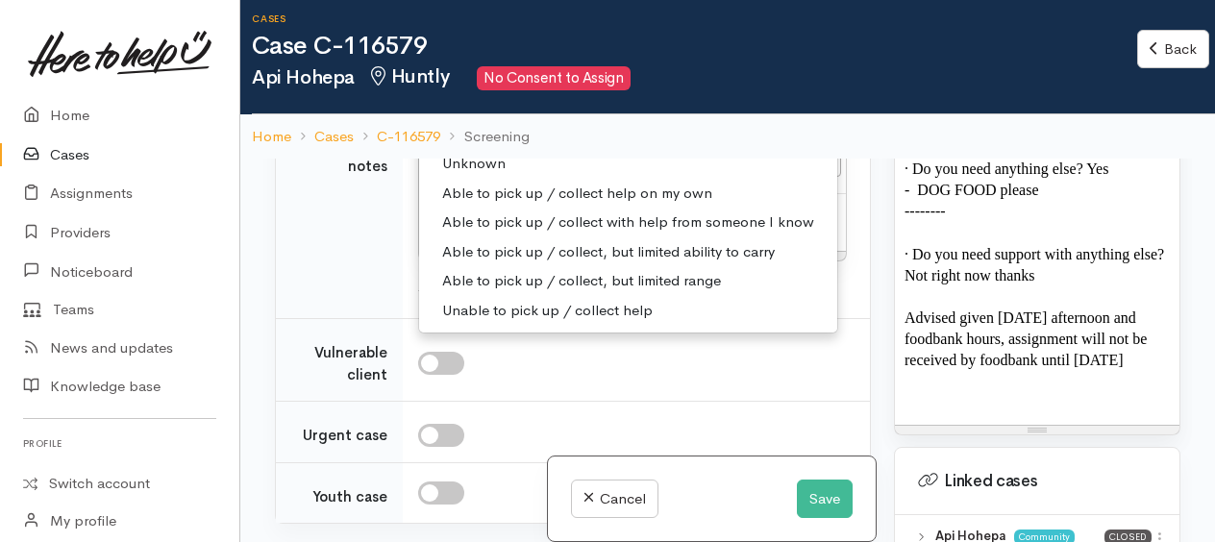
click at [486, 205] on span "Able to pick up / collect help on my own" at bounding box center [577, 194] width 270 height 22
select select "2"
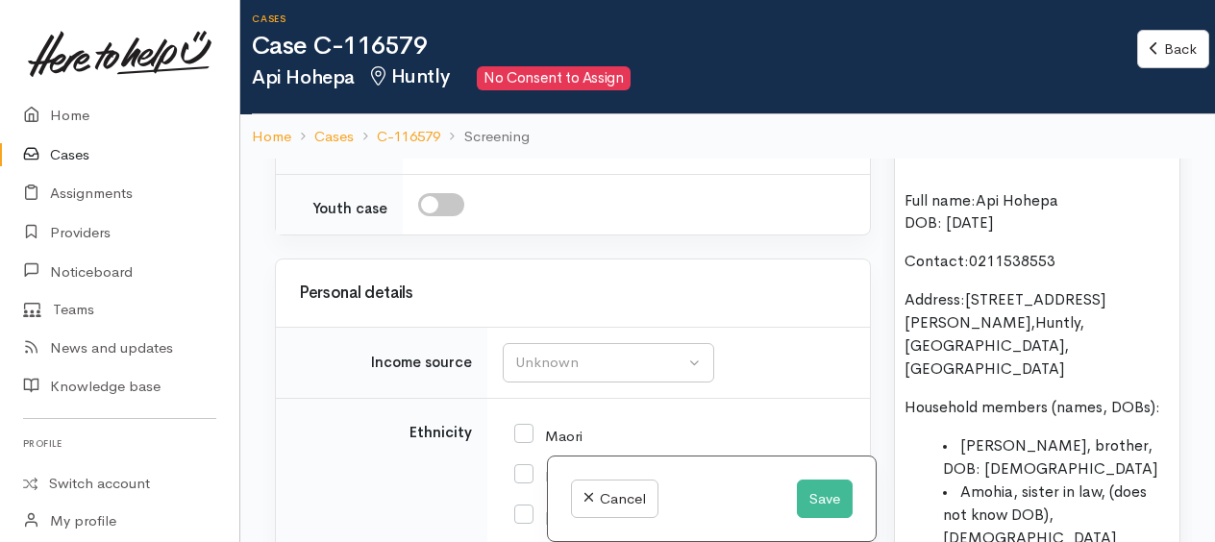
scroll to position [1321, 0]
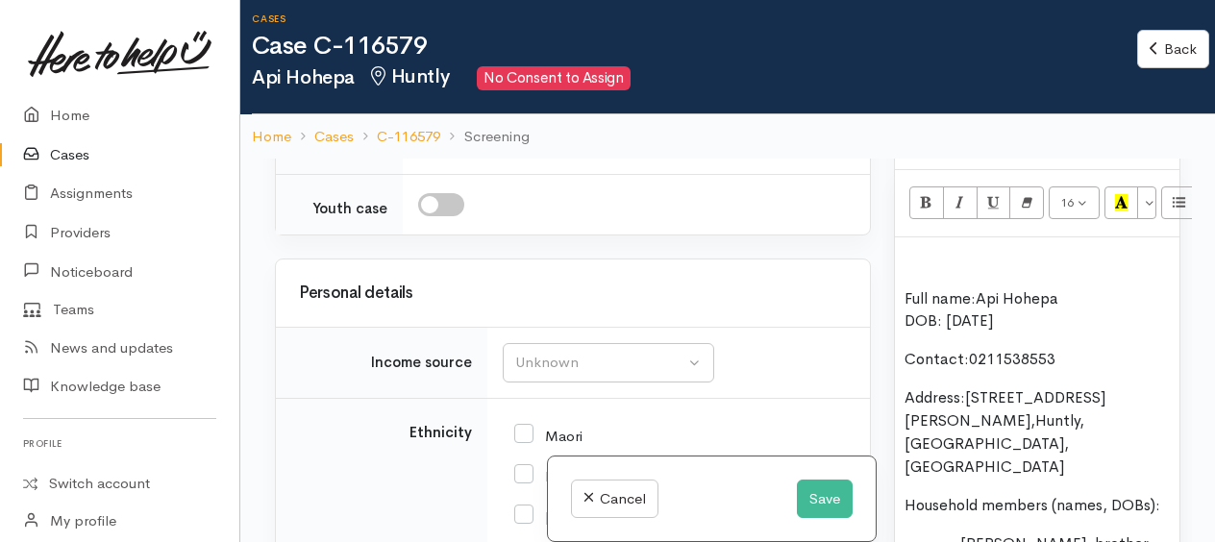
drag, startPoint x: 1047, startPoint y: 349, endPoint x: 893, endPoint y: 294, distance: 163.3
click at [893, 294] on div "Warnings Add No warnings have been raised against this case Add Warning Title ●…" at bounding box center [1036, 430] width 309 height 542
copy div "Full name: Api Hohepa DOB: [DEMOGRAPHIC_DATA] Contact: 0211538553 Address: [STR…"
paste div
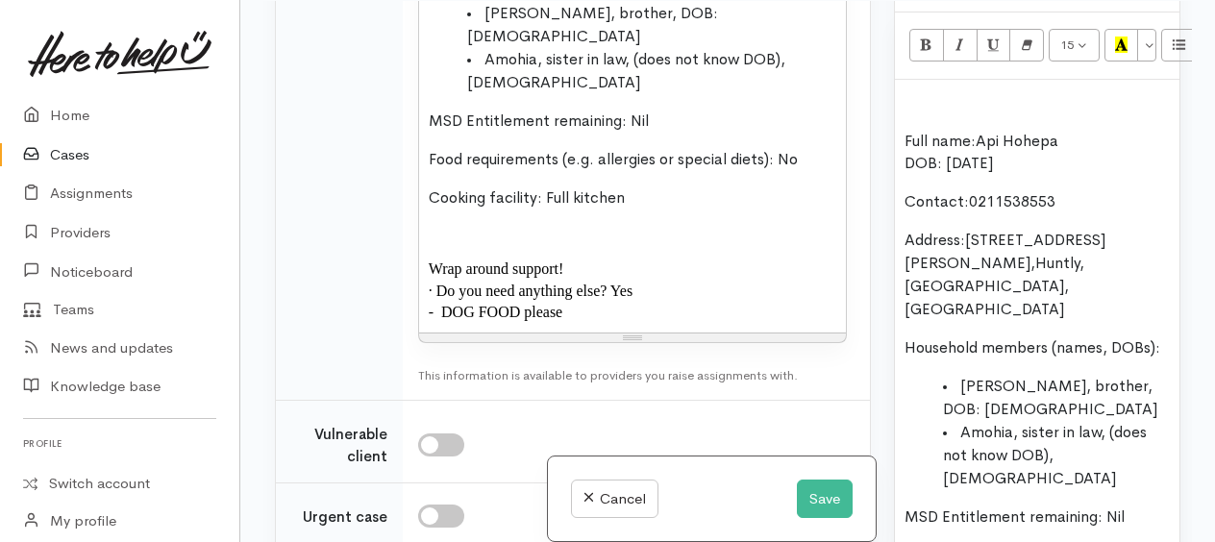
scroll to position [2955, 0]
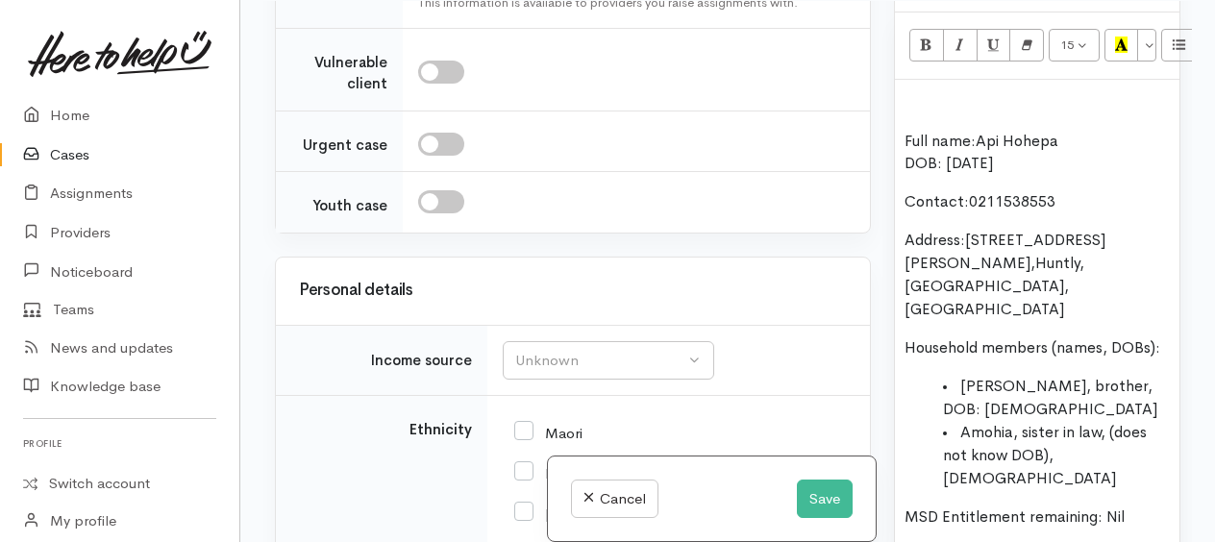
scroll to position [3339, 0]
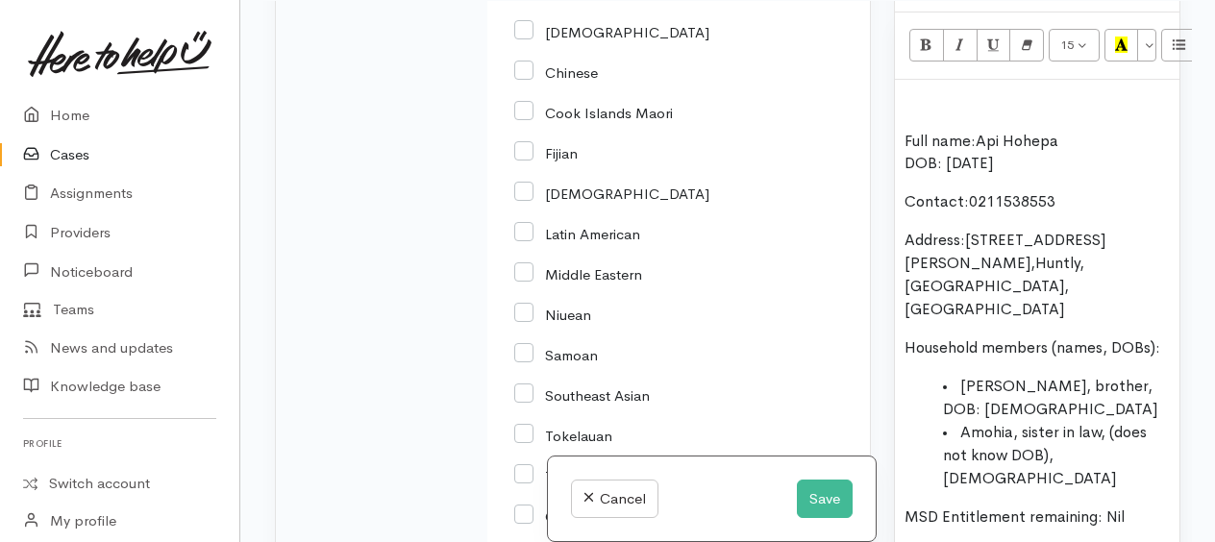
scroll to position [3820, 0]
click at [823, 501] on button "Save" at bounding box center [825, 499] width 56 height 39
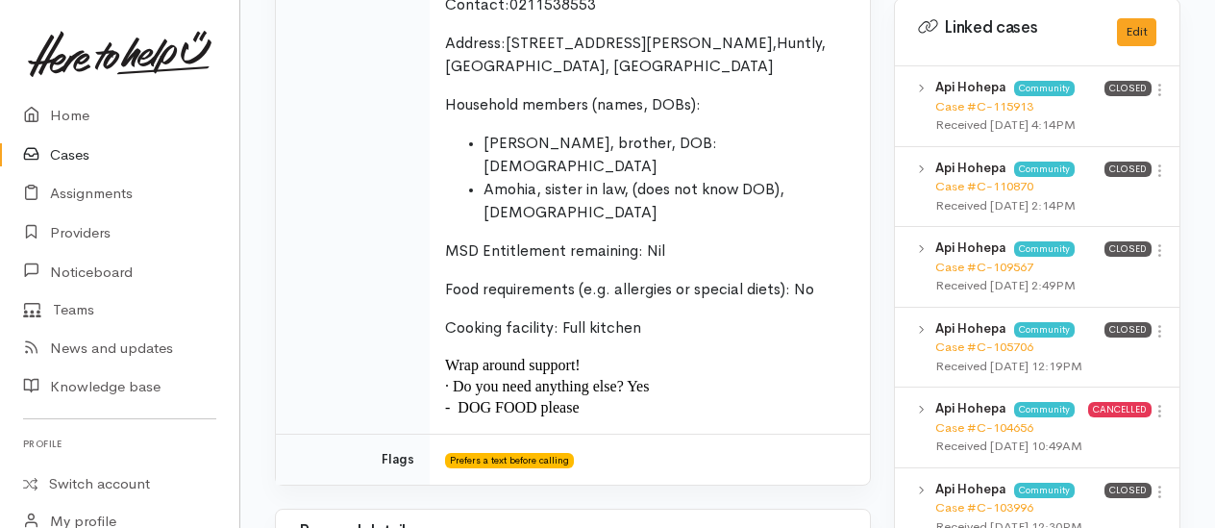
scroll to position [1153, 0]
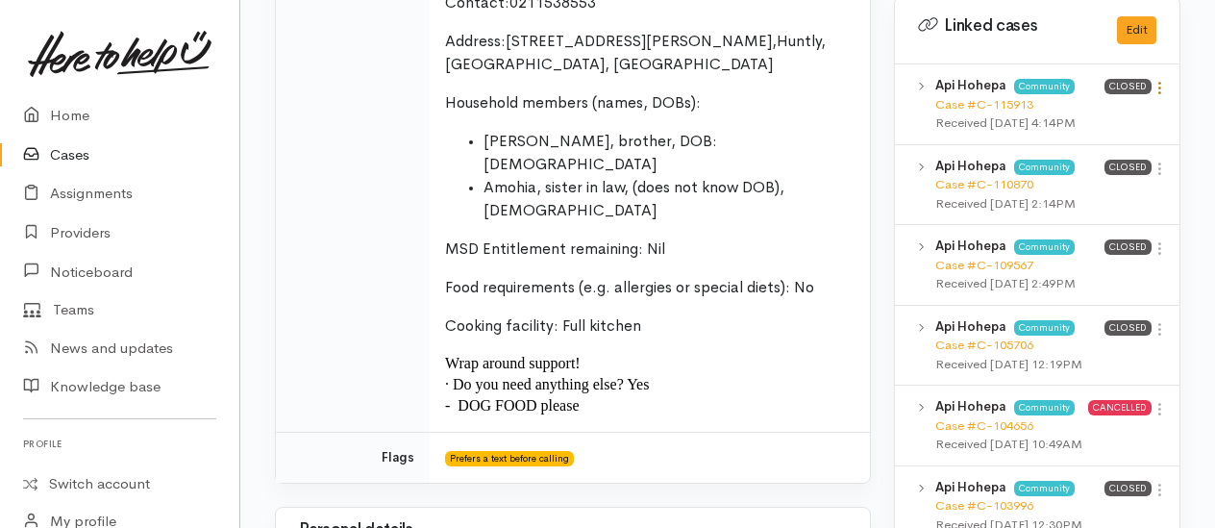
click at [1159, 96] on icon at bounding box center [1159, 88] width 16 height 16
click at [1084, 140] on link "View case" at bounding box center [1091, 126] width 152 height 30
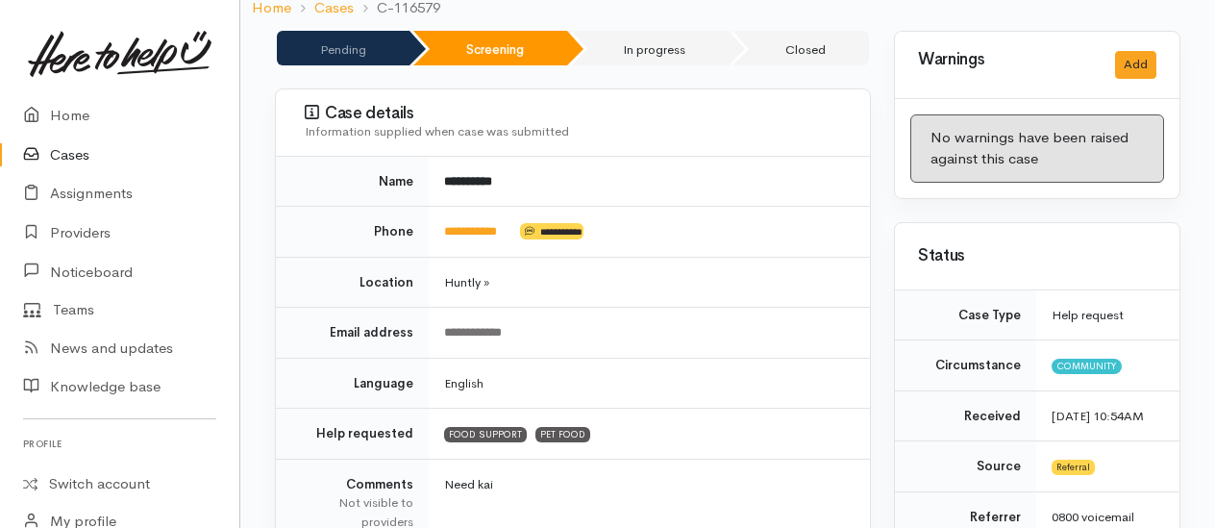
scroll to position [0, 0]
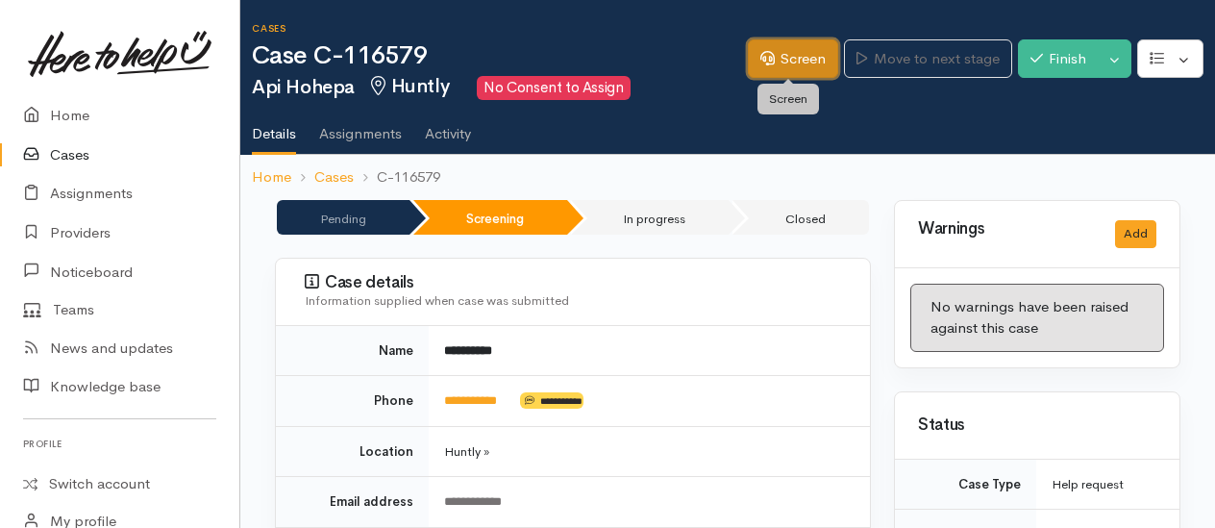
click at [794, 60] on link "Screen" at bounding box center [793, 58] width 90 height 39
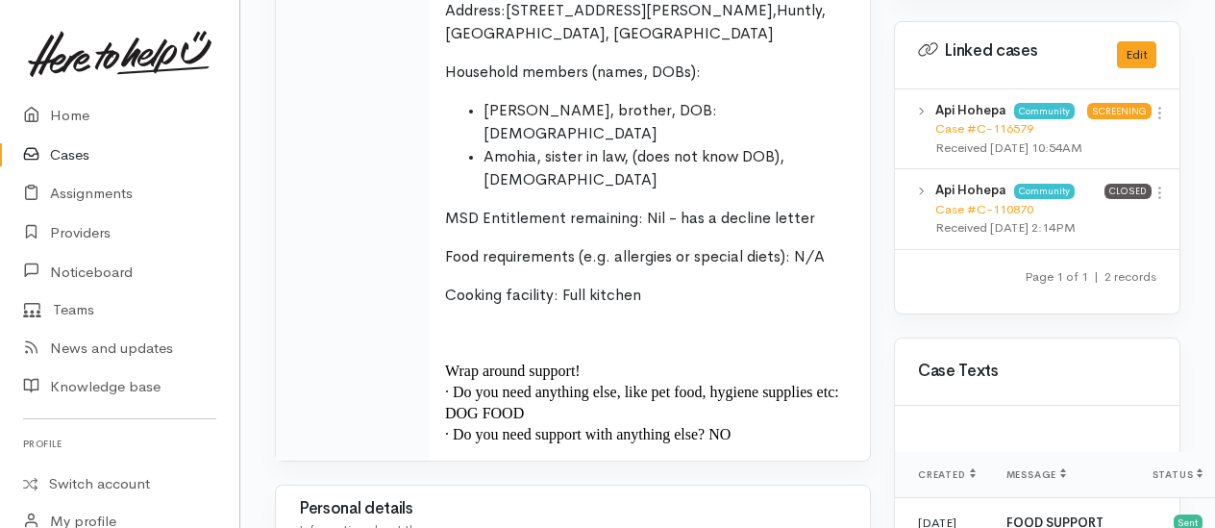
scroll to position [1153, 0]
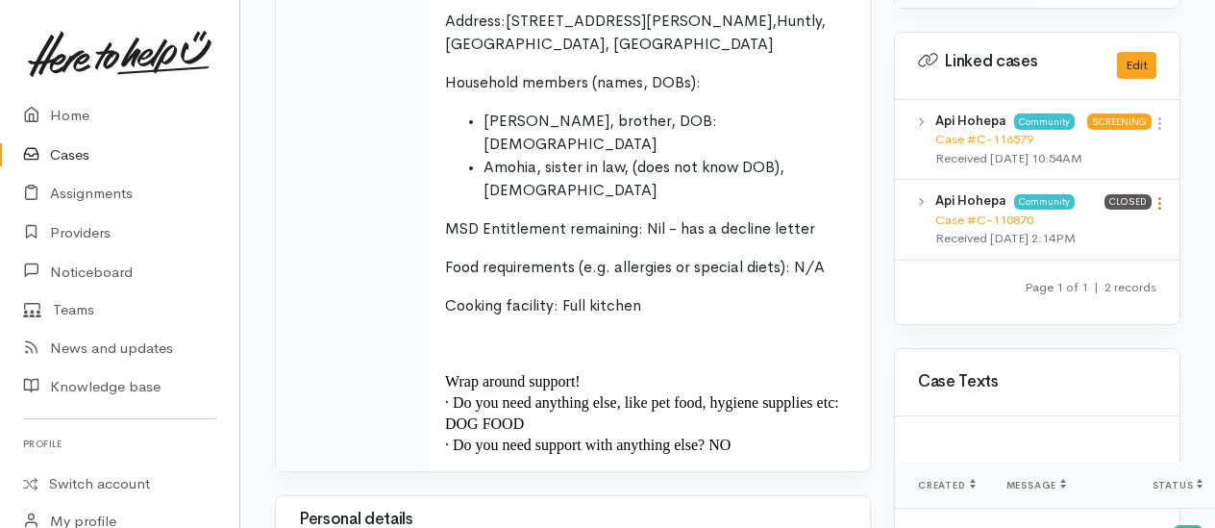
click at [1162, 211] on icon at bounding box center [1159, 203] width 16 height 16
click at [1096, 256] on link "View case" at bounding box center [1091, 241] width 152 height 30
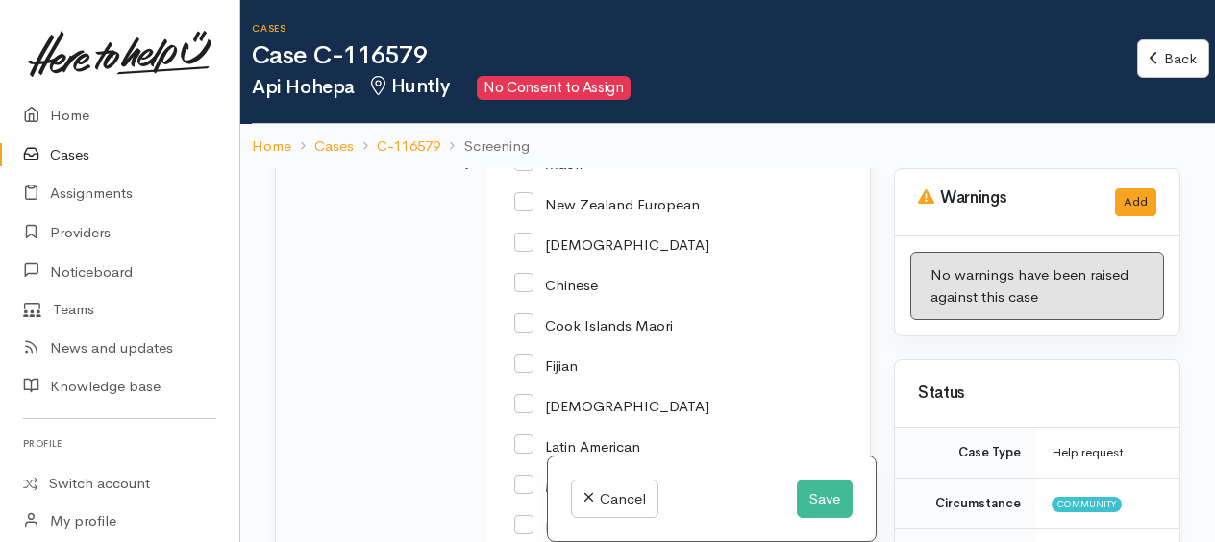
scroll to position [3845, 0]
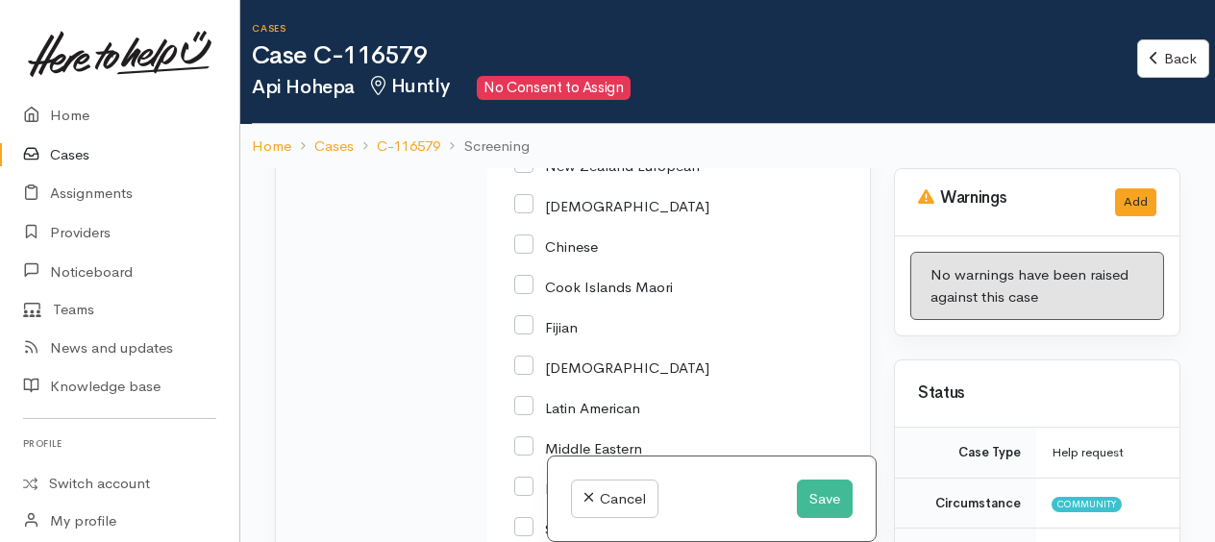
click at [587, 64] on div "Unknown" at bounding box center [599, 53] width 169 height 22
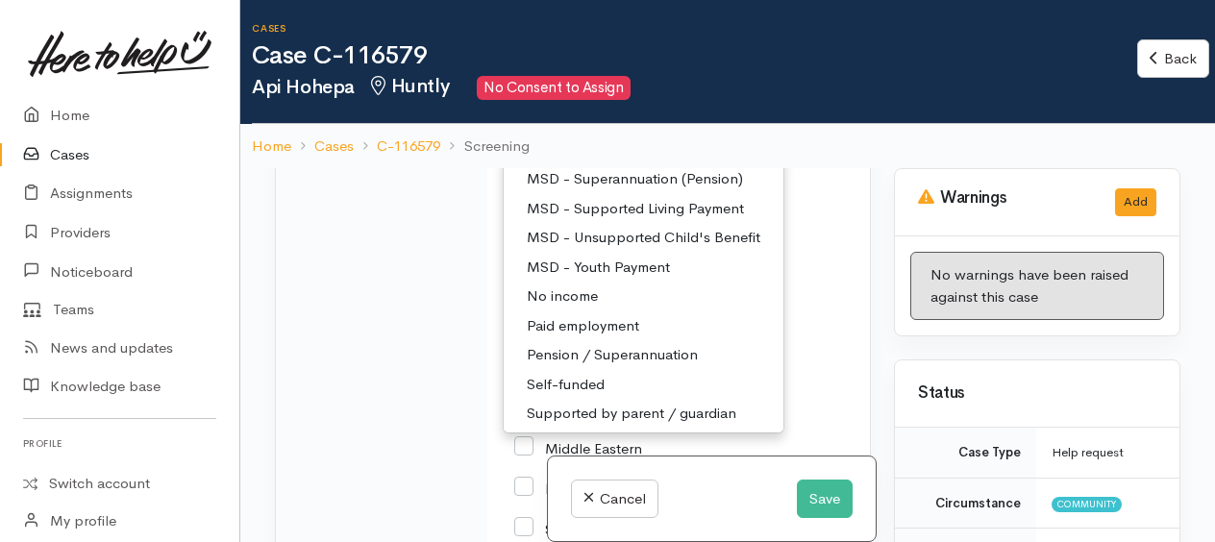
scroll to position [288, 0]
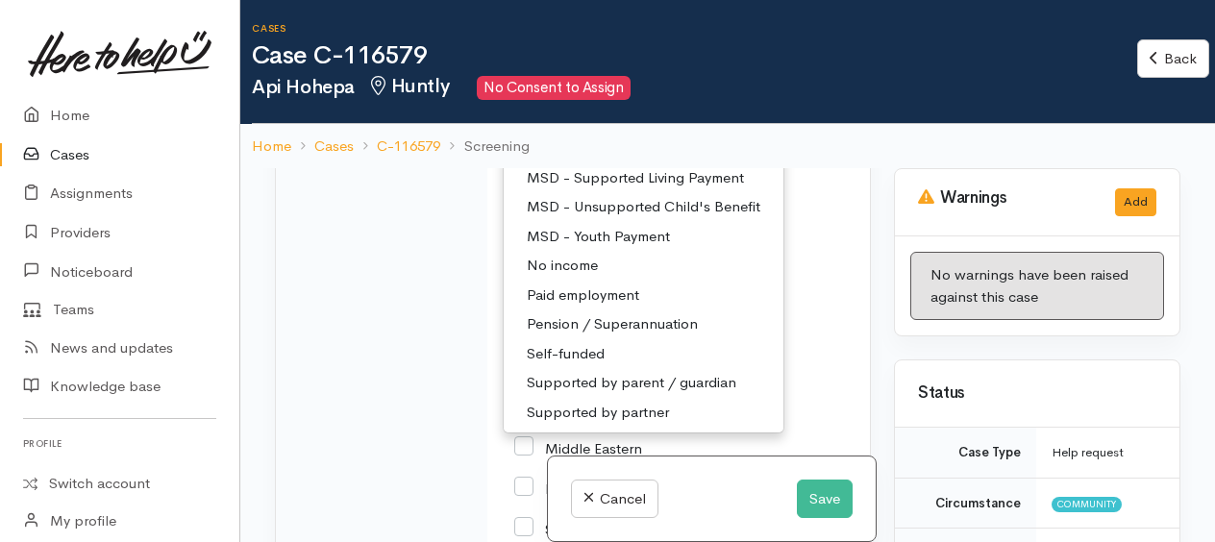
click at [610, 189] on span "MSD - Supported Living Payment" at bounding box center [635, 178] width 217 height 22
select select "3"
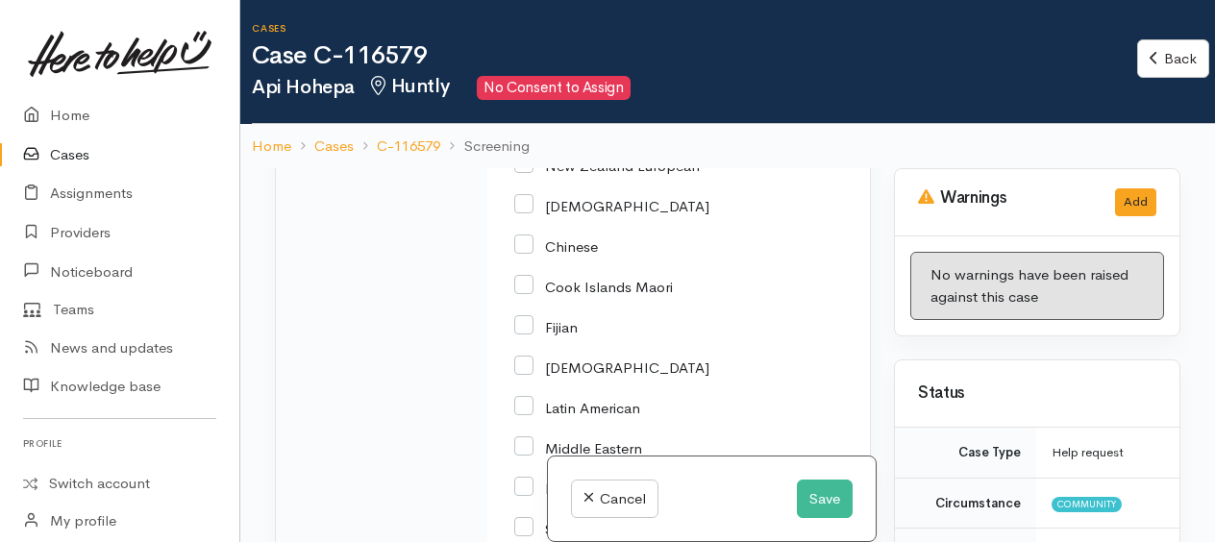
click at [526, 133] on input "Maori" at bounding box center [548, 123] width 68 height 17
checkbox input "true"
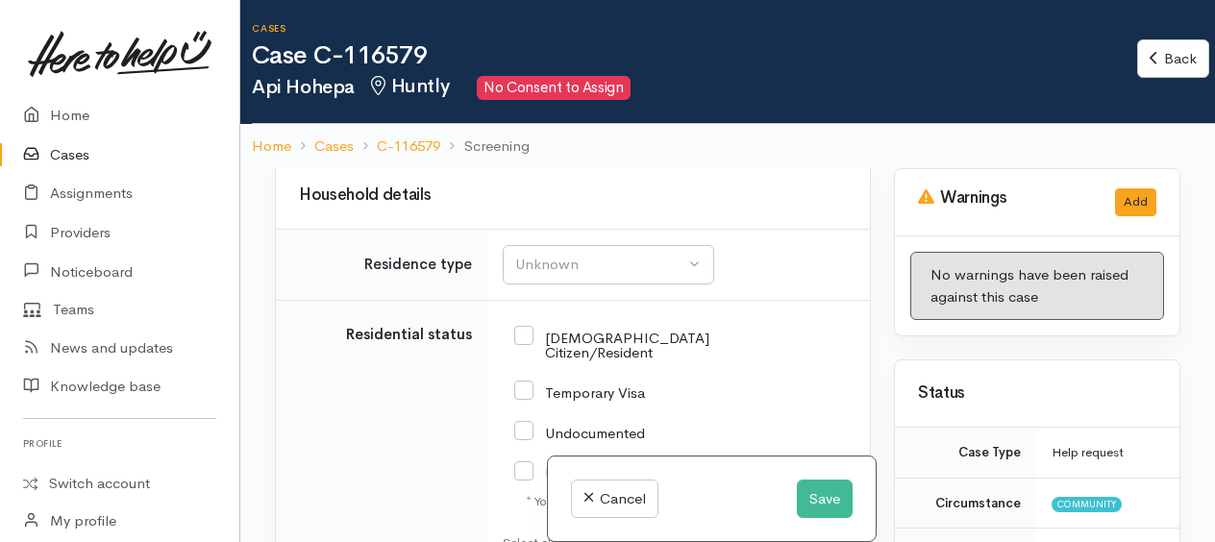
scroll to position [4710, 0]
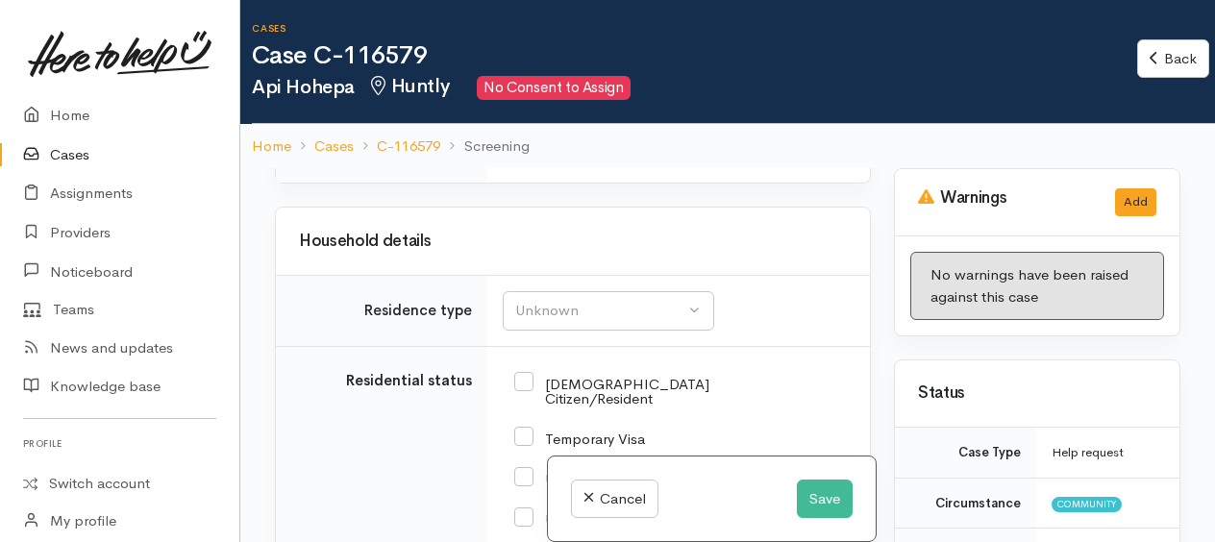
click at [576, 148] on div "Choose..." at bounding box center [579, 137] width 135 height 22
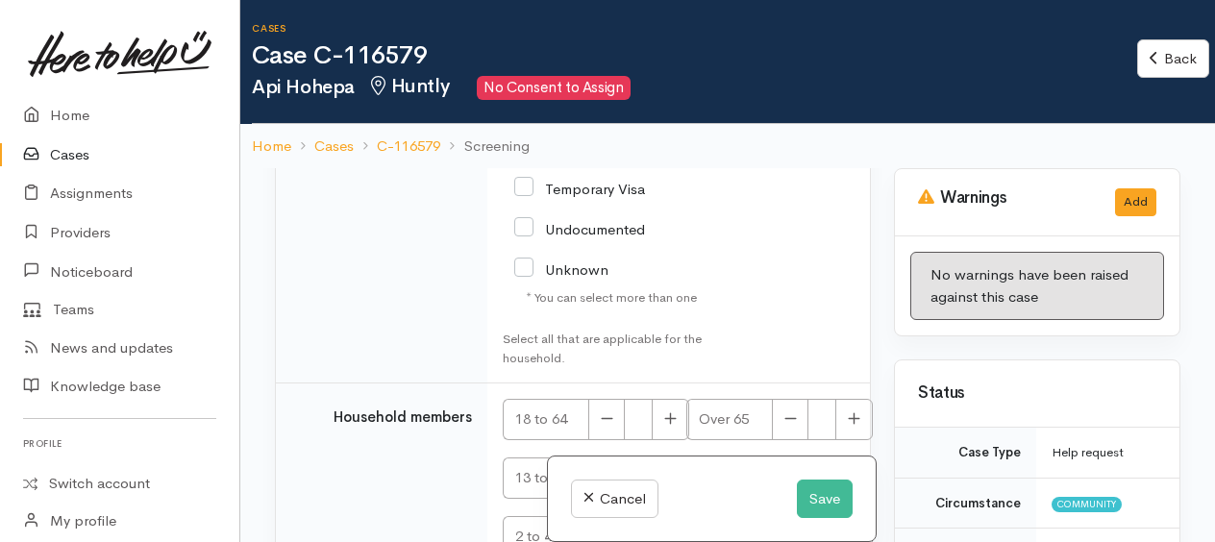
scroll to position [4987, 0]
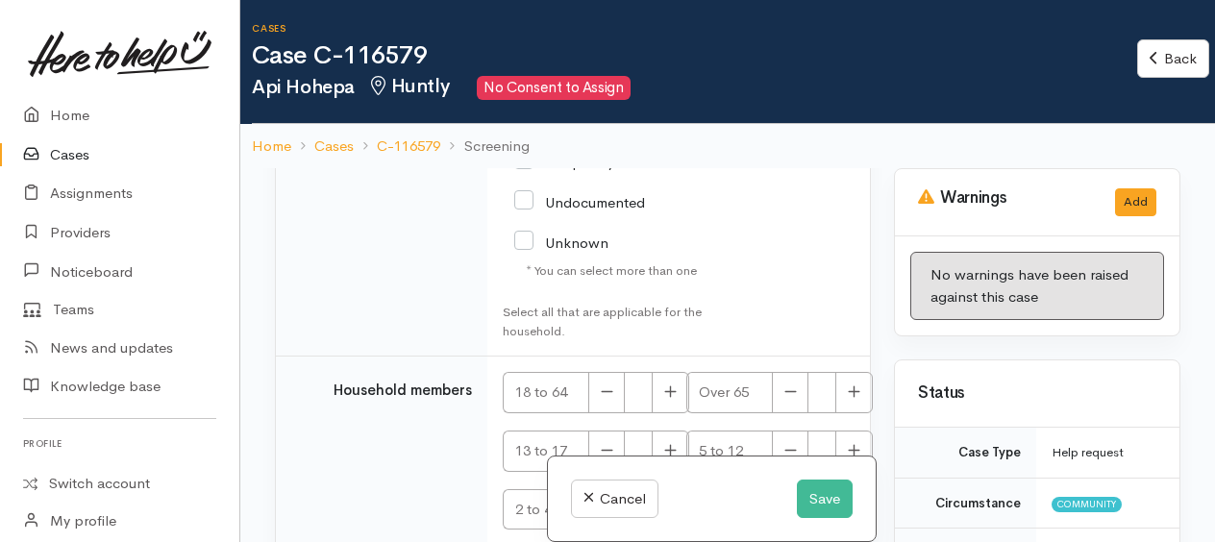
click at [531, 129] on input "NZ Citizen/Resident" at bounding box center [611, 113] width 195 height 32
checkbox input "true"
click at [535, 54] on button "Unknown" at bounding box center [608, 33] width 211 height 39
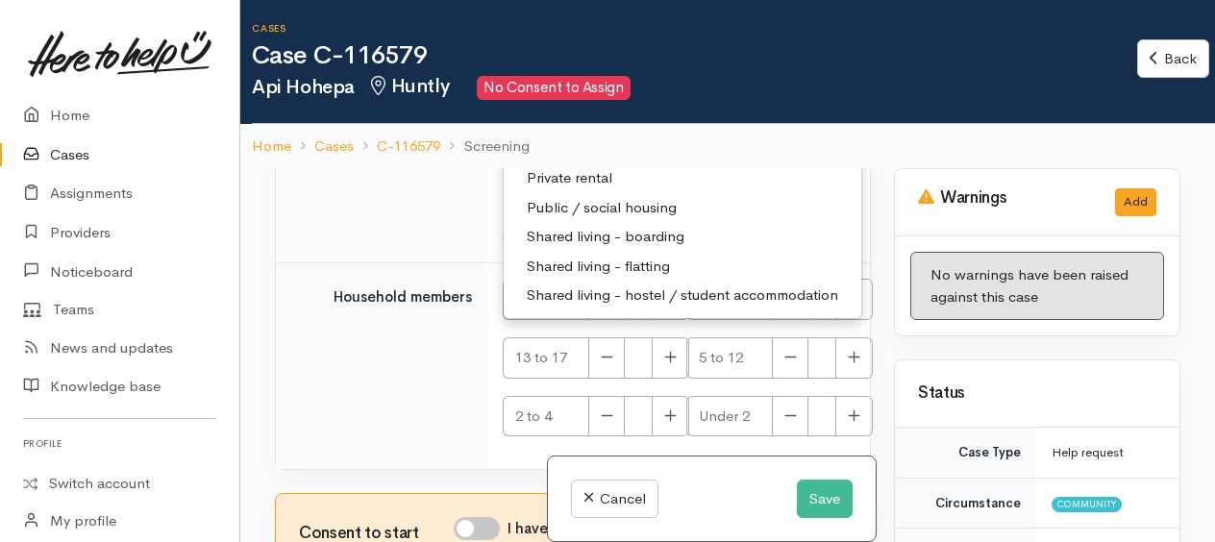
scroll to position [5179, 0]
click at [565, 189] on span "Private rental" at bounding box center [570, 178] width 86 height 22
select select "2"
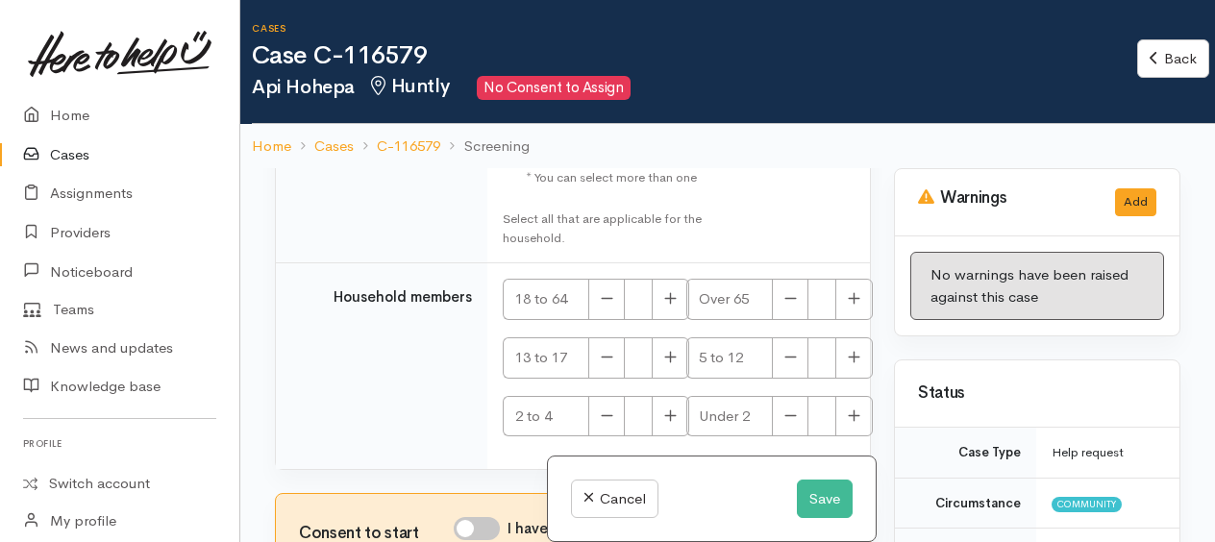
scroll to position [5195, 0]
click at [671, 306] on icon "button" at bounding box center [670, 298] width 12 height 14
type input "3"
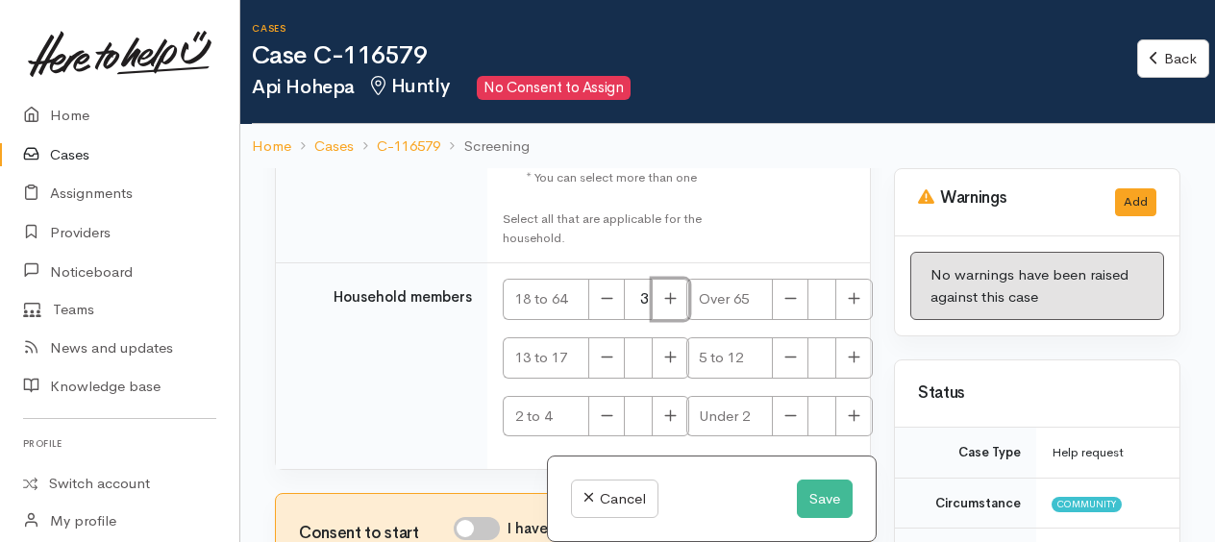
scroll to position [5291, 0]
drag, startPoint x: 473, startPoint y: 527, endPoint x: 508, endPoint y: 161, distance: 367.9
click at [473, 523] on input "I have been given consent to get help and share this information with appropria…" at bounding box center [477, 528] width 46 height 23
checkbox input "true"
click at [839, 493] on button "Save" at bounding box center [825, 499] width 56 height 39
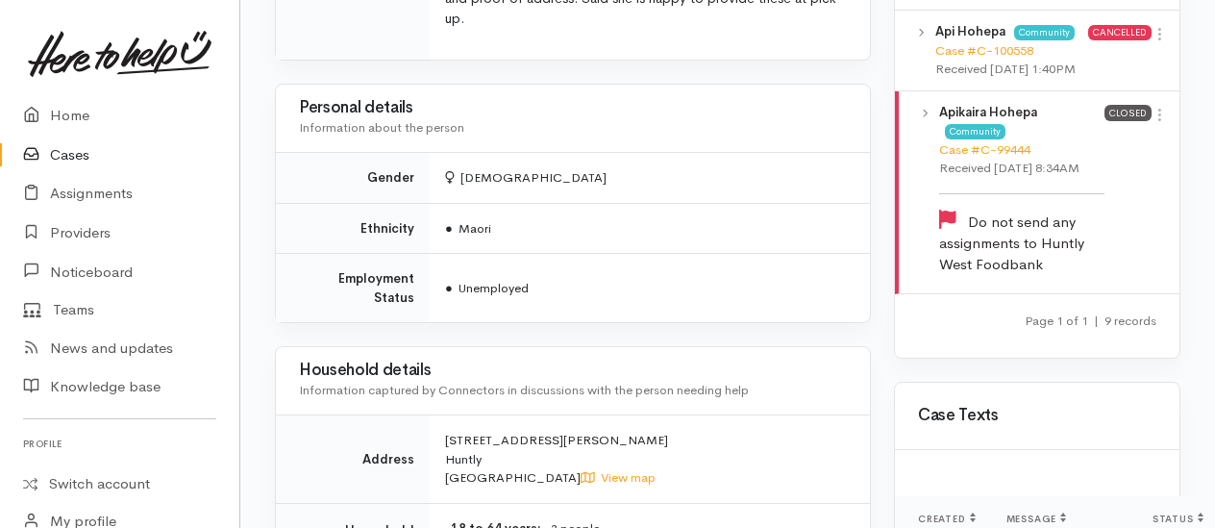
scroll to position [1826, 0]
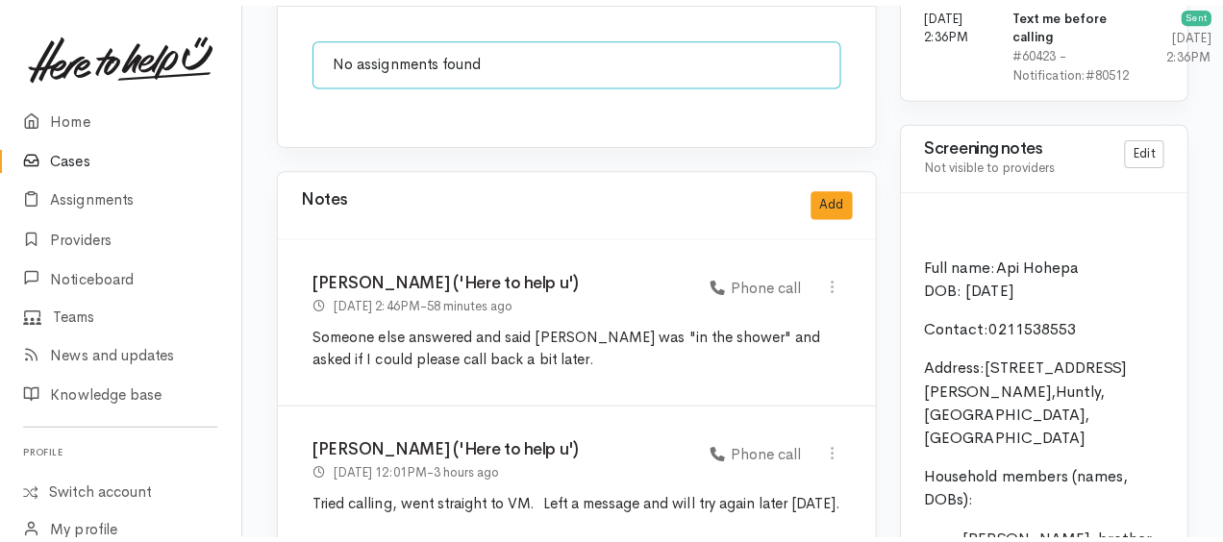
scroll to position [2307, 0]
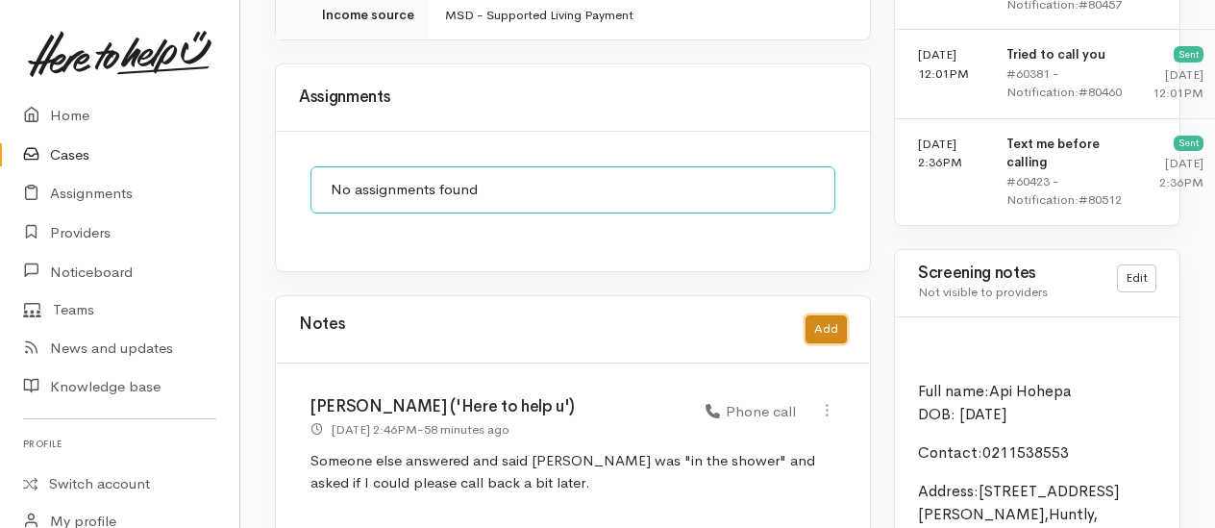
click at [822, 315] on button "Add" at bounding box center [825, 329] width 41 height 28
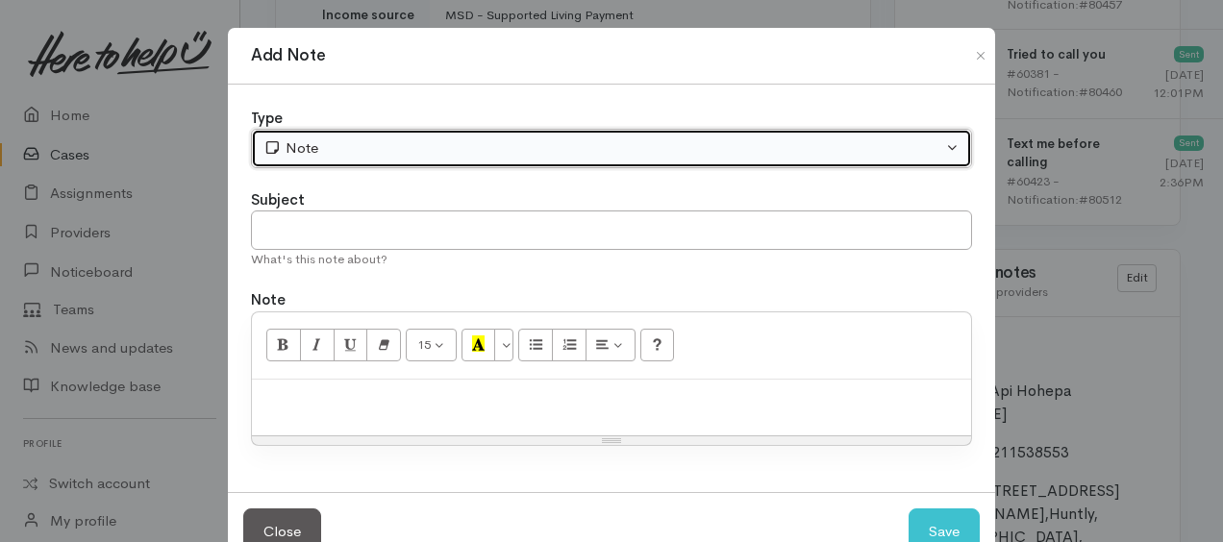
click at [445, 138] on div "Note" at bounding box center [602, 148] width 679 height 22
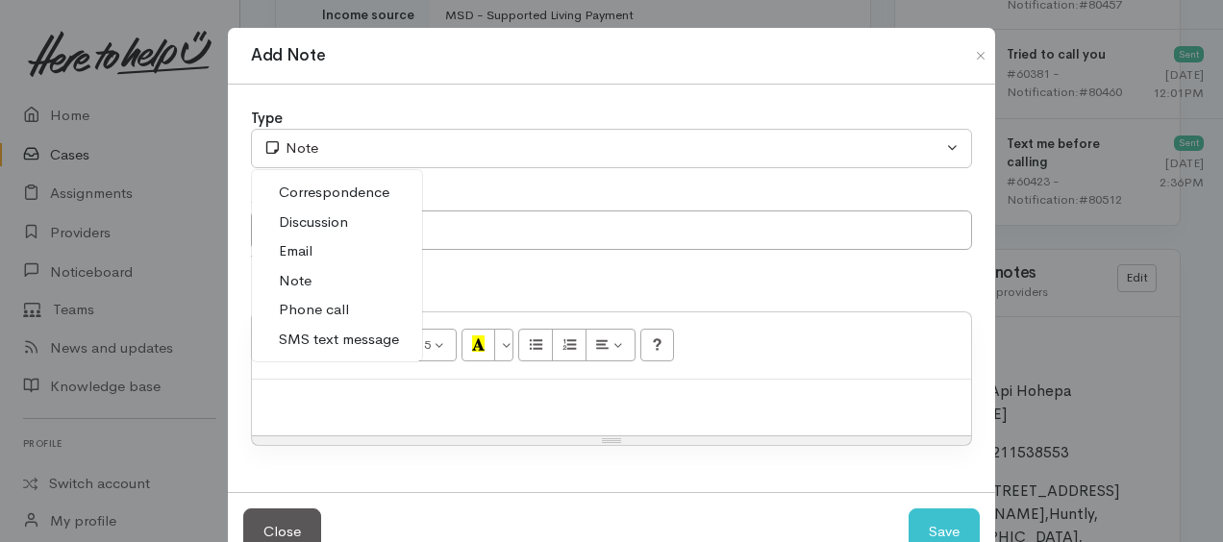
click at [355, 309] on link "Phone call" at bounding box center [337, 310] width 170 height 30
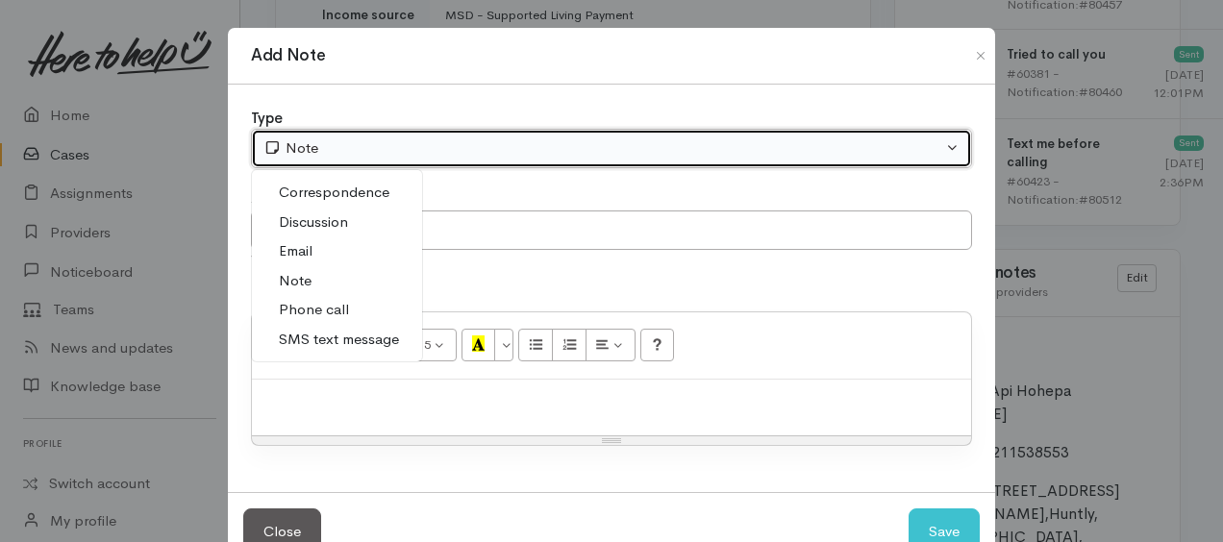
select select "3"
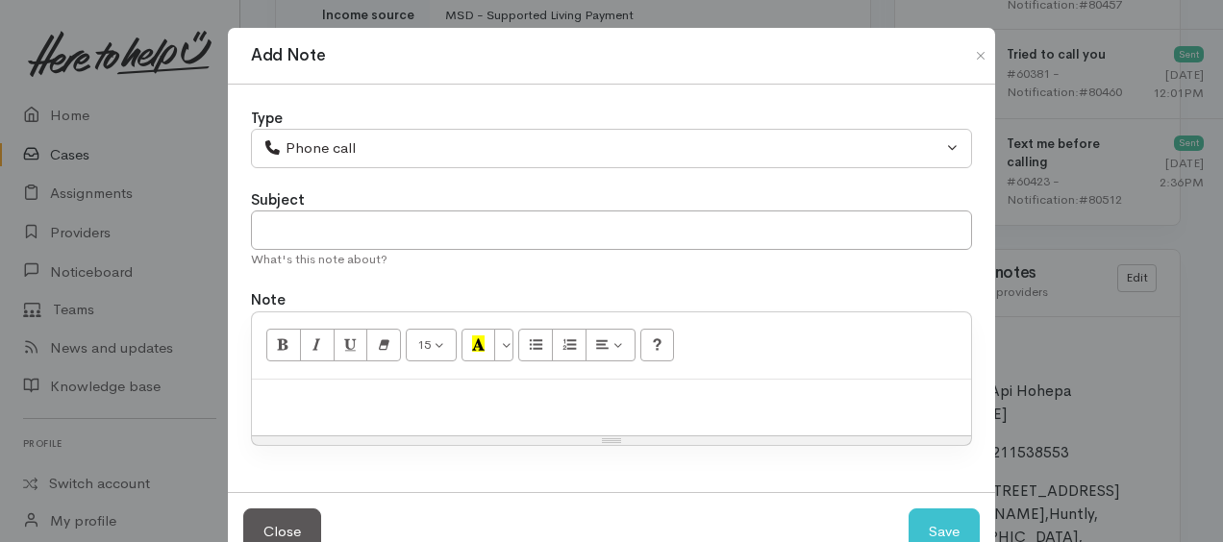
click at [343, 380] on div at bounding box center [611, 408] width 719 height 57
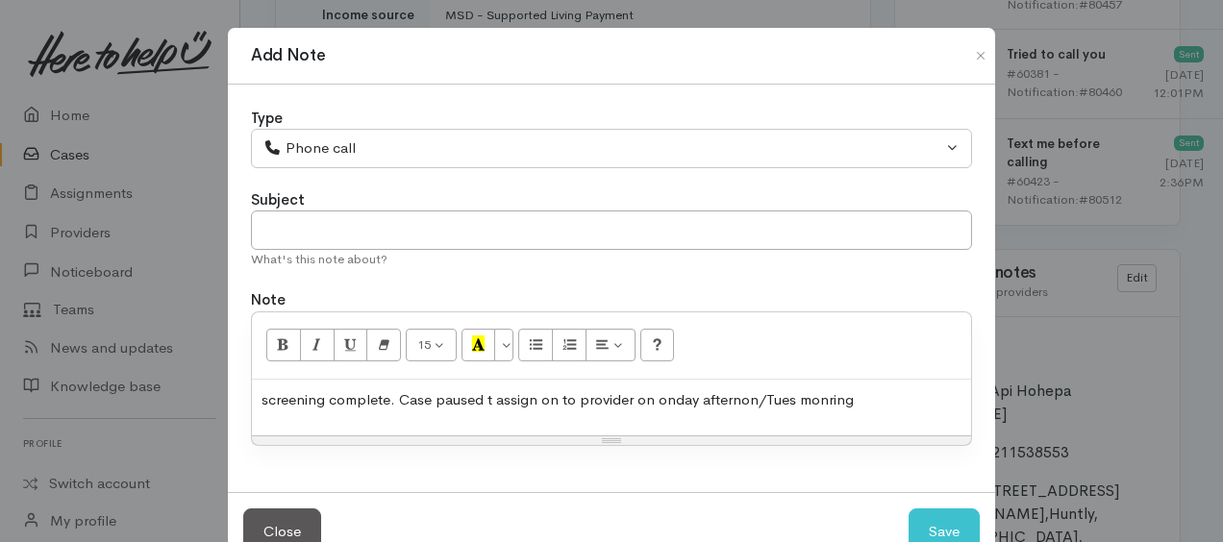
click at [857, 397] on p "screening complete. Case paused t assign on to provider on onday afternon/Tues …" at bounding box center [611, 400] width 700 height 22
click at [264, 394] on p "screening complete. Case paused t assign on to provider early next week." at bounding box center [611, 400] width 700 height 22
click at [488, 398] on p "Screening complete. Case paused t assign on to provider early next week." at bounding box center [611, 400] width 700 height 22
click at [558, 399] on p "Screening complete. Case paused to assign on to provider early next week." at bounding box center [611, 400] width 700 height 22
click at [621, 393] on p "Screening complete. Case paused to assign to provider early next week." at bounding box center [611, 400] width 700 height 22
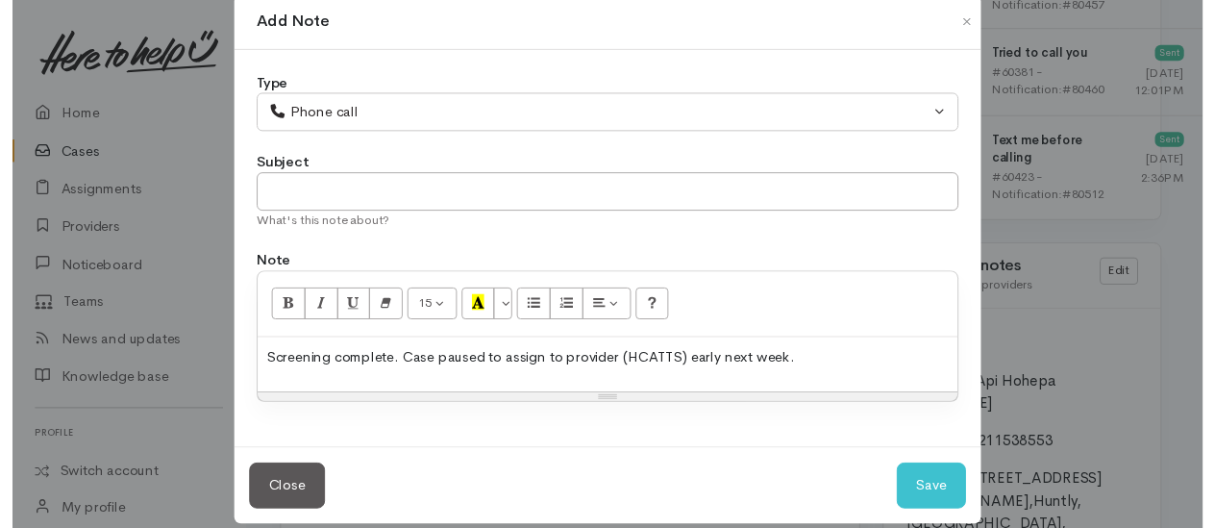
scroll to position [52, 0]
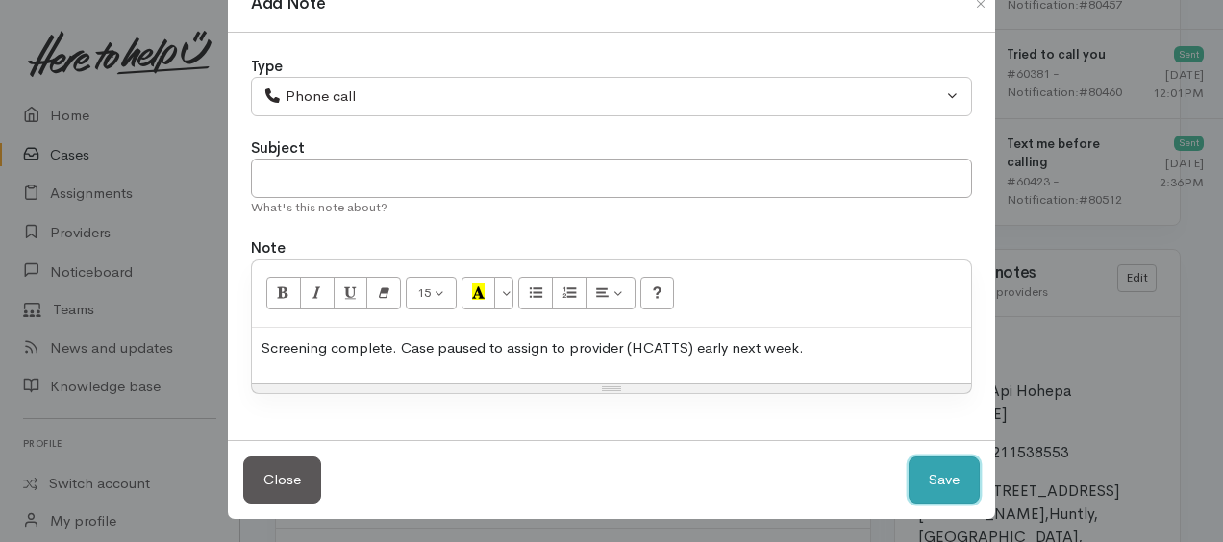
click at [923, 461] on button "Save" at bounding box center [943, 480] width 71 height 47
select select "1"
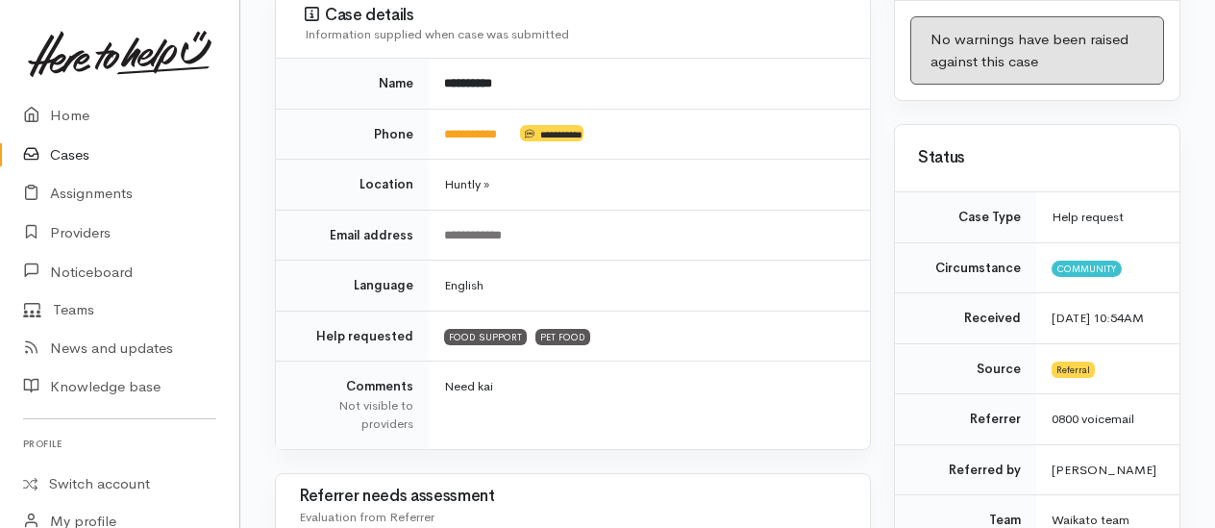
scroll to position [0, 0]
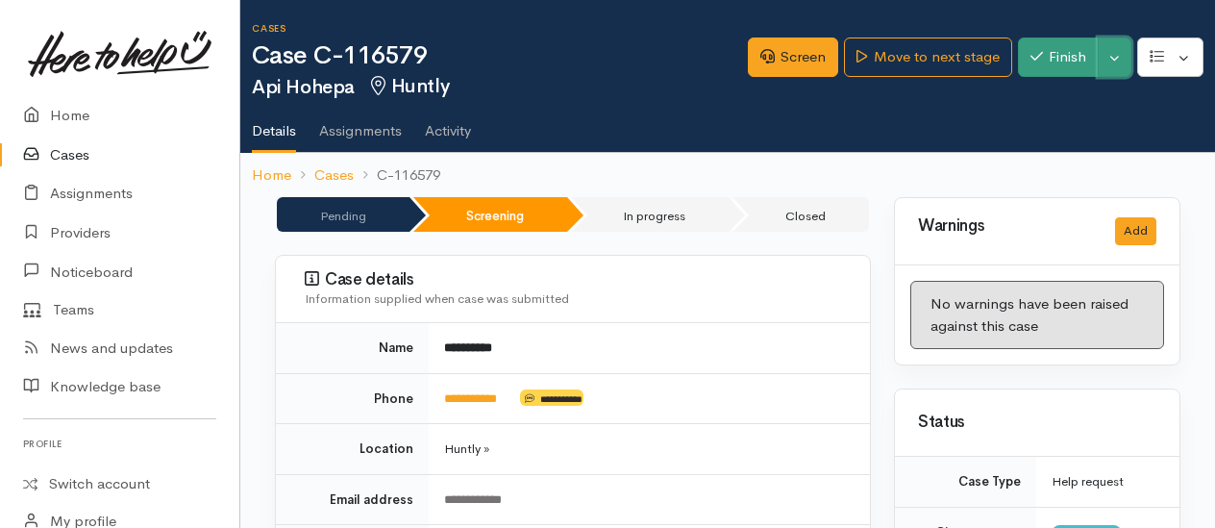
drag, startPoint x: 1128, startPoint y: 61, endPoint x: 1090, endPoint y: 71, distance: 39.9
click at [1128, 60] on button "Toggle Dropdown" at bounding box center [1115, 56] width 34 height 39
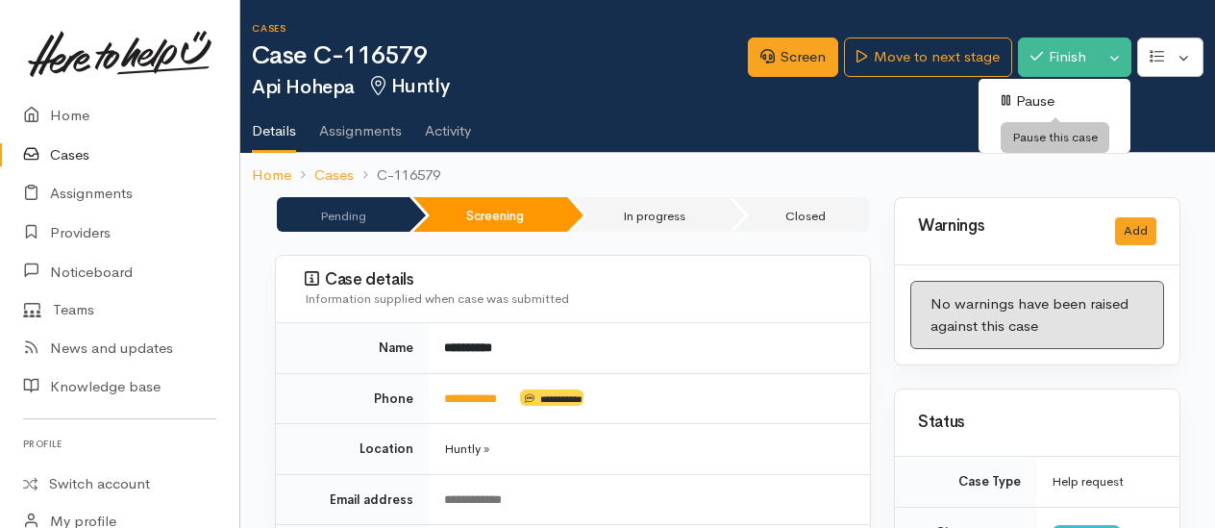
click at [1037, 103] on link "Pause" at bounding box center [1054, 102] width 152 height 30
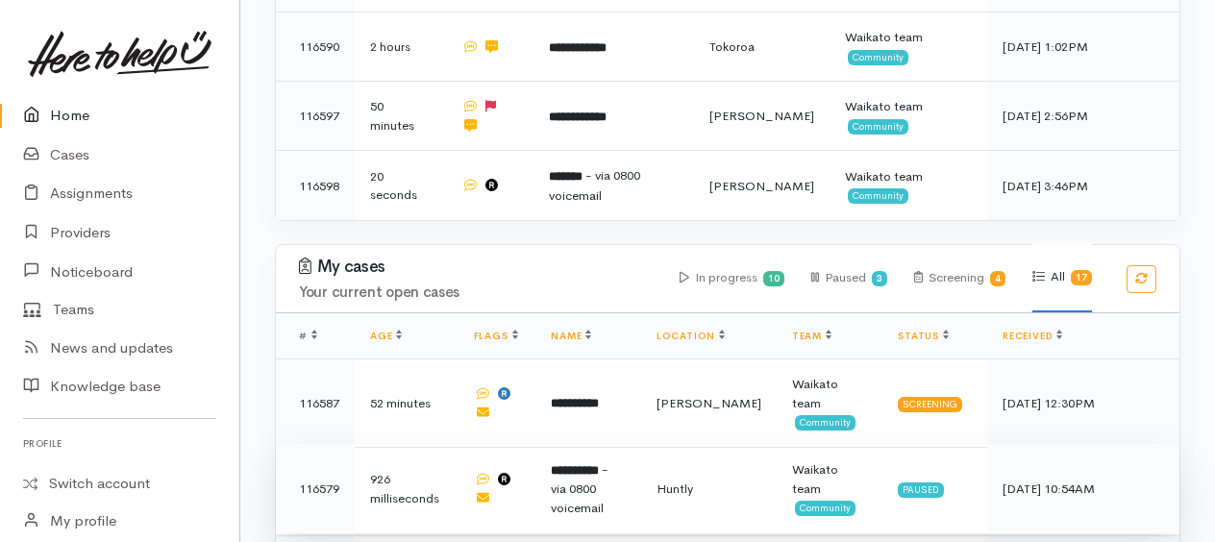
scroll to position [673, 0]
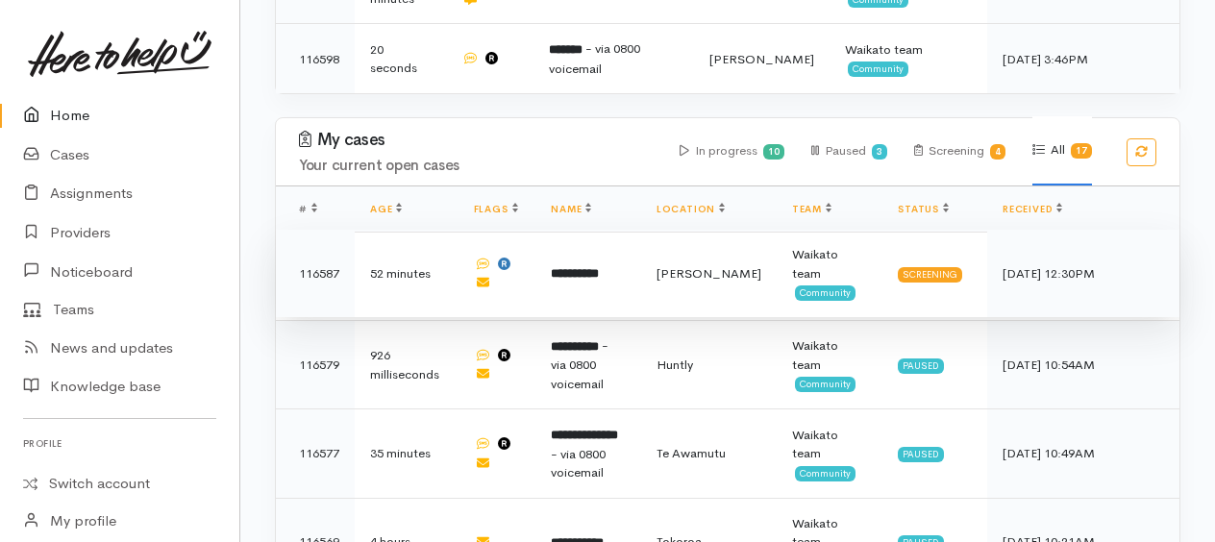
click at [575, 267] on b "**********" at bounding box center [575, 273] width 48 height 12
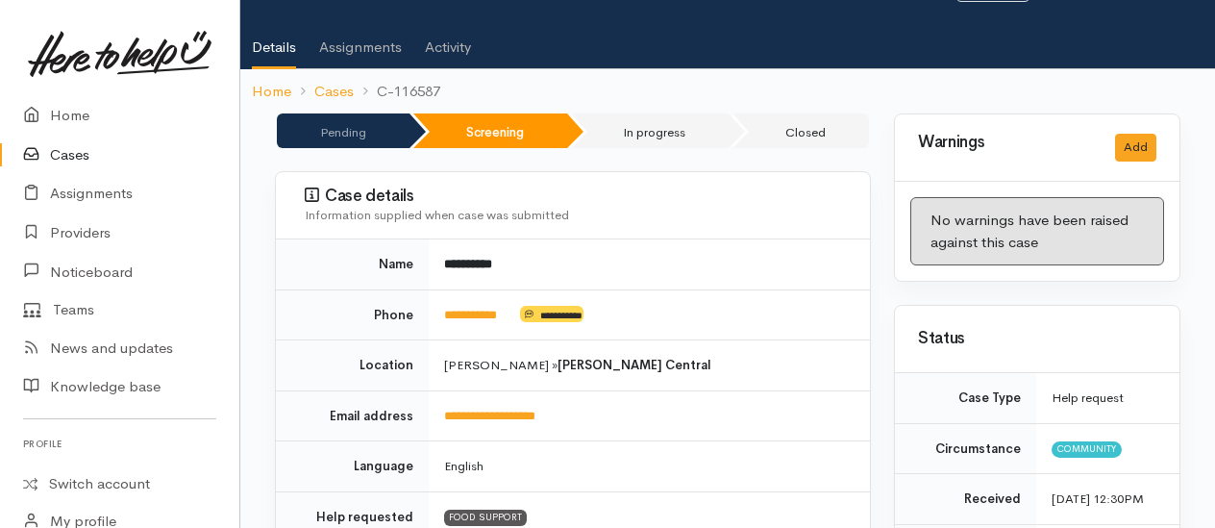
scroll to position [288, 0]
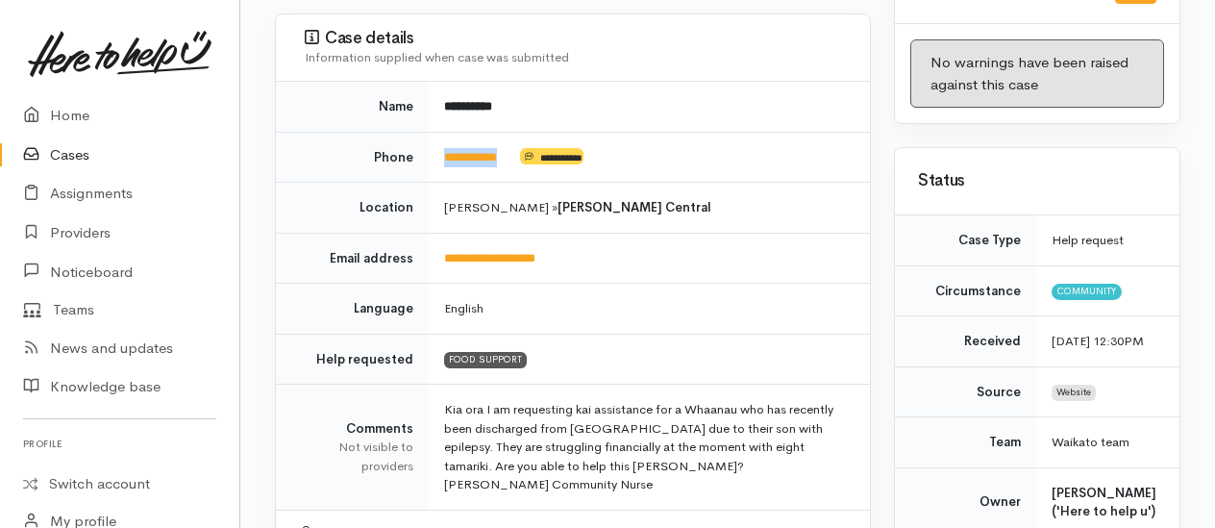
drag, startPoint x: 525, startPoint y: 127, endPoint x: 443, endPoint y: 123, distance: 81.8
click at [443, 132] on td "**********" at bounding box center [649, 157] width 441 height 51
drag, startPoint x: 443, startPoint y: 123, endPoint x: 450, endPoint y: 131, distance: 10.2
copy td "**********"
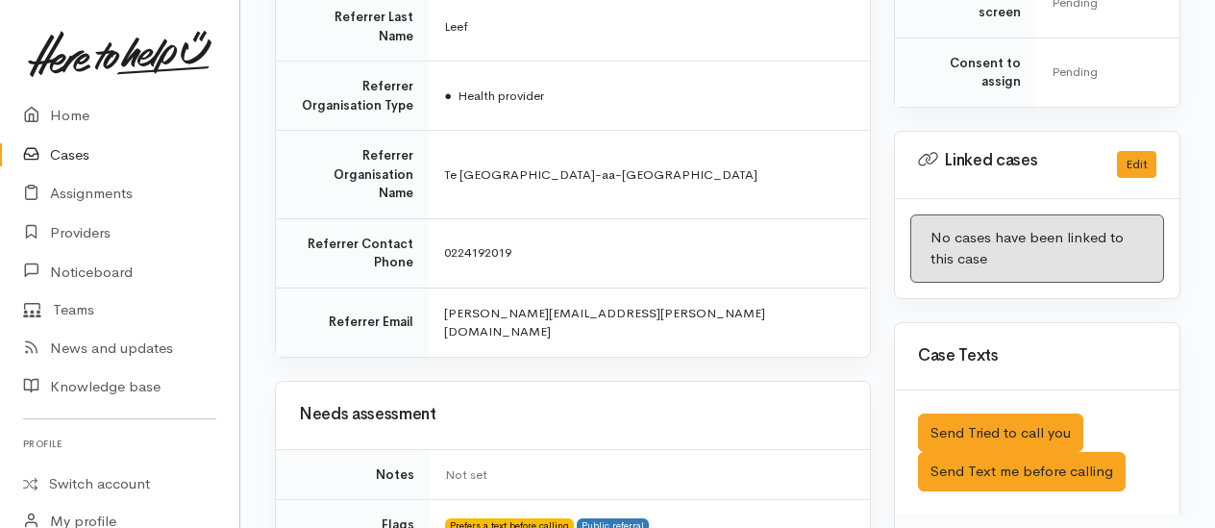
scroll to position [1130, 0]
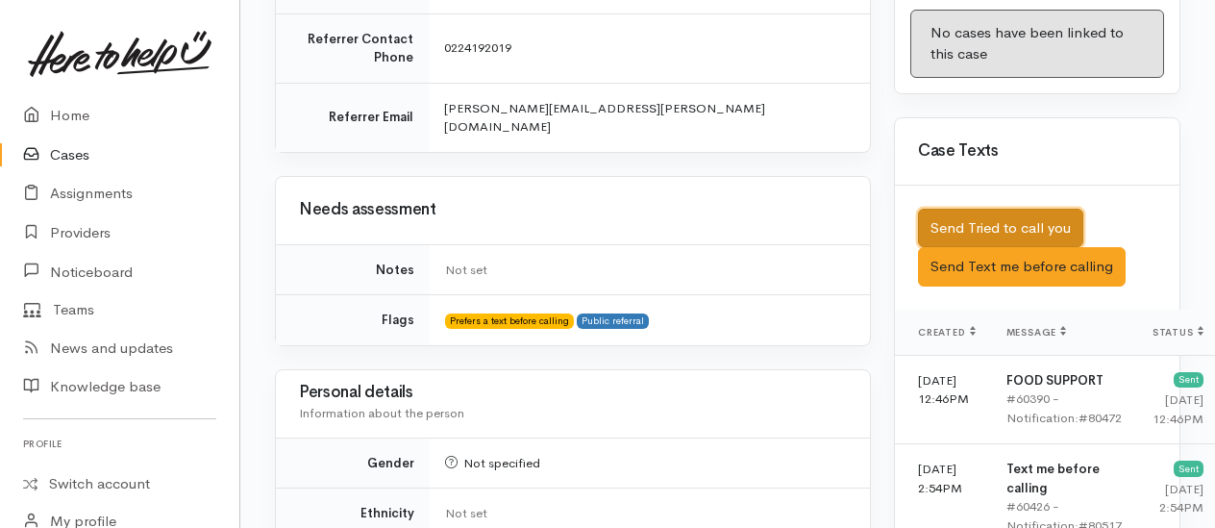
click at [975, 214] on button "Send Tried to call you" at bounding box center [1000, 228] width 165 height 39
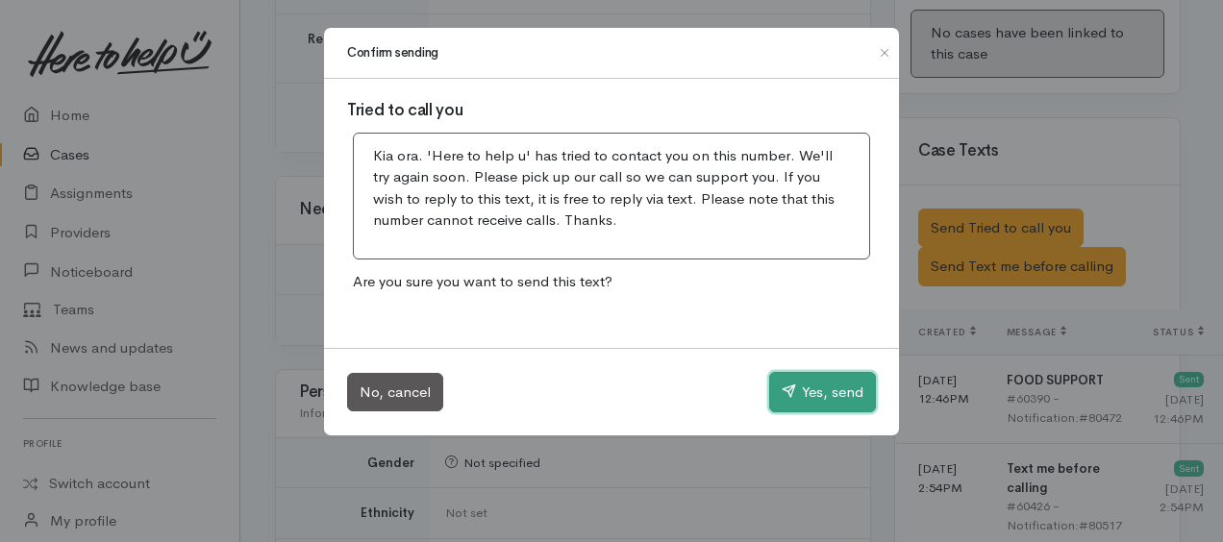
click at [846, 395] on button "Yes, send" at bounding box center [822, 392] width 107 height 40
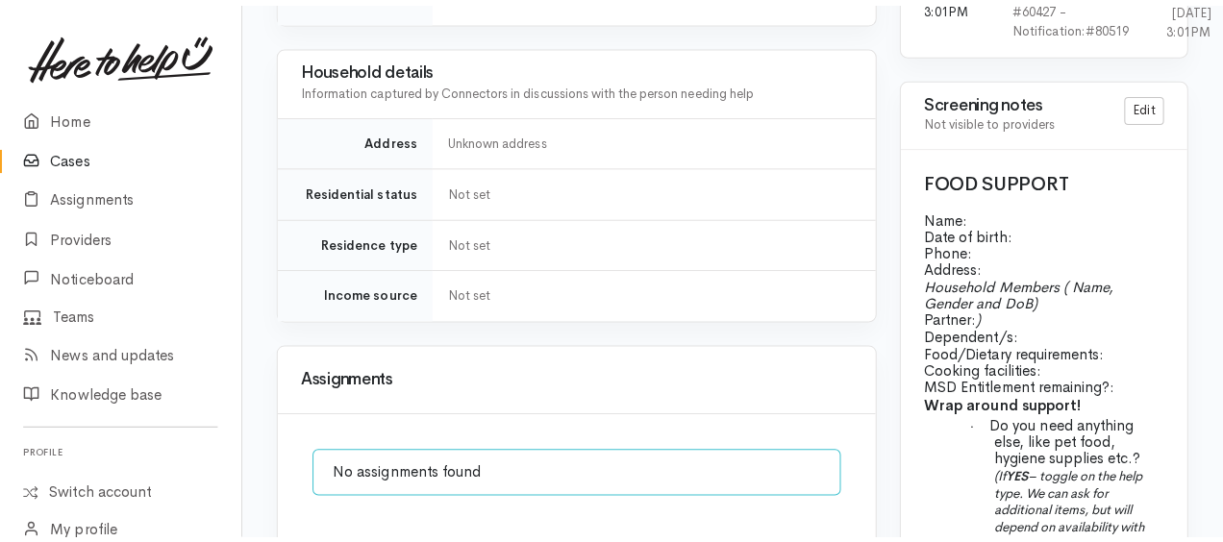
scroll to position [1899, 0]
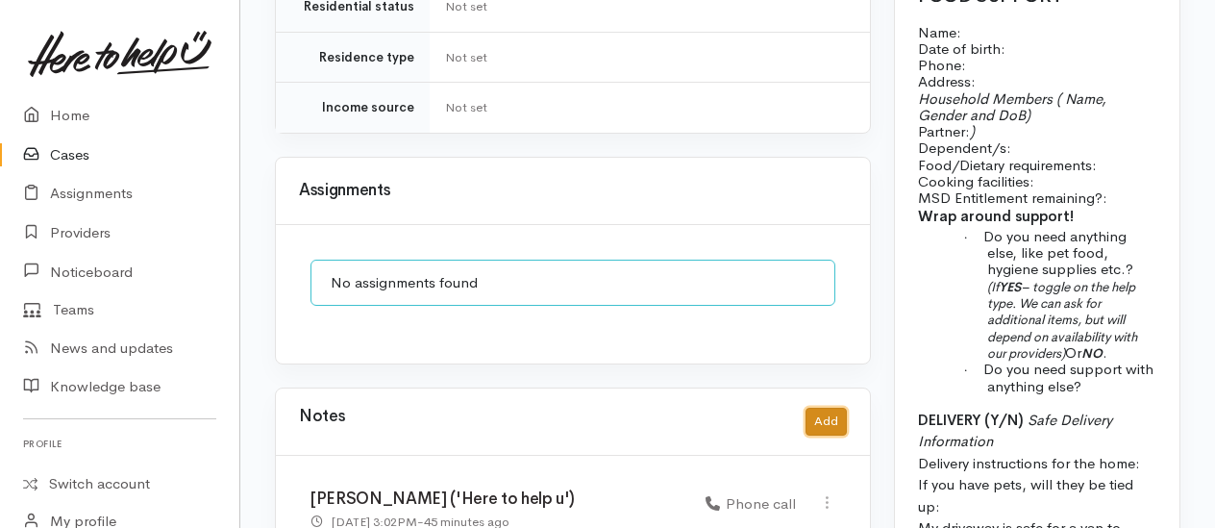
click at [824, 408] on button "Add" at bounding box center [825, 422] width 41 height 28
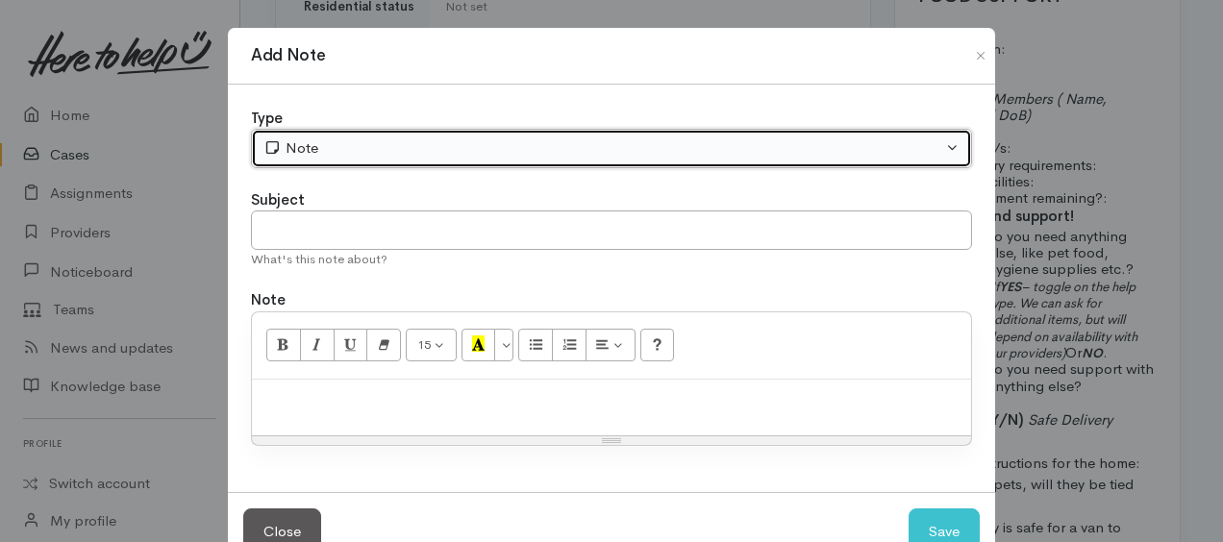
click at [430, 137] on div "Note" at bounding box center [602, 148] width 679 height 22
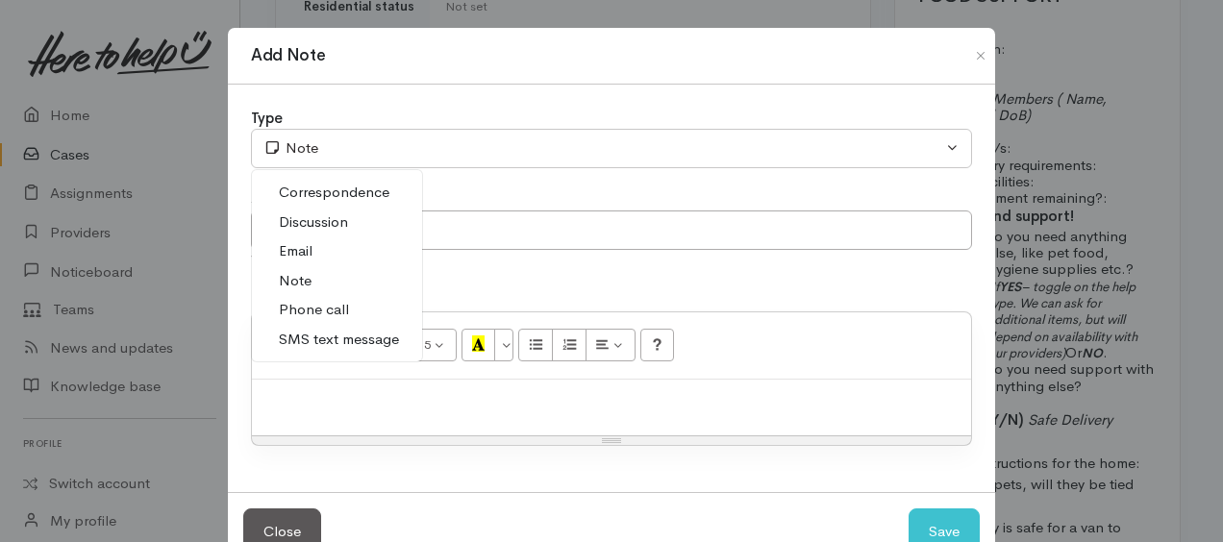
click at [313, 304] on span "Phone call" at bounding box center [314, 310] width 70 height 22
select select "3"
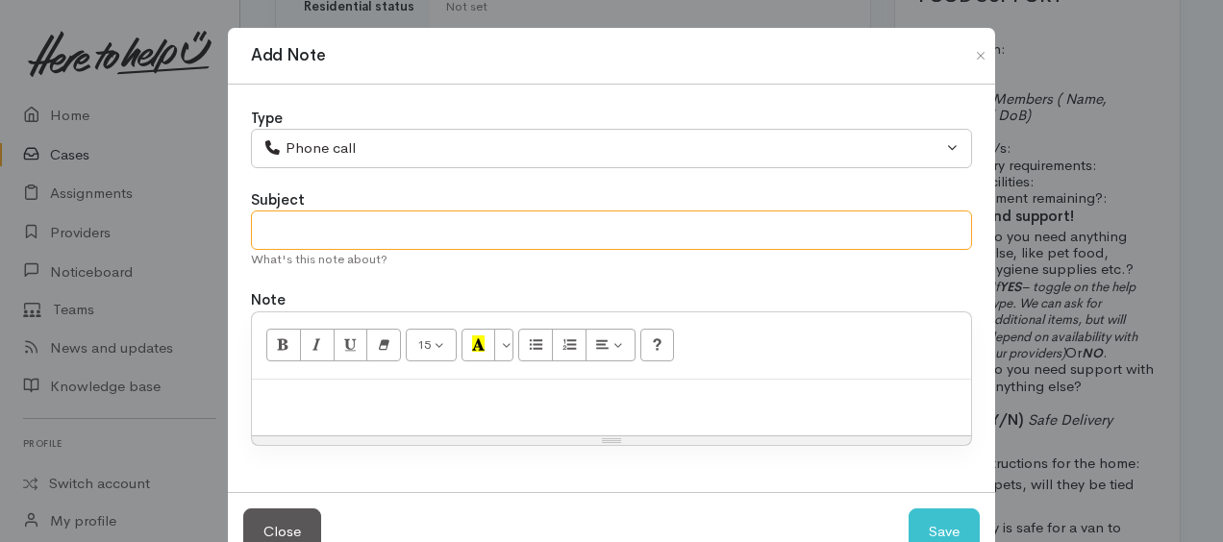
click at [324, 229] on input "text" at bounding box center [611, 229] width 721 height 39
type input "2nd attempt"
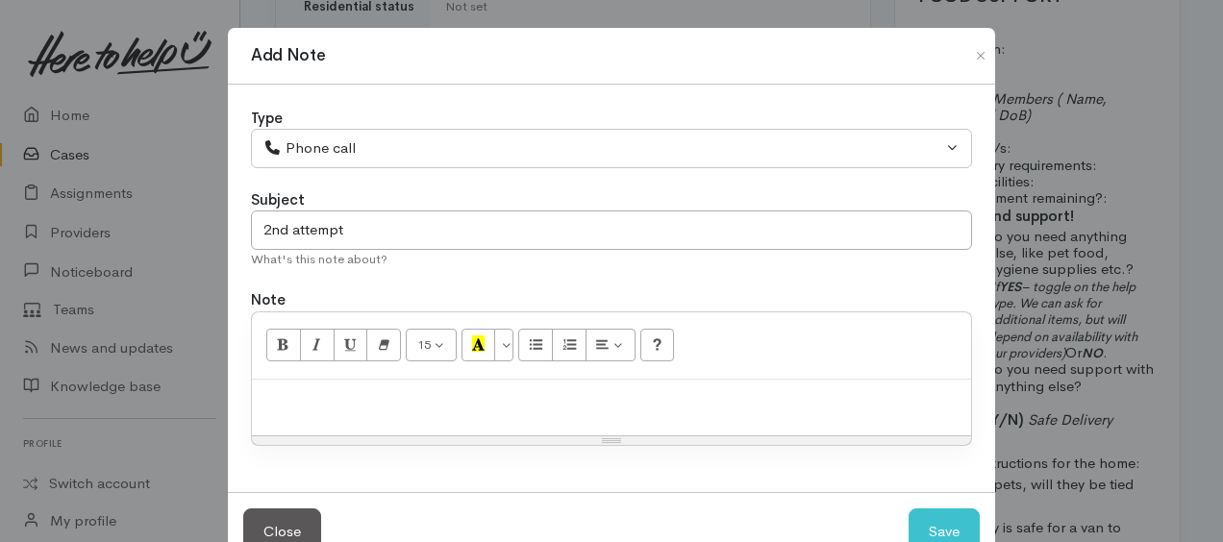
click at [408, 385] on div at bounding box center [611, 408] width 719 height 57
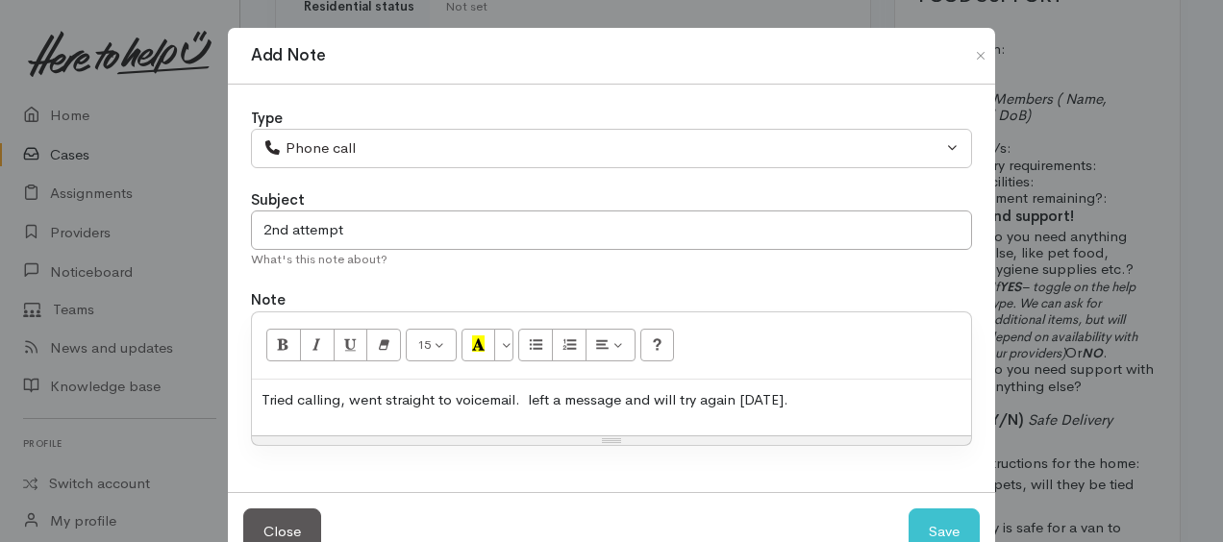
click at [529, 396] on p "Tried calling, went straight to voicemail. left a message and will try again [D…" at bounding box center [611, 400] width 700 height 22
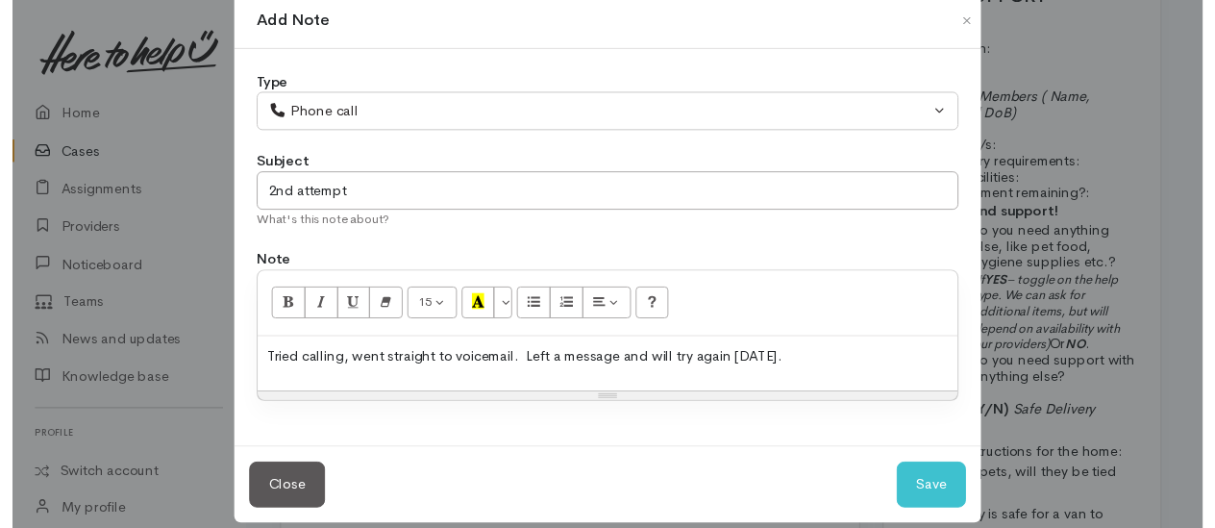
scroll to position [52, 0]
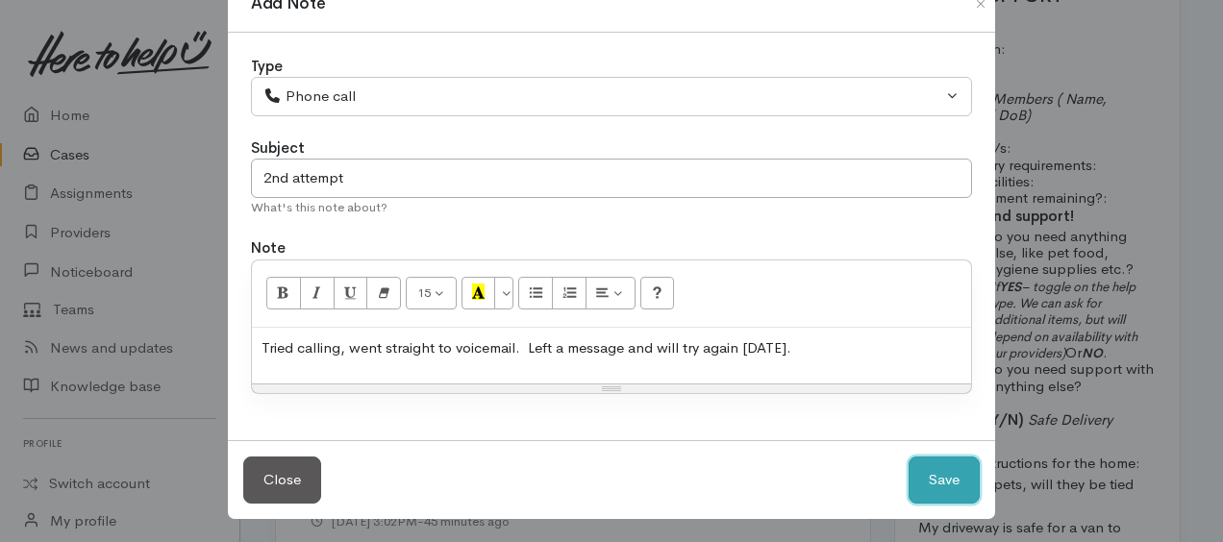
click at [929, 472] on button "Save" at bounding box center [943, 480] width 71 height 47
select select "1"
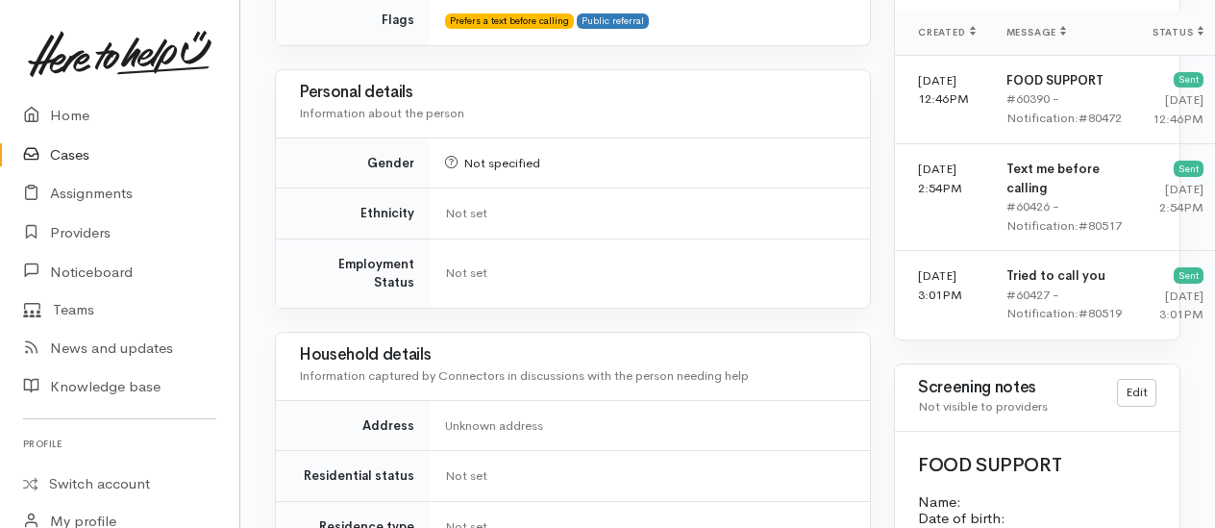
scroll to position [1226, 0]
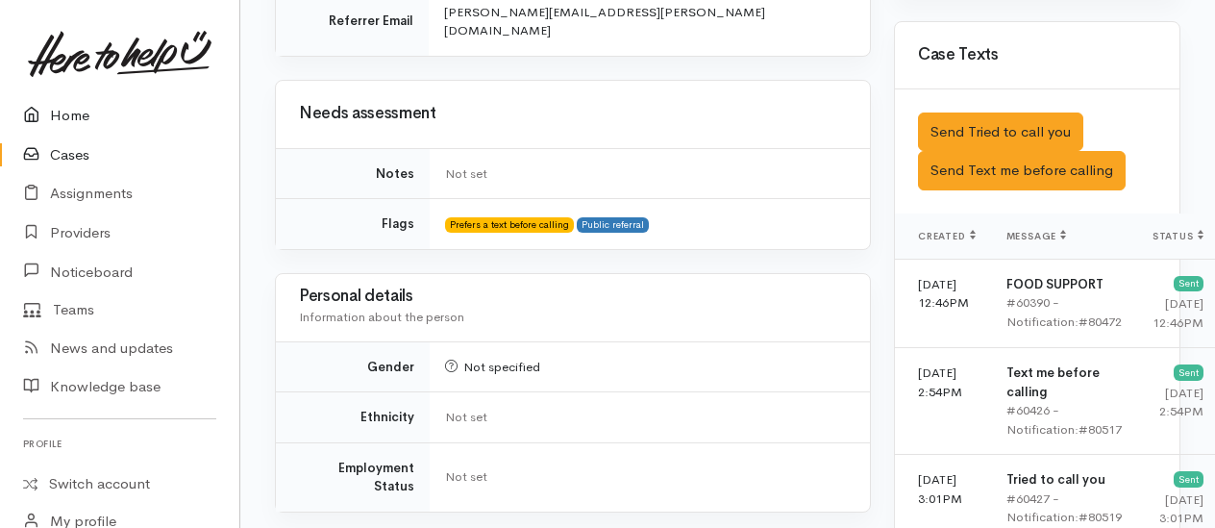
click at [60, 113] on link "Home" at bounding box center [119, 115] width 239 height 39
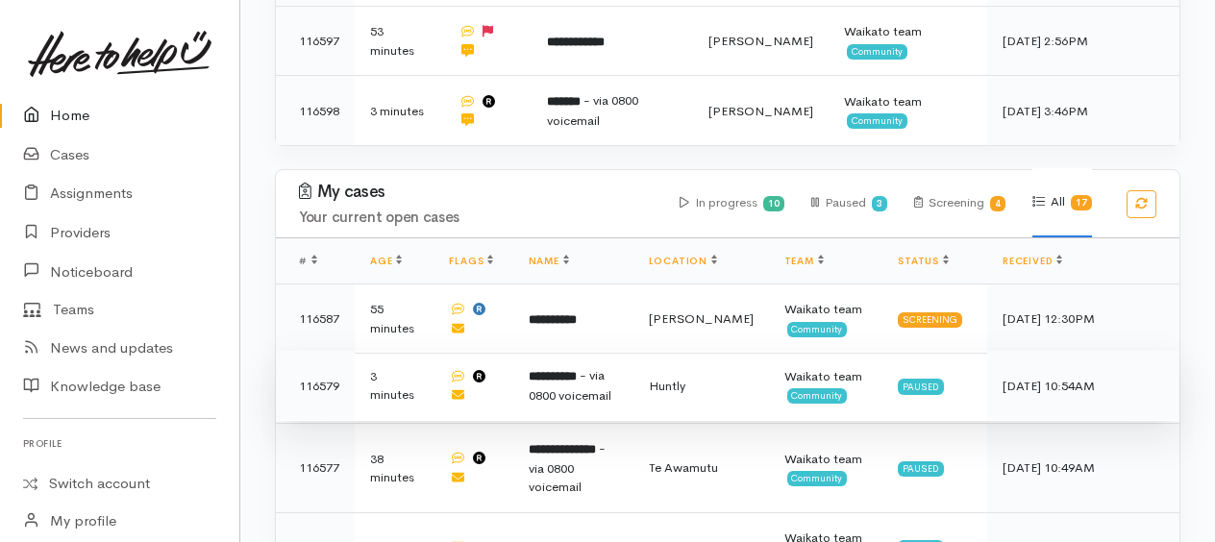
scroll to position [769, 0]
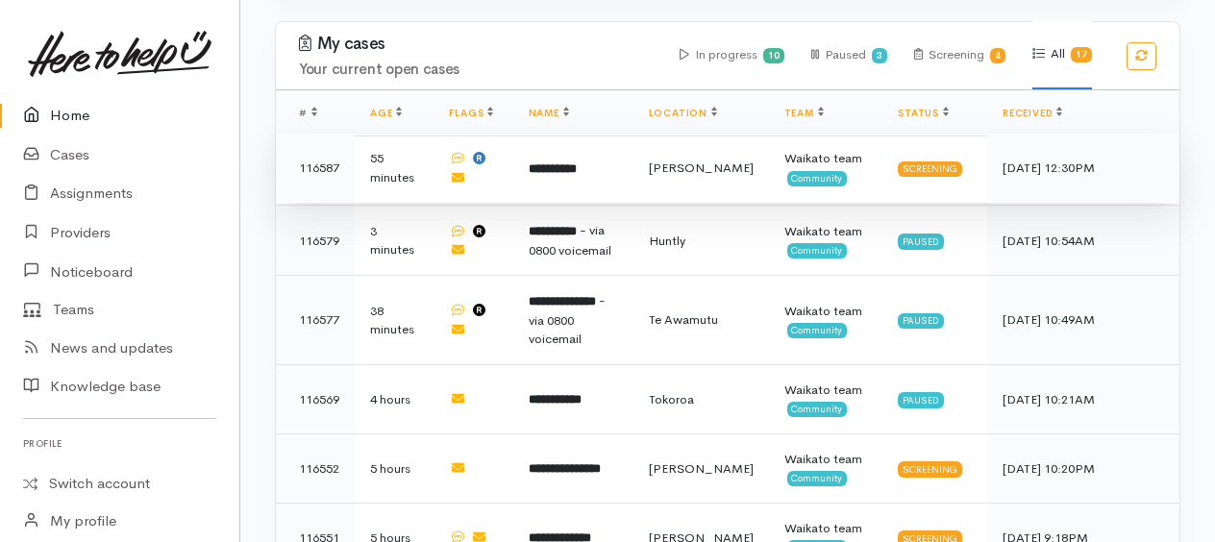
click at [556, 167] on b "**********" at bounding box center [553, 168] width 48 height 12
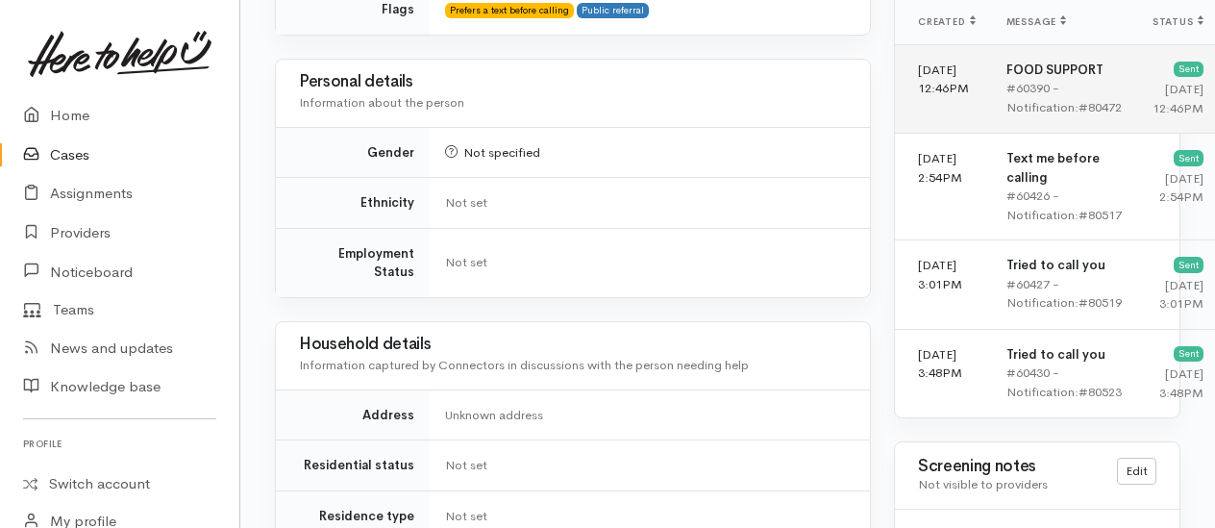
scroll to position [1442, 0]
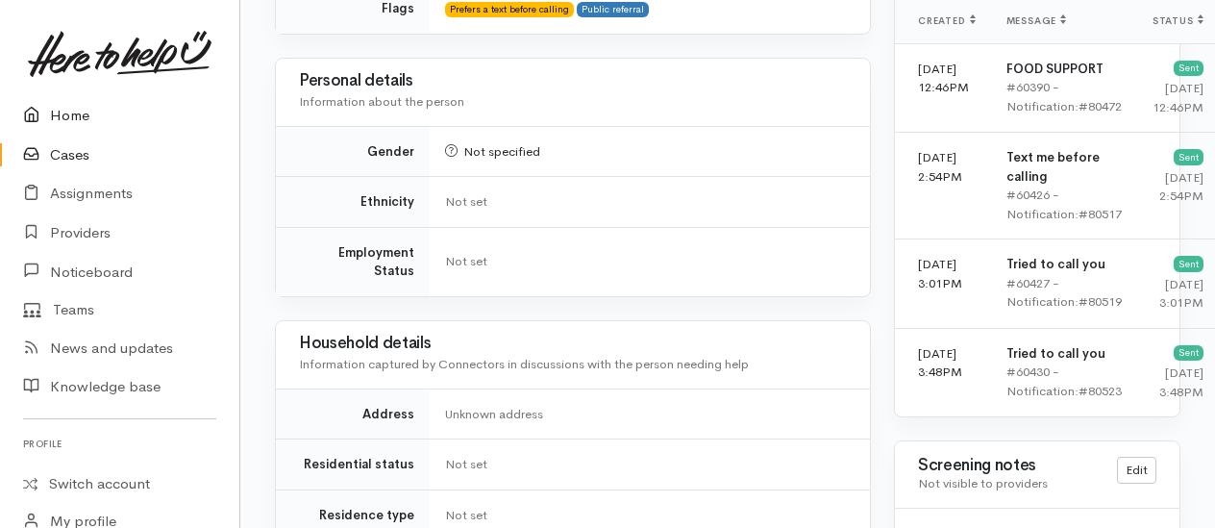
click at [75, 119] on link "Home" at bounding box center [119, 115] width 239 height 39
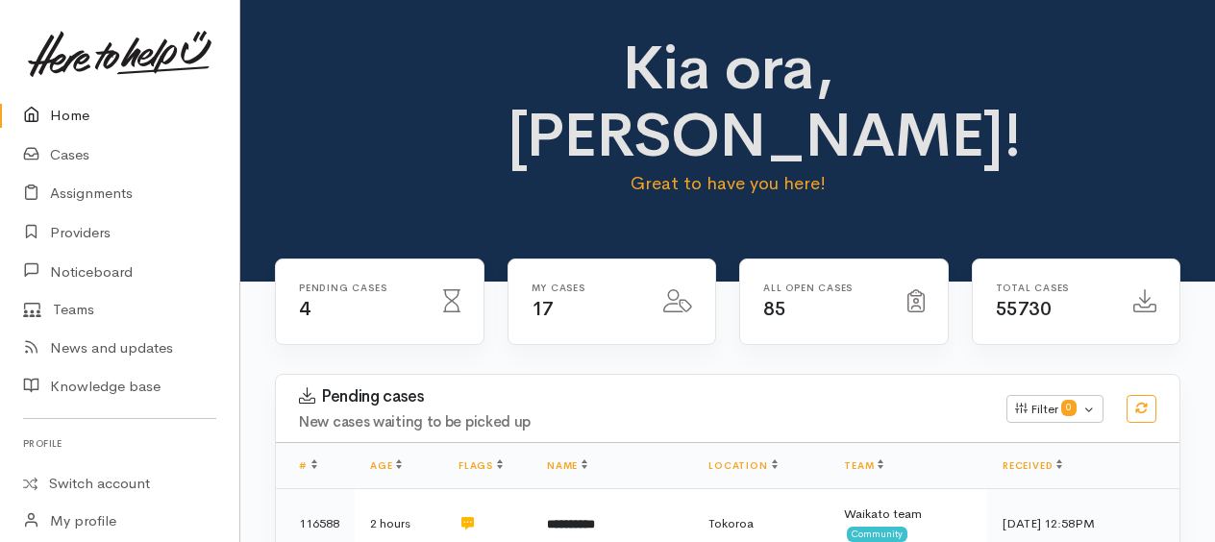
click at [58, 111] on link "Home" at bounding box center [119, 115] width 239 height 39
click at [79, 161] on link "Cases" at bounding box center [119, 155] width 239 height 39
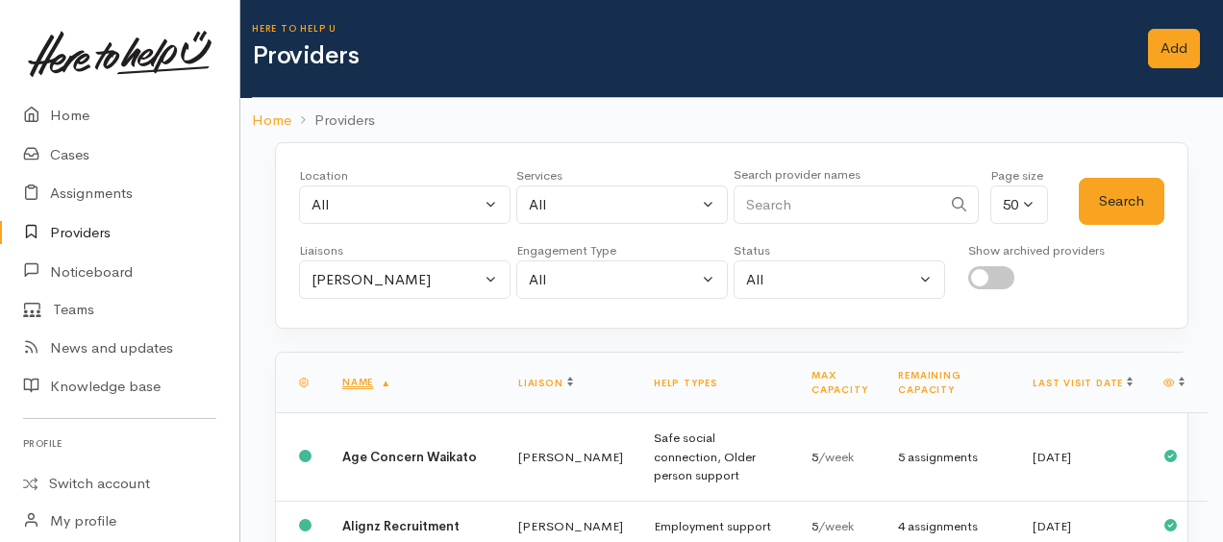
click at [78, 190] on link "Assignments" at bounding box center [119, 193] width 239 height 39
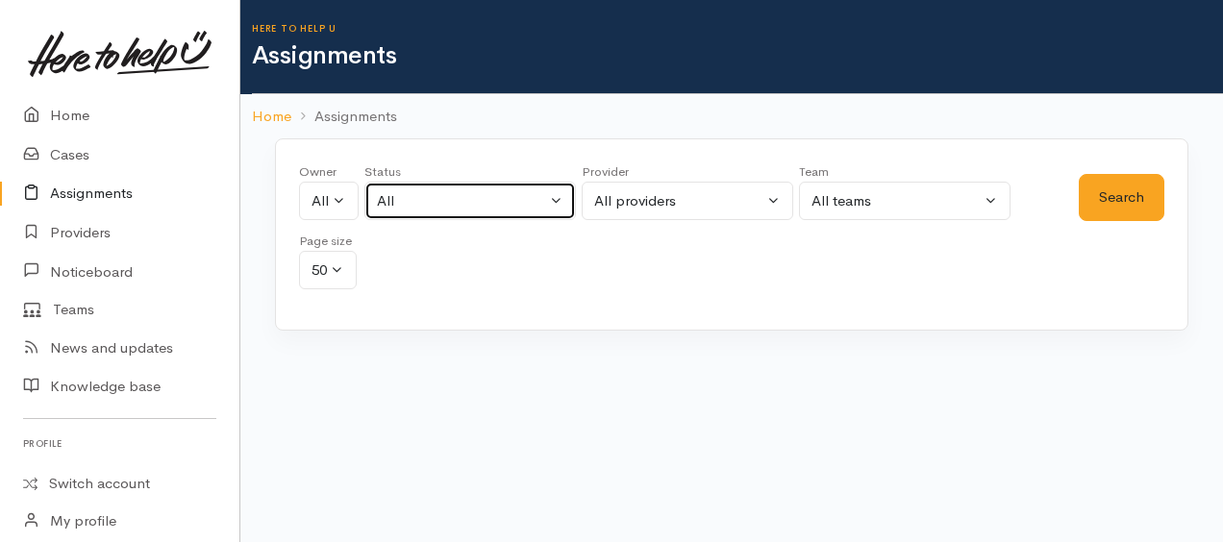
click at [416, 201] on div "All" at bounding box center [461, 201] width 169 height 22
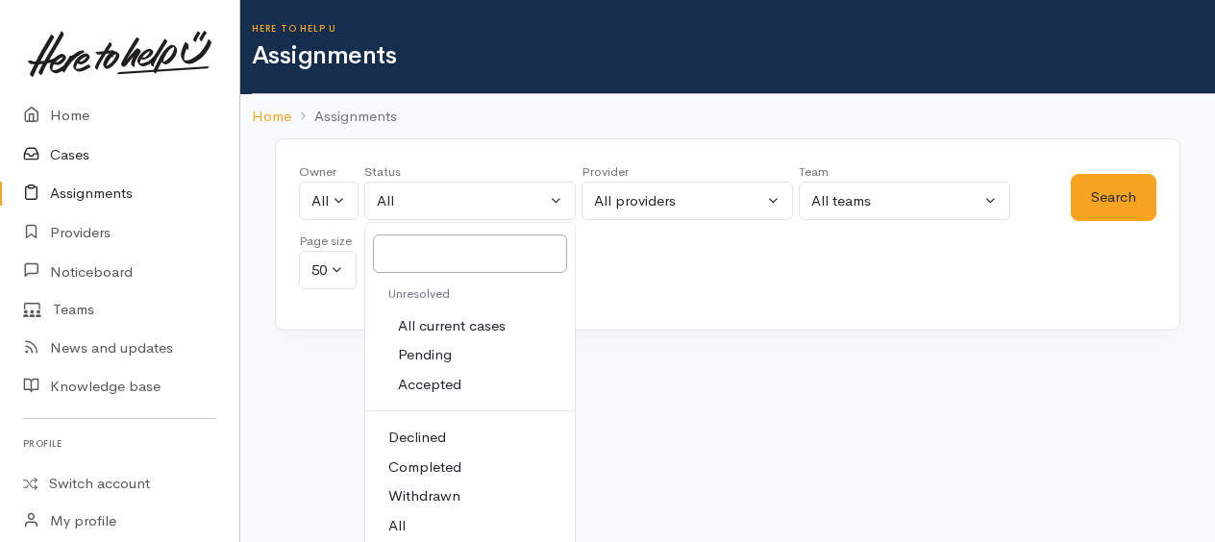
click at [61, 156] on link "Cases" at bounding box center [119, 155] width 239 height 39
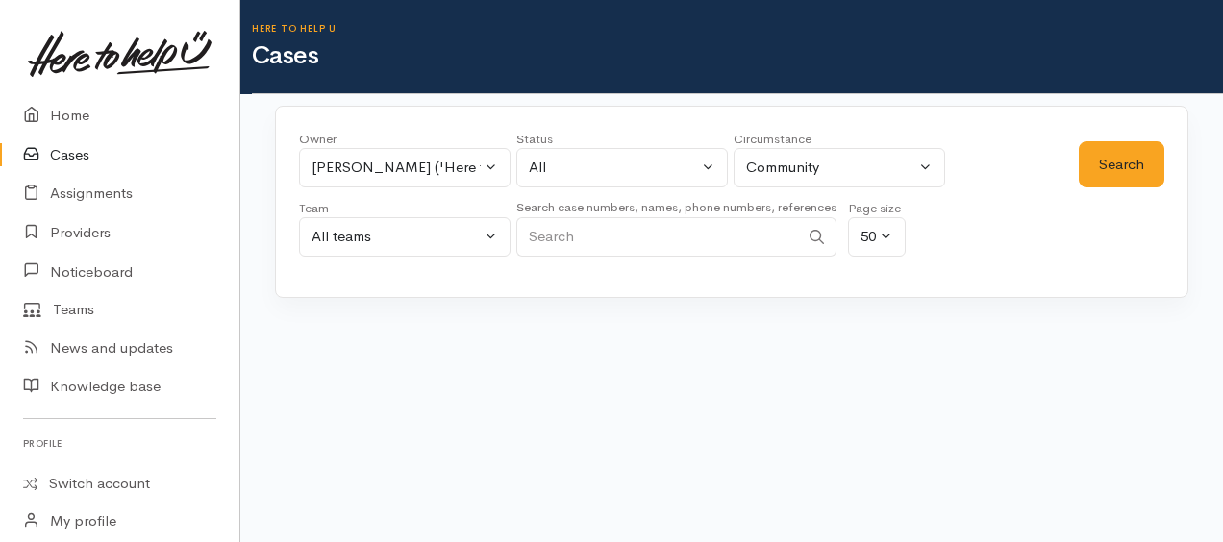
click at [410, 208] on div "Team" at bounding box center [404, 208] width 211 height 19
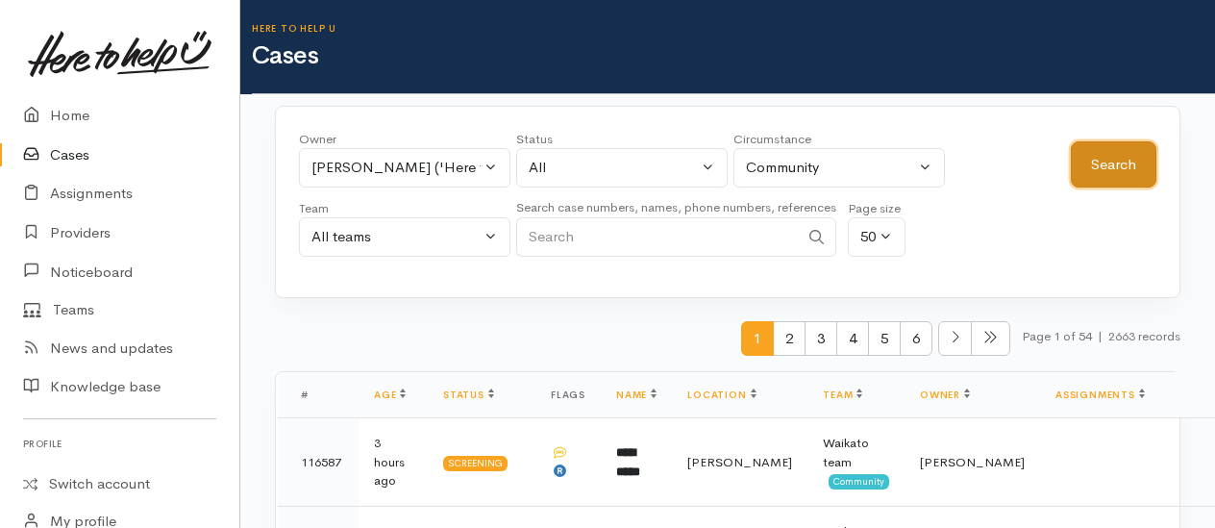
click at [1108, 167] on button "Search" at bounding box center [1114, 164] width 86 height 47
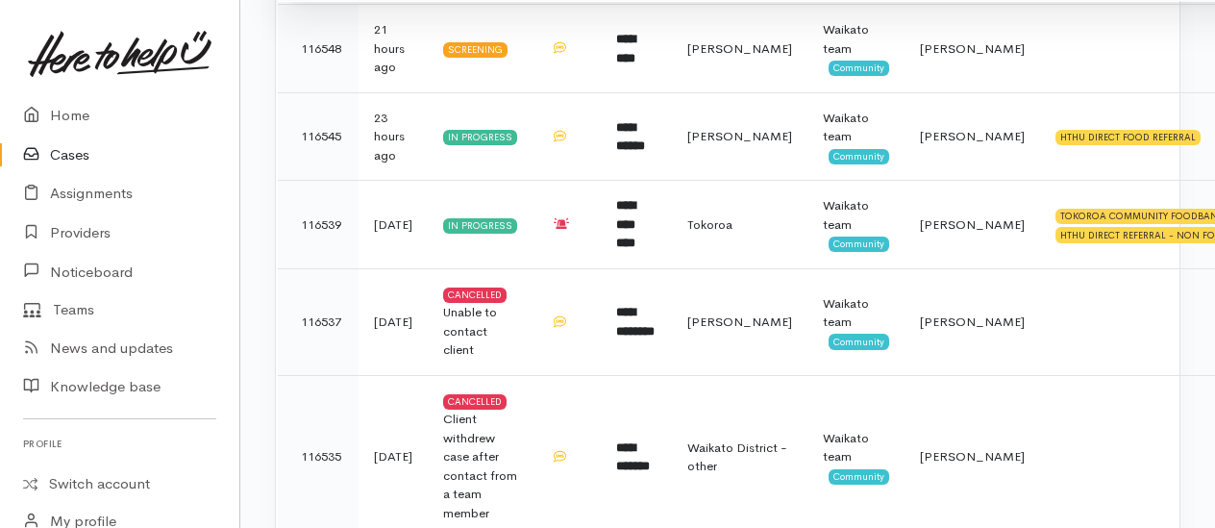
scroll to position [1153, 0]
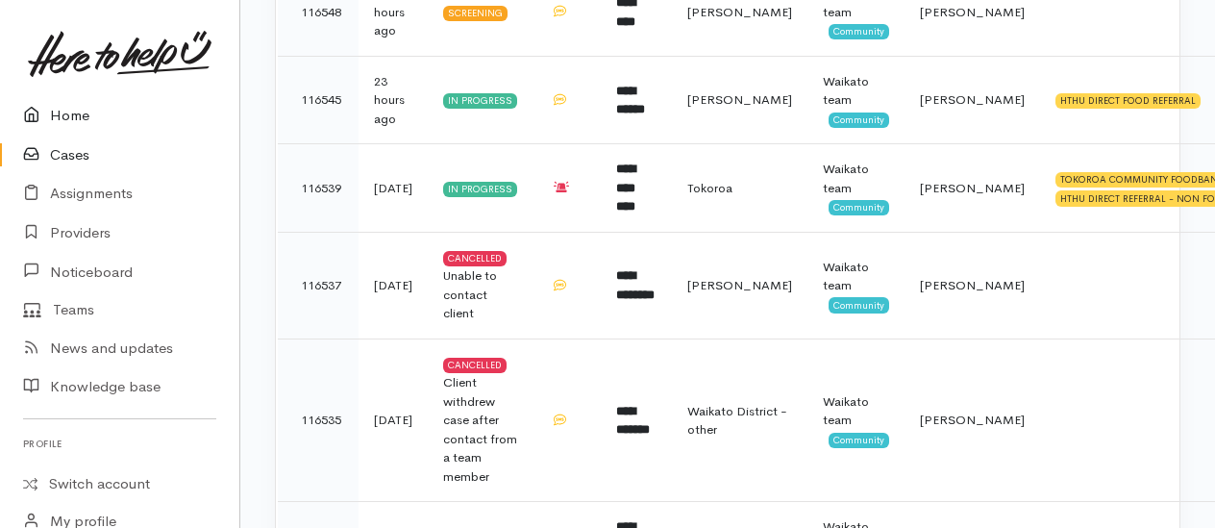
click at [80, 113] on link "Home" at bounding box center [119, 115] width 239 height 39
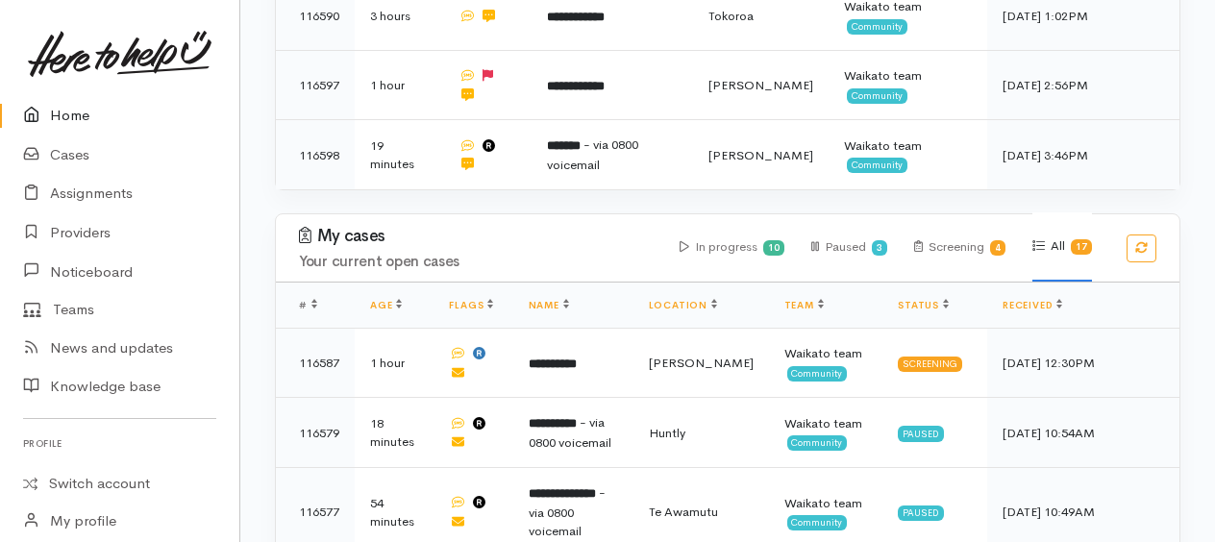
scroll to position [1057, 0]
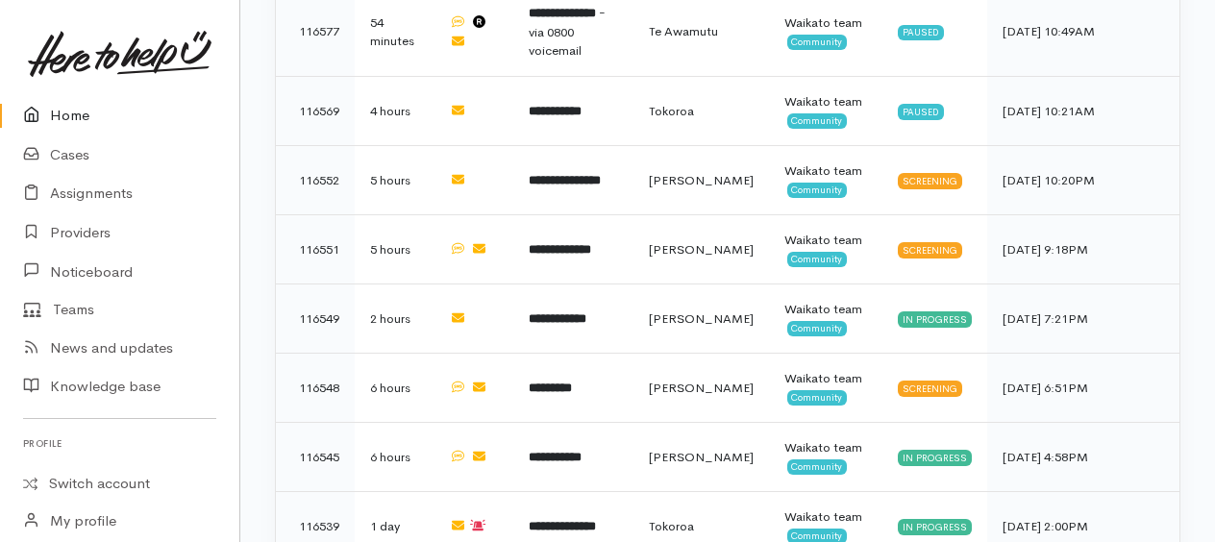
click at [79, 123] on link "Home" at bounding box center [119, 115] width 239 height 39
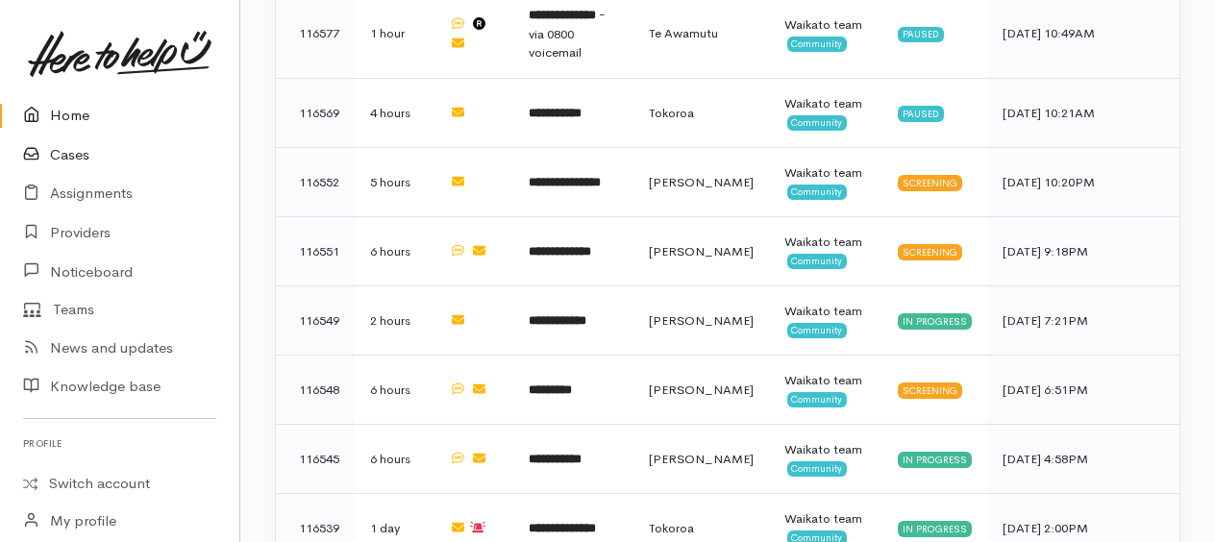
scroll to position [1026, 0]
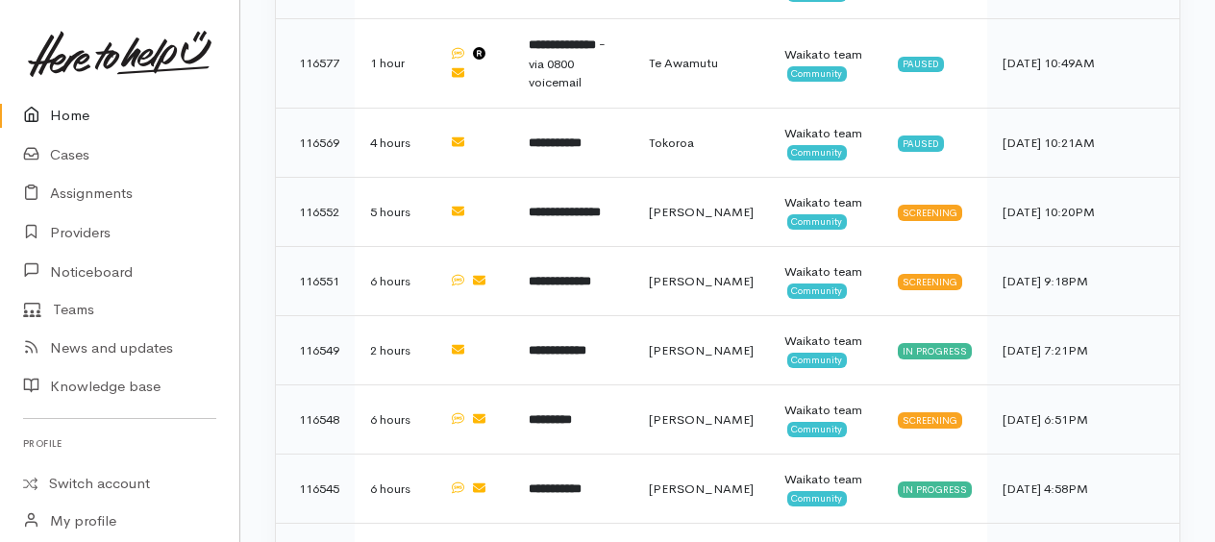
click at [74, 118] on link "Home" at bounding box center [119, 115] width 239 height 39
